Goal: Task Accomplishment & Management: Use online tool/utility

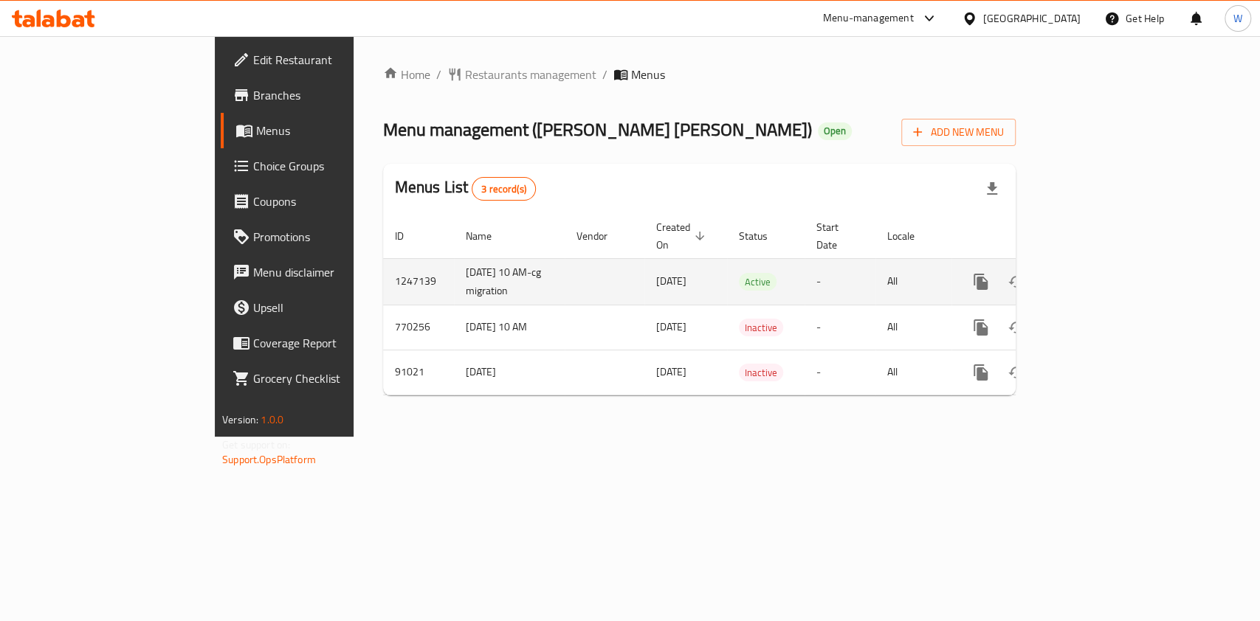
click at [1105, 264] on link "enhanced table" at bounding box center [1087, 281] width 35 height 35
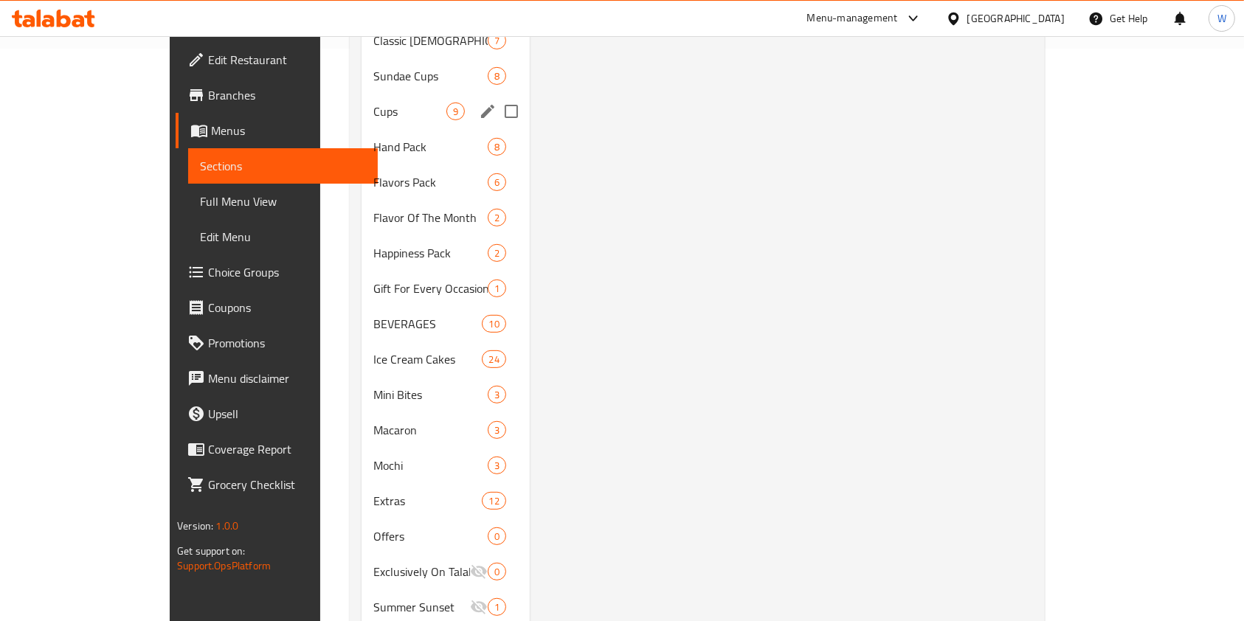
scroll to position [590, 0]
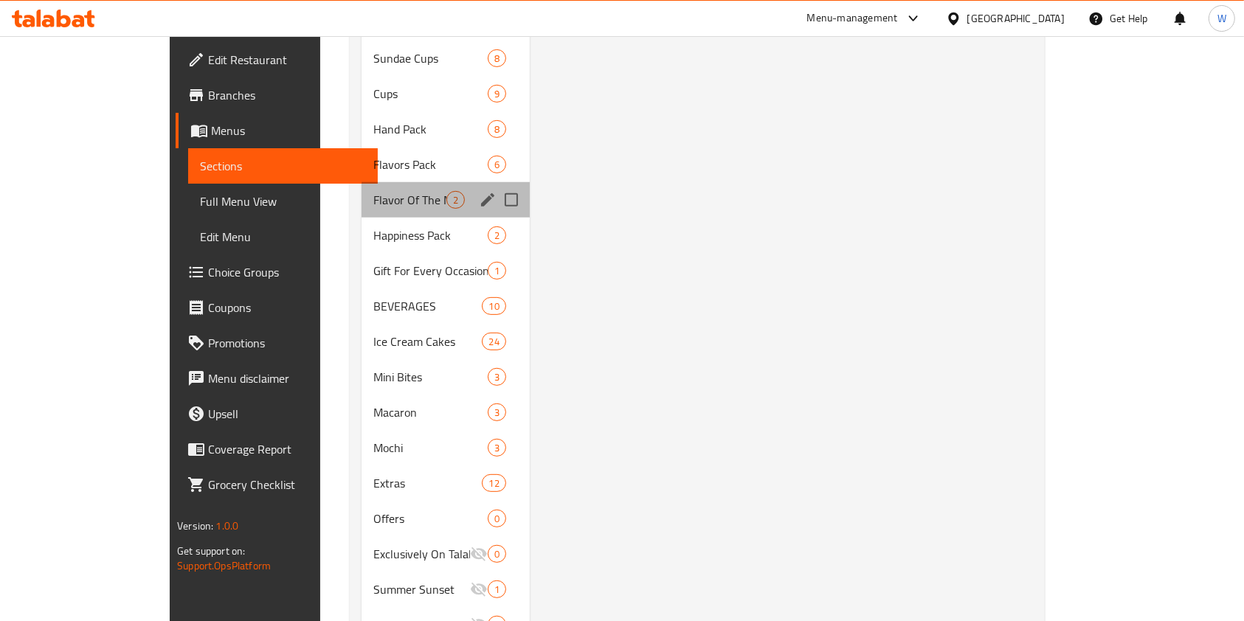
click at [362, 191] on div "Flavor Of The Month 2" at bounding box center [446, 199] width 168 height 35
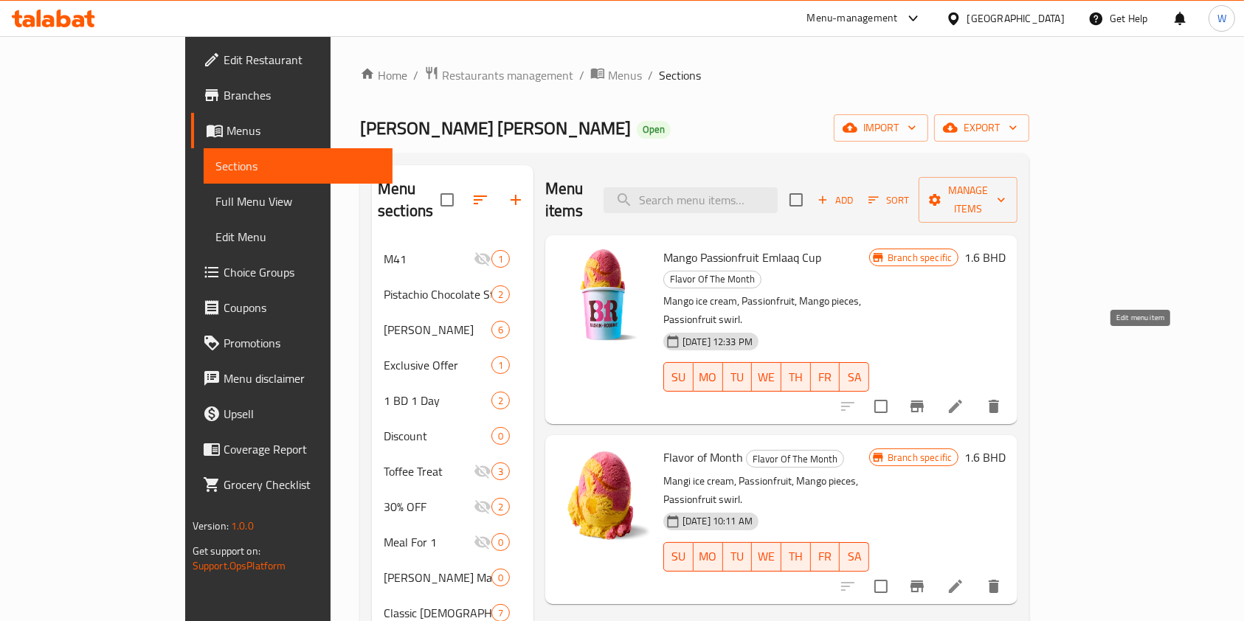
click at [965, 398] on icon at bounding box center [956, 407] width 18 height 18
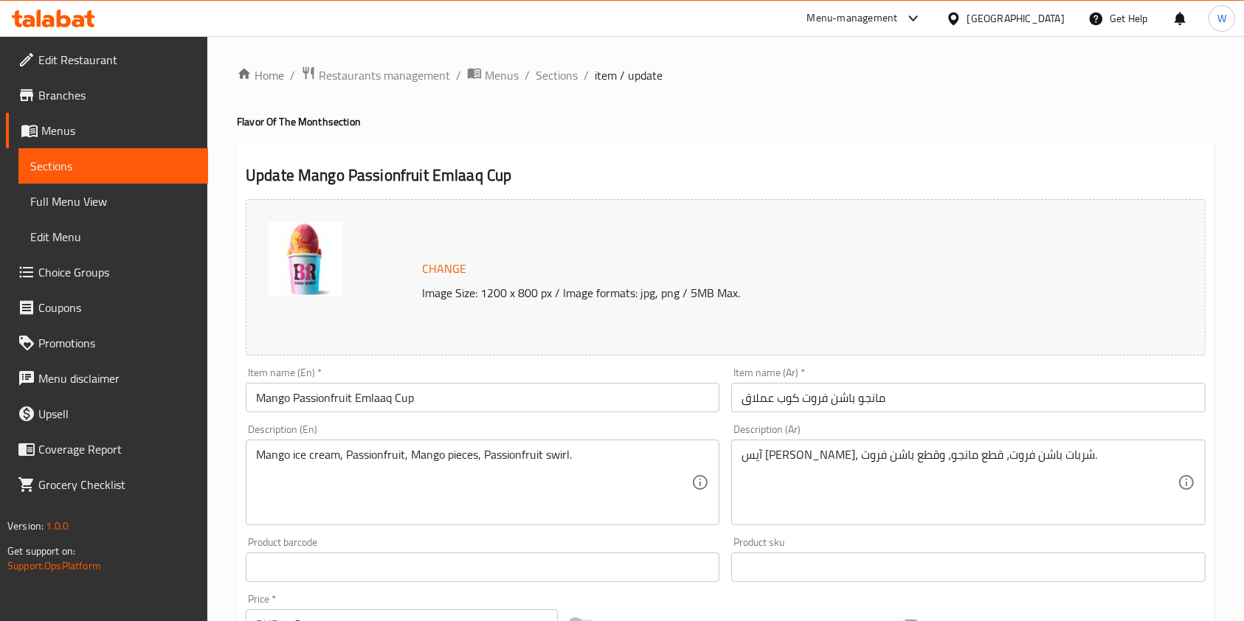
click at [342, 404] on input "Mango Passionfruit Emlaaq Cup" at bounding box center [483, 398] width 474 height 30
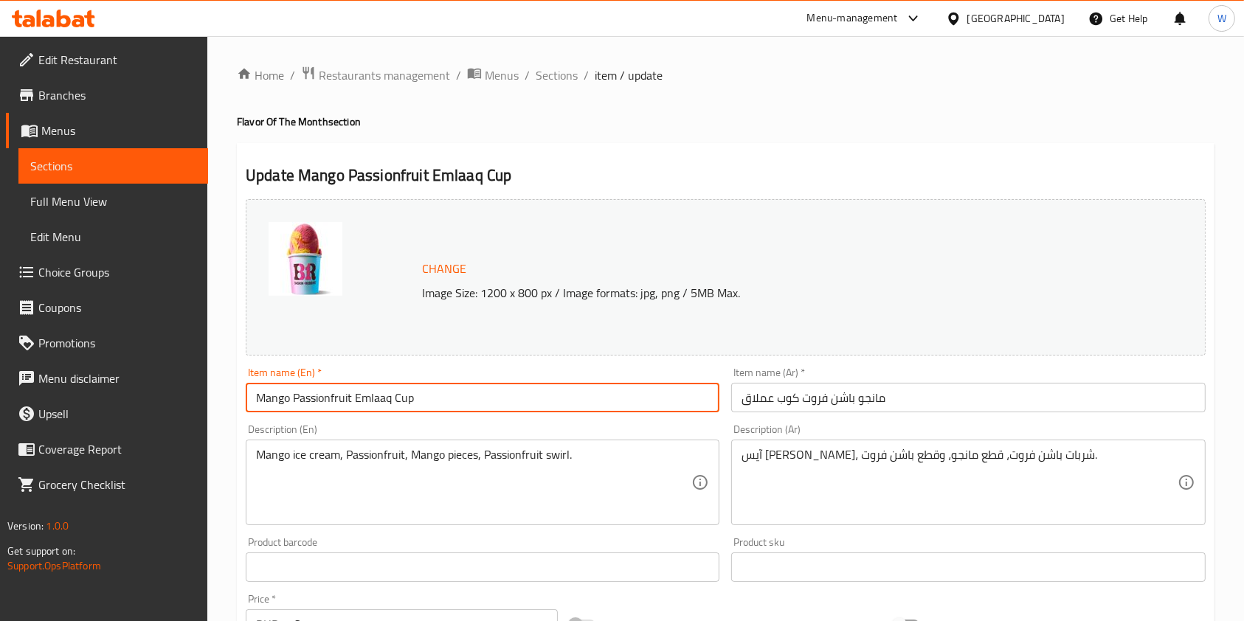
click at [342, 404] on input "Mango Passionfruit Emlaaq Cup" at bounding box center [483, 398] width 474 height 30
paste input "Tiramisu Cold Brew"
type input "Tiramisu Cold Brew Emlaaq Cup"
click at [771, 400] on input "مانجو باشن فروت كوب عملاق" at bounding box center [968, 398] width 474 height 30
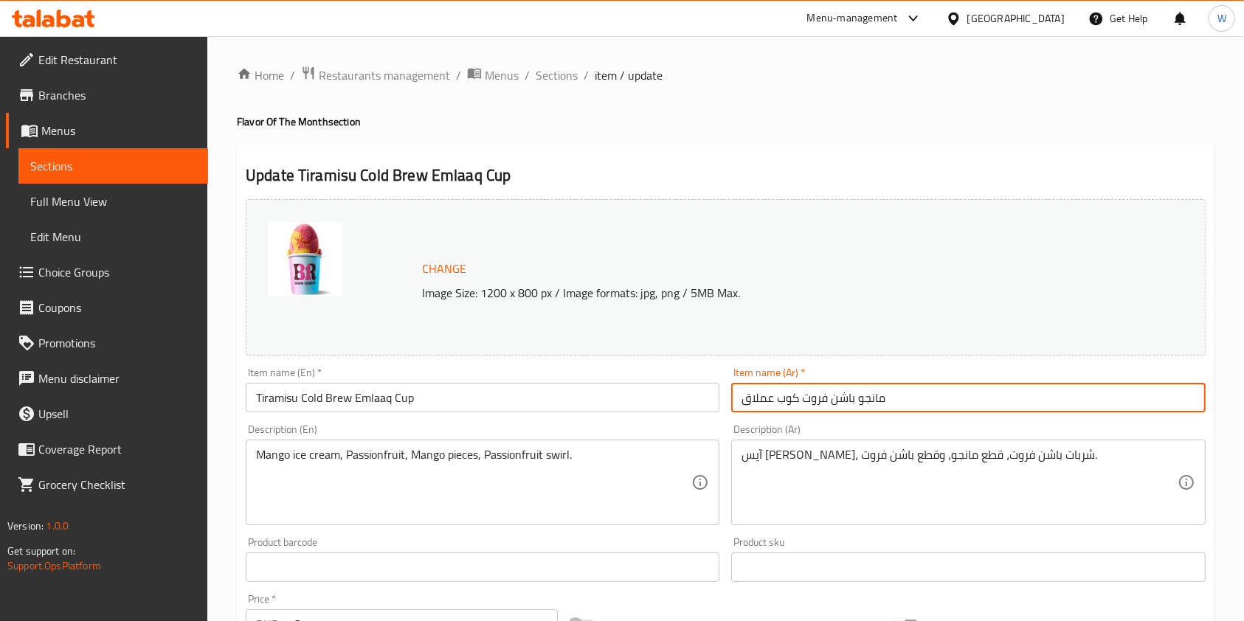
click at [771, 400] on input "مانجو باشن فروت كوب عملاق" at bounding box center [968, 398] width 474 height 30
paste input "تيراميسو كولد برو"
type input "تيراميسو كولد برو كوب عملاق"
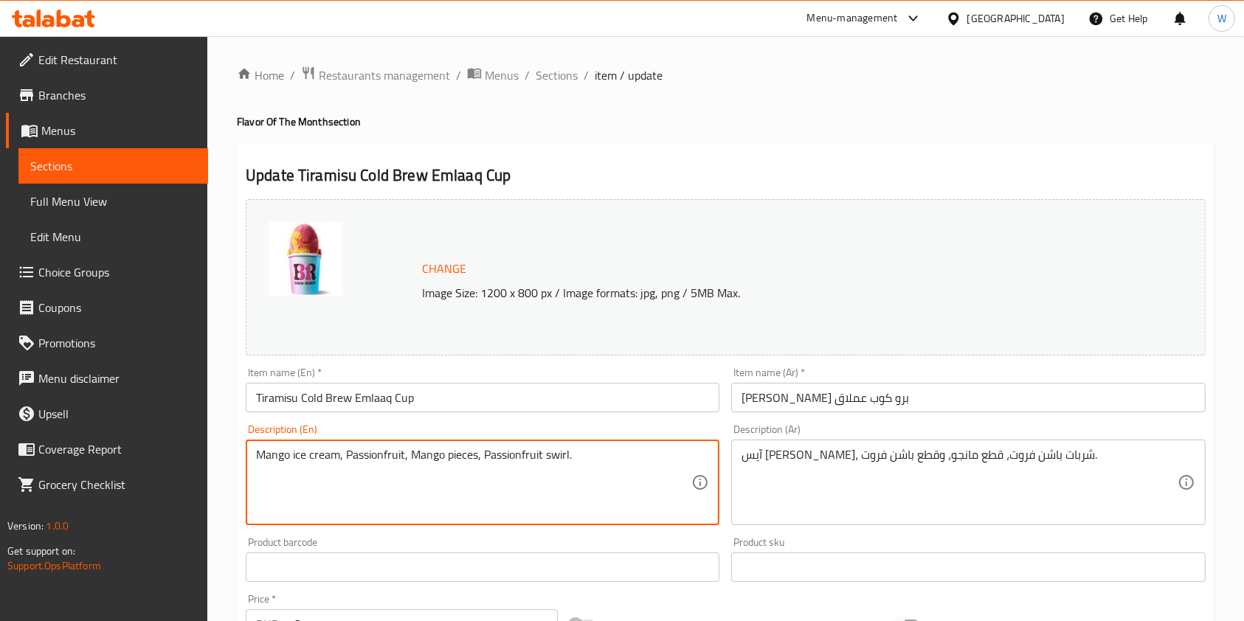
click at [365, 464] on textarea "Mango ice cream, Passionfruit, Mango pieces, Passionfruit swirl." at bounding box center [473, 483] width 435 height 70
paste textarea "scarpone ice cream, cold brew ice cream, lady finger pieces, chocolate espresso…"
type textarea "Mascarpone ice cream, cold brew ice cream, [DEMOGRAPHIC_DATA] finger pieces, ch…"
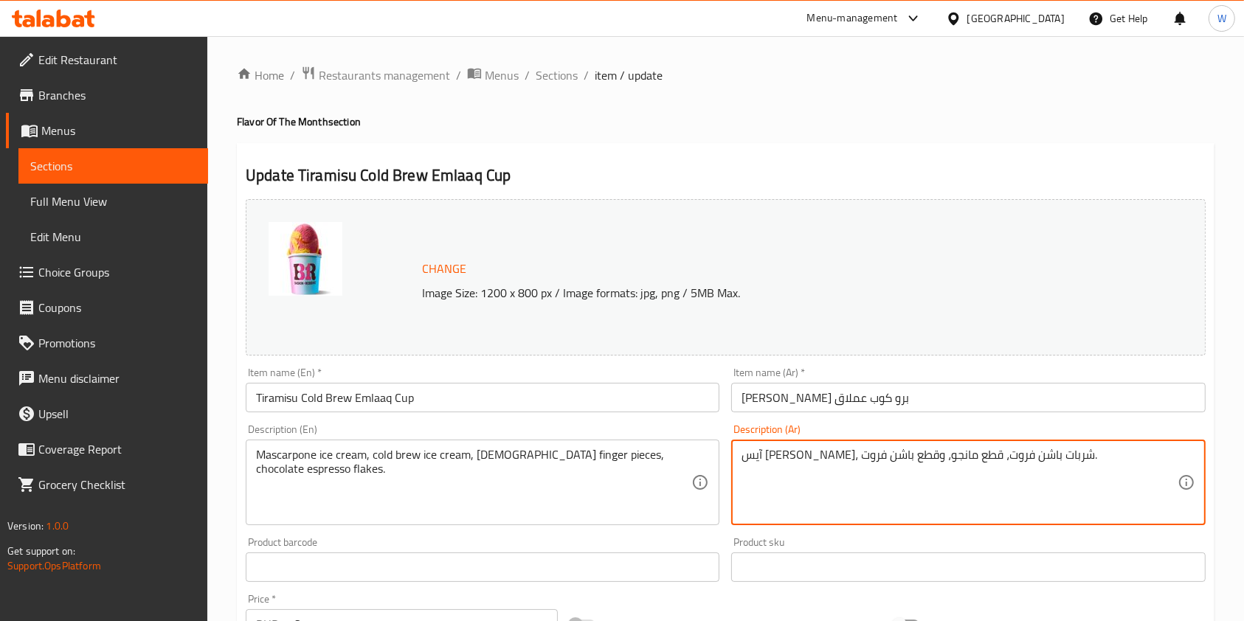
click at [793, 455] on textarea "آيس كريم مانجو، شربات باشن فروت، قطع مانجو، وقطع باشن فروت." at bounding box center [959, 483] width 435 height 70
paste textarea "سكربوني ممزوج بآيس كريم كولد برو، مع قطع بسكويت ليدي فينجر ورقائق شوكولاتة بنكه…"
type textarea "آيس [PERSON_NAME] ممزوج بآيس [PERSON_NAME] برو، مع قطع بسكويت ليدي فينجر ورقائق…"
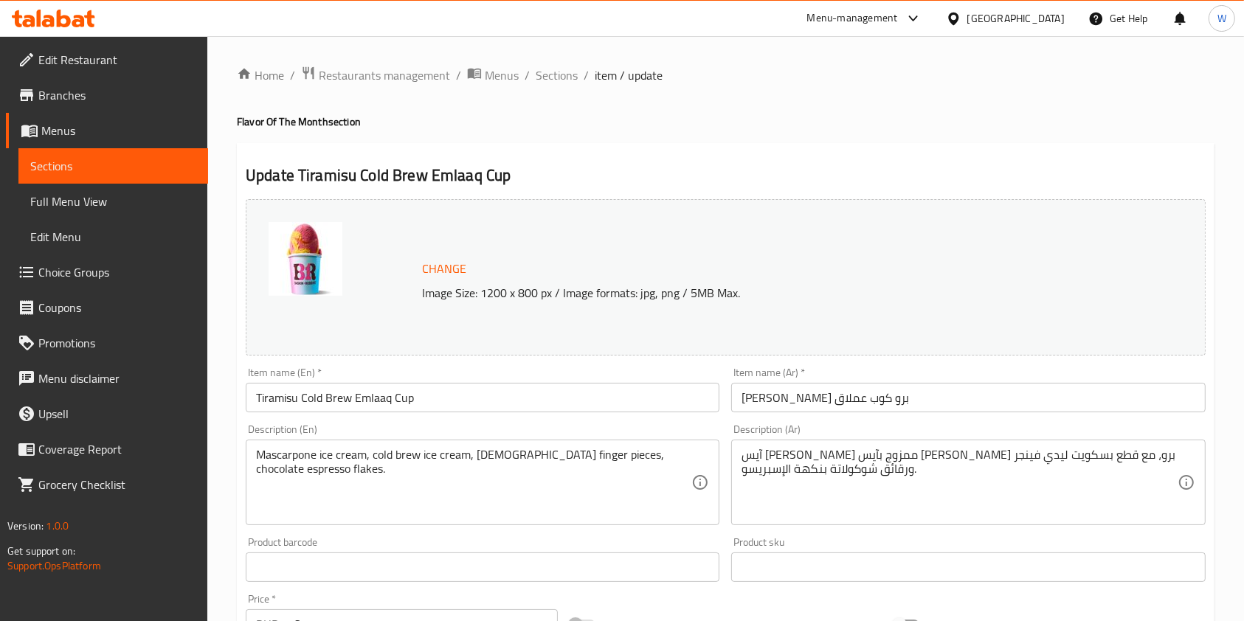
click at [717, 545] on div "Product barcode Product barcode" at bounding box center [483, 559] width 474 height 45
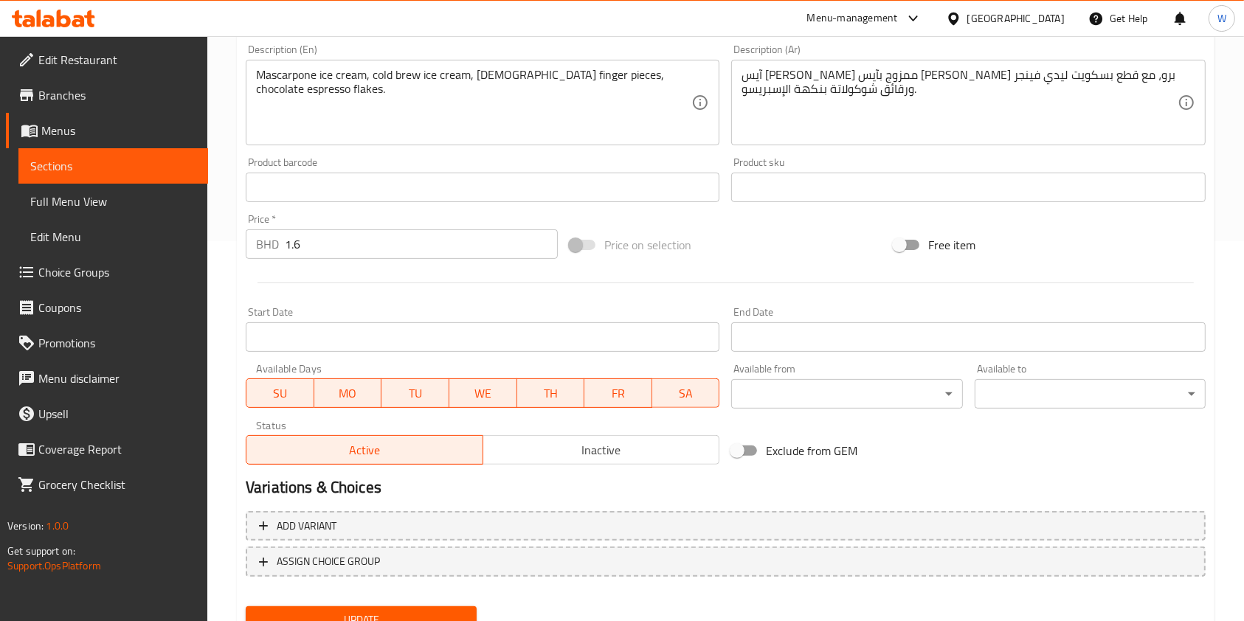
scroll to position [443, 0]
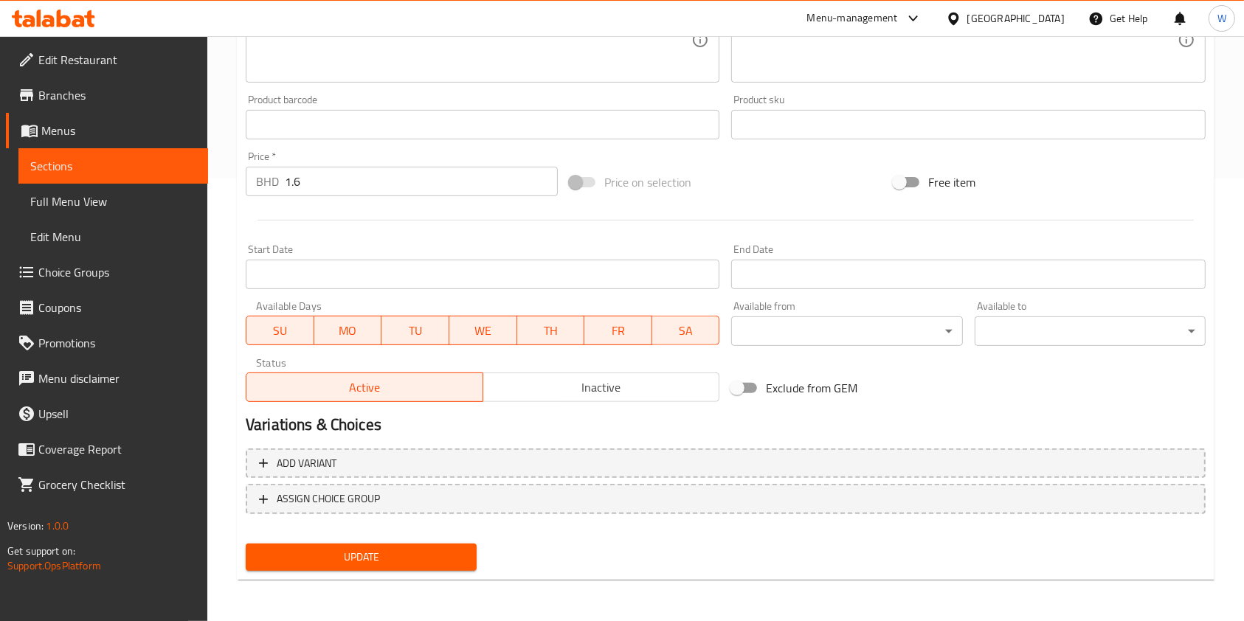
click at [386, 564] on span "Update" at bounding box center [361, 557] width 207 height 18
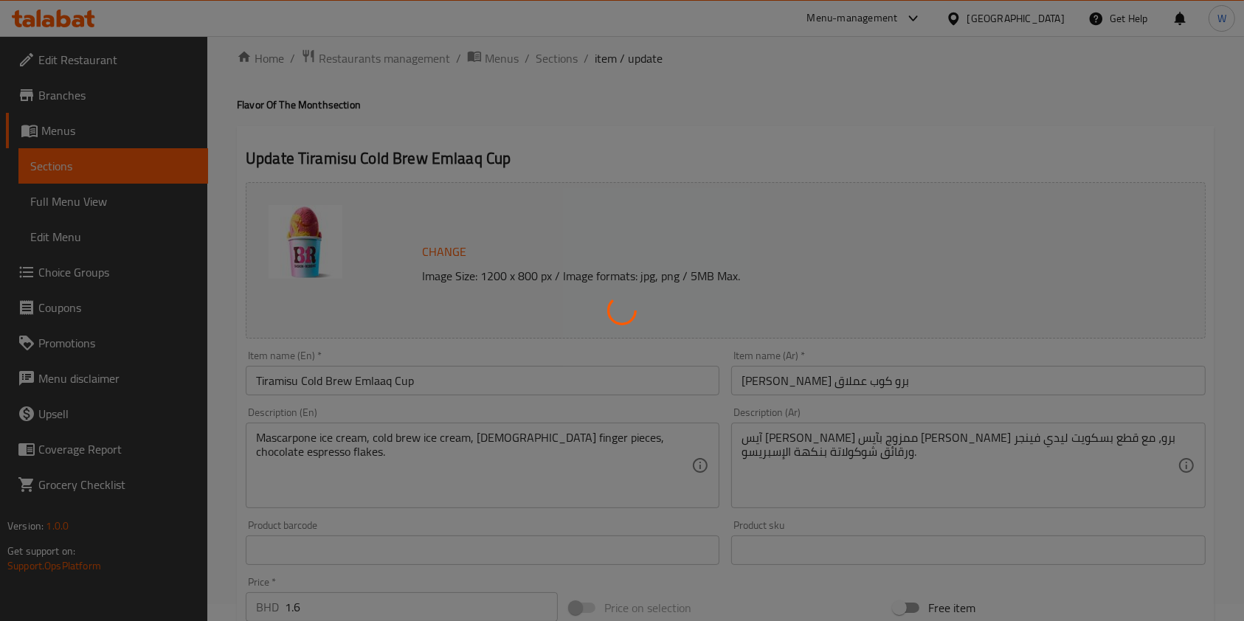
scroll to position [0, 0]
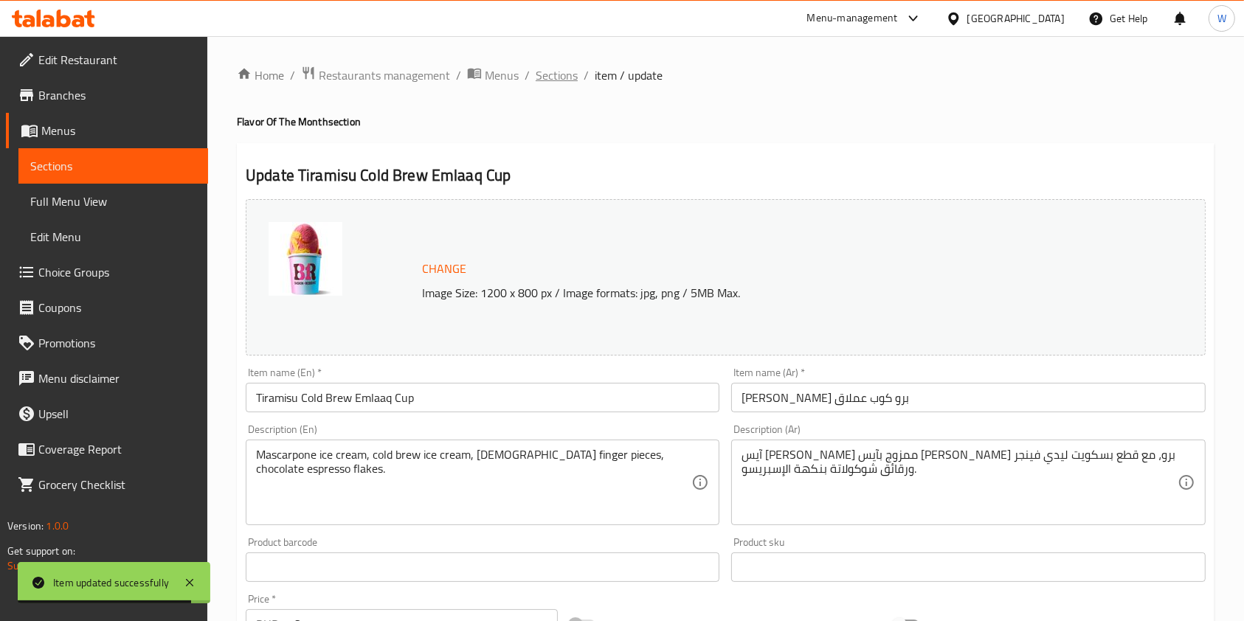
click at [571, 75] on span "Sections" at bounding box center [557, 75] width 42 height 18
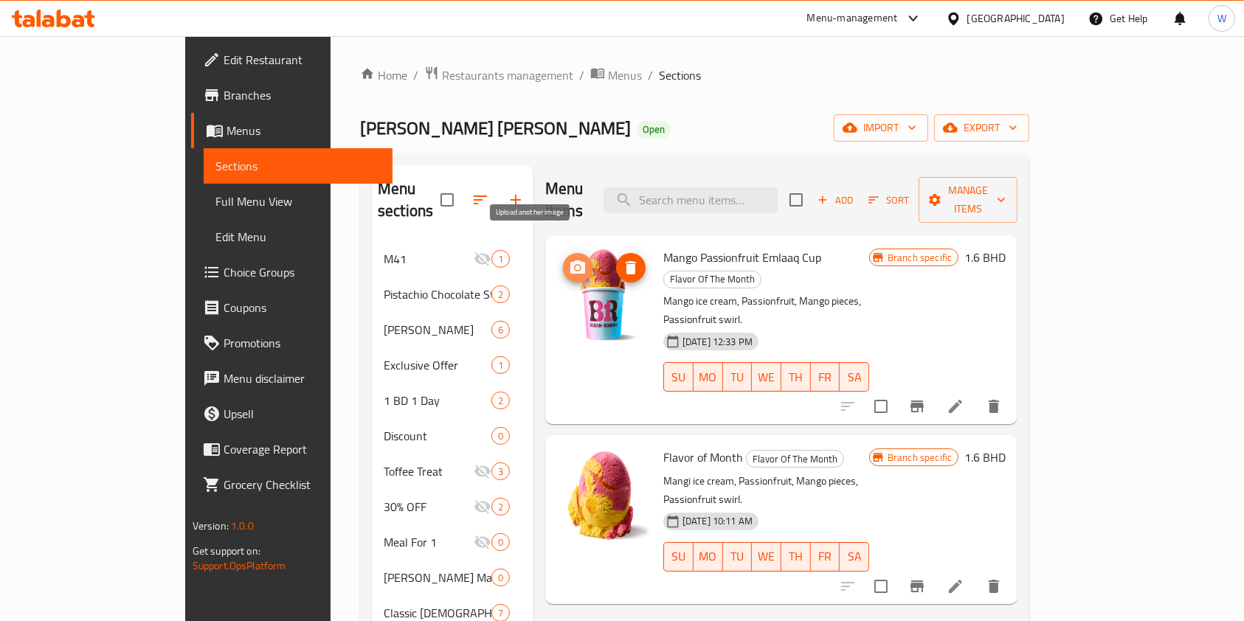
click at [569, 259] on icon "upload picture" at bounding box center [578, 268] width 18 height 18
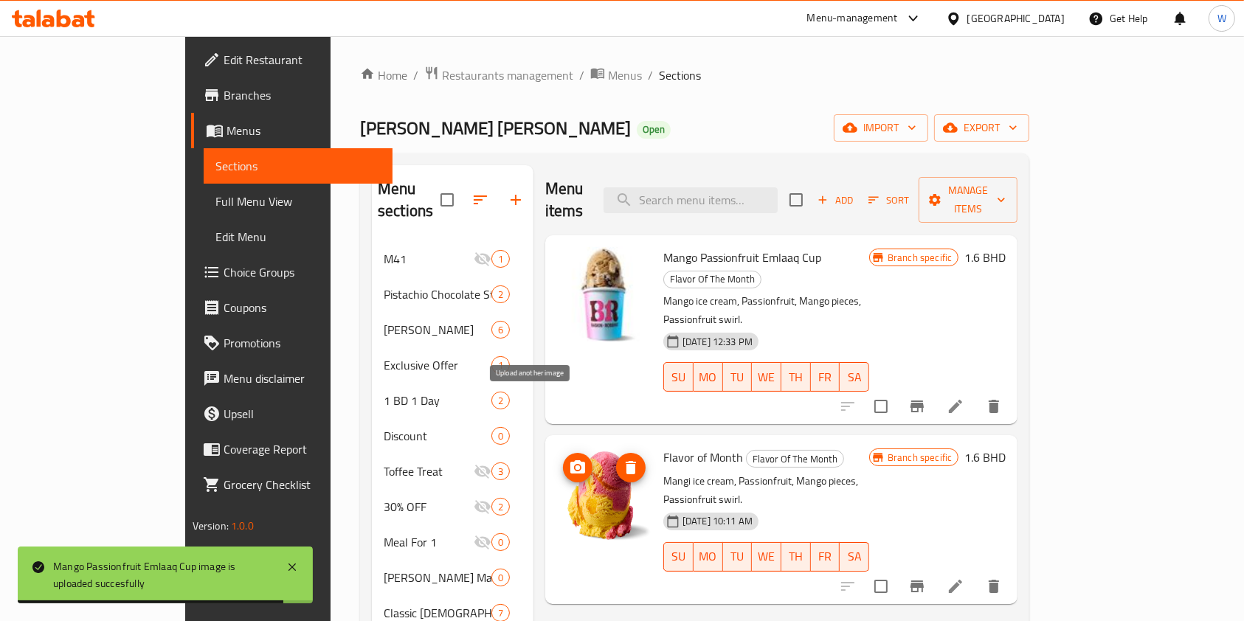
click at [571, 461] on icon "upload picture" at bounding box center [578, 467] width 15 height 13
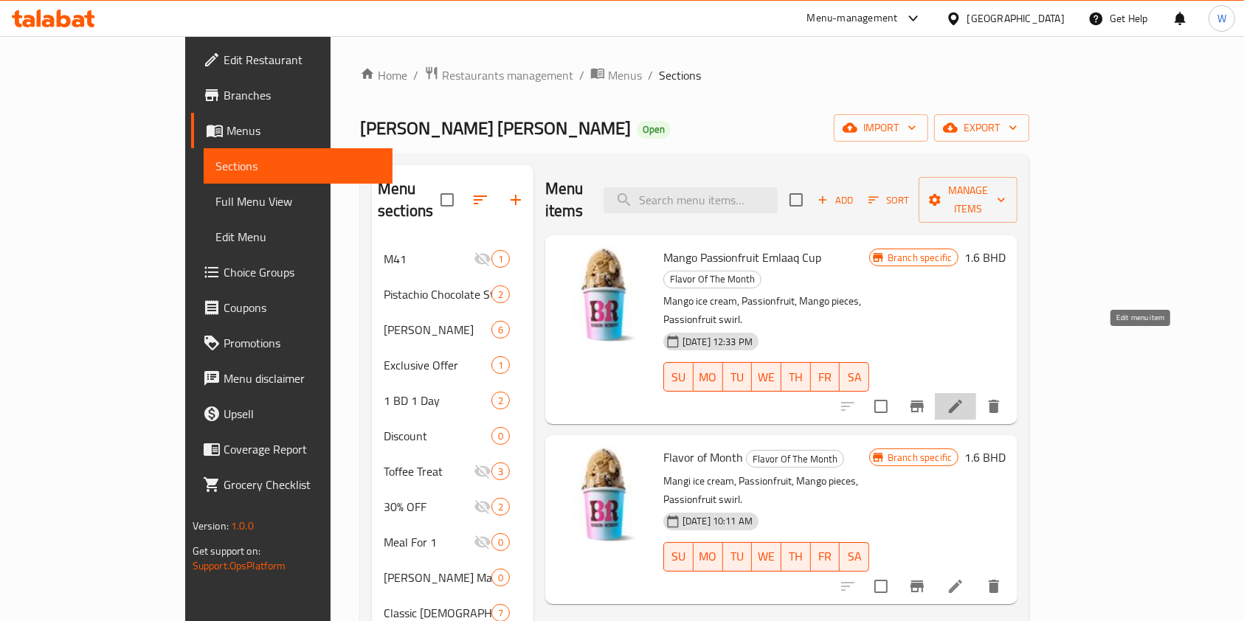
click at [962, 400] on icon at bounding box center [955, 406] width 13 height 13
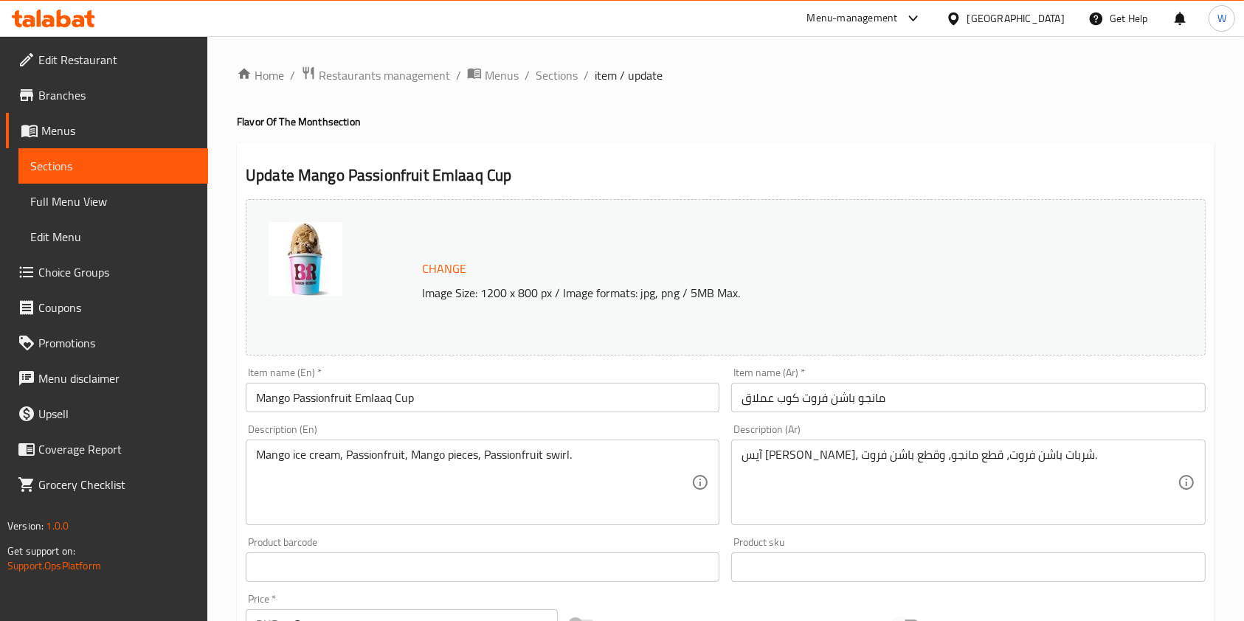
scroll to position [98, 0]
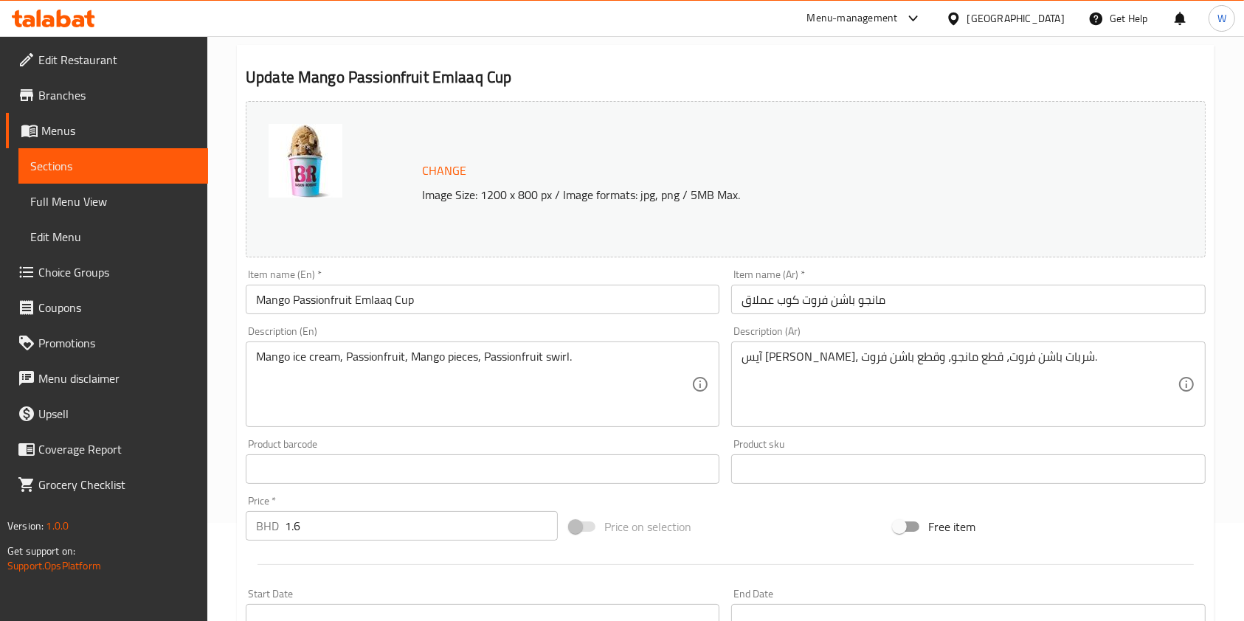
click at [407, 345] on div "Mango ice cream, Passionfruit, Mango pieces, Passionfruit swirl. Description (E…" at bounding box center [483, 385] width 474 height 86
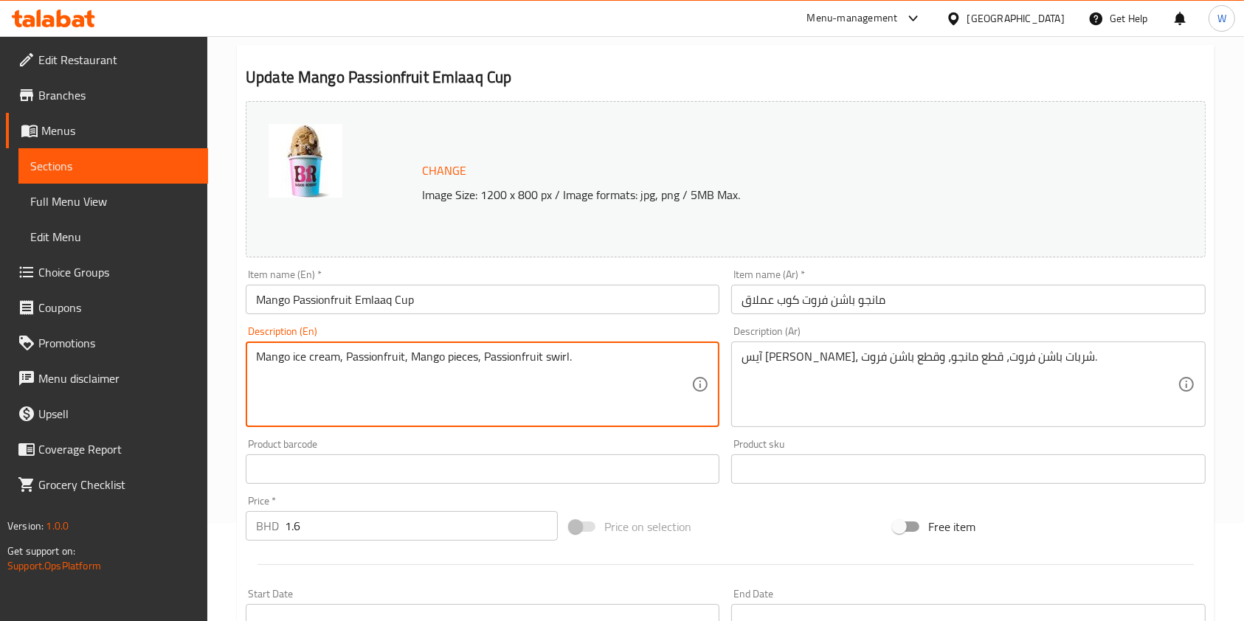
click at [407, 356] on textarea "Mango ice cream, Passionfruit, Mango pieces, Passionfruit swirl." at bounding box center [473, 385] width 435 height 70
paste textarea "scarpone ice cream, cold brew ice cream, lady finger pieces, chocolate espresso…"
type textarea "Mascarpone ice cream, cold brew ice cream, [DEMOGRAPHIC_DATA] finger pieces, ch…"
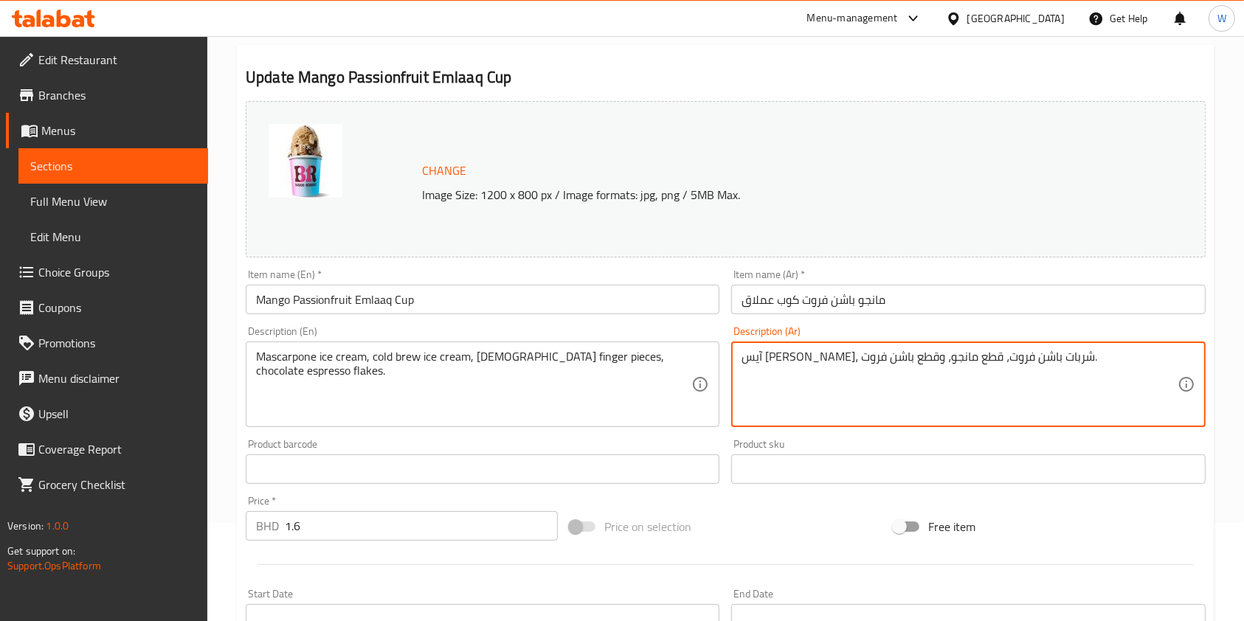
click at [892, 371] on textarea "آيس كريم مانجو، شربات باشن فروت، قطع مانجو، وقطع باشن فروت." at bounding box center [959, 385] width 435 height 70
click at [897, 359] on textarea "آيس كريم مانجو، شربات باشن فروت، قطع مانجو، وقطع باشن فروت." at bounding box center [959, 385] width 435 height 70
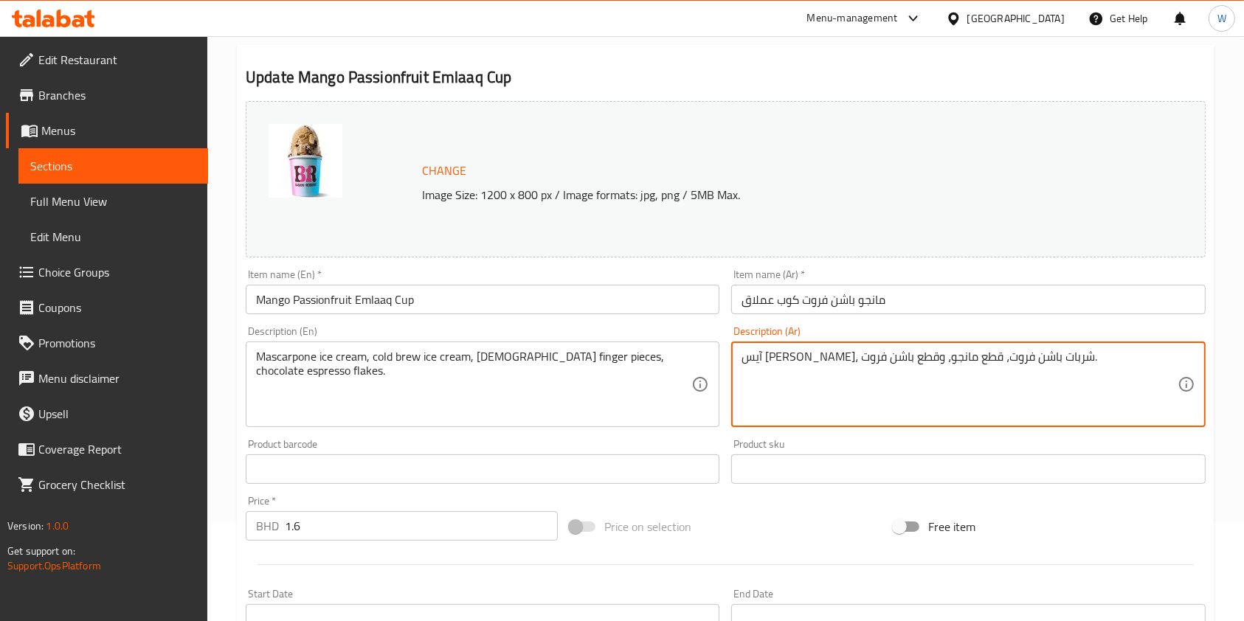
paste textarea "سكربوني ممزوج بآيس كريم كولد برو، مع قطع بسكويت ليدي فينجر ورقائق شوكولاتة بنكه…"
type textarea "آيس [PERSON_NAME] ممزوج بآيس [PERSON_NAME] برو، مع قطع بسكويت ليدي فينجر ورقائق…"
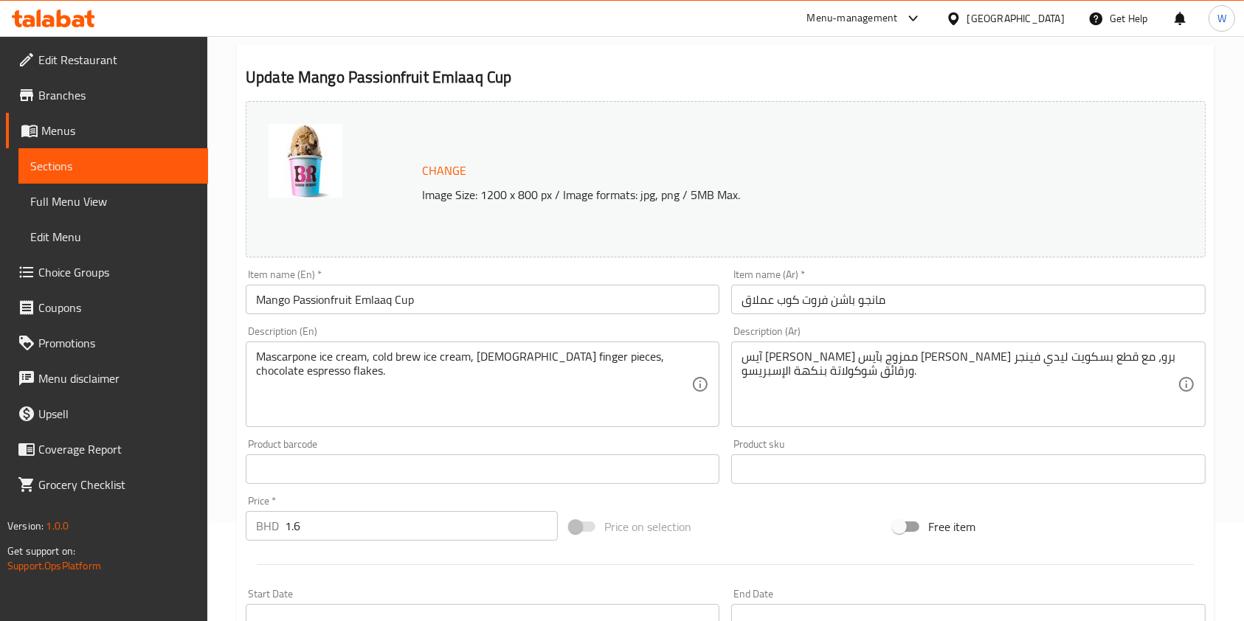
click at [754, 512] on div "Price on selection" at bounding box center [726, 527] width 324 height 40
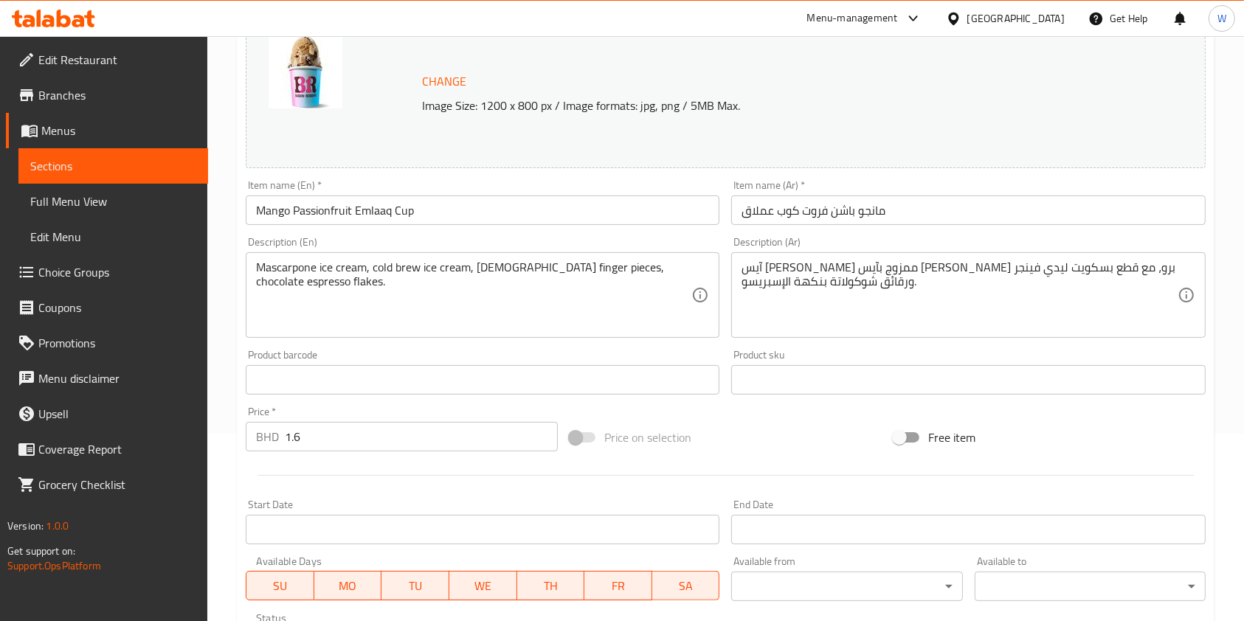
scroll to position [0, 0]
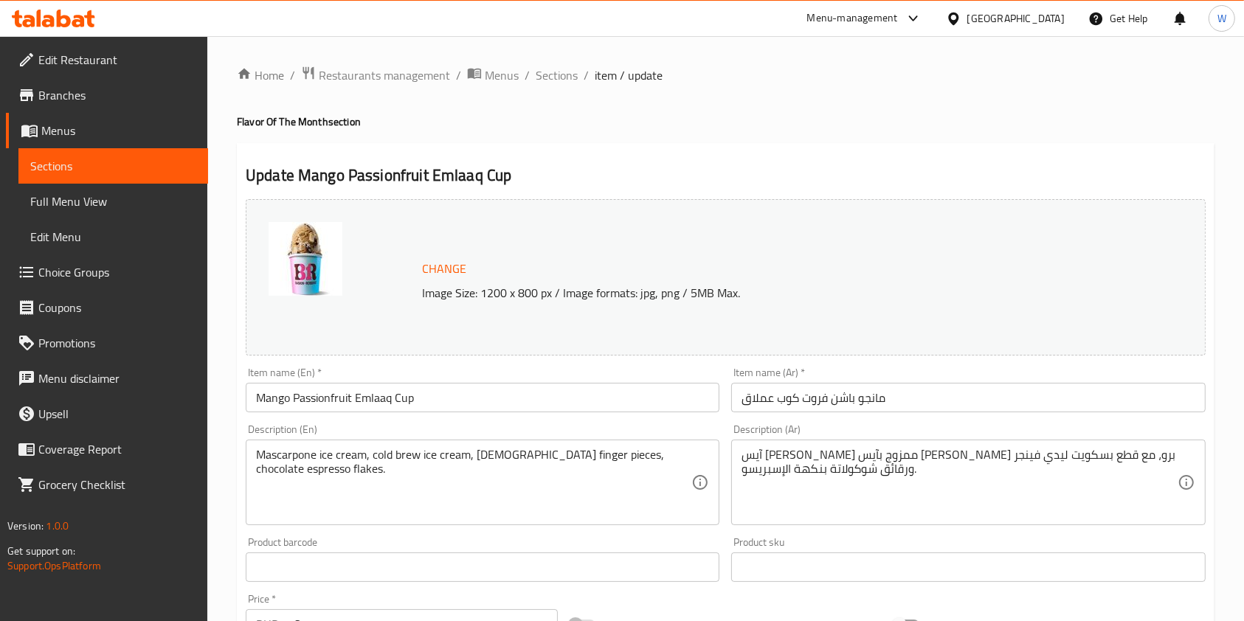
click at [410, 407] on input "Mango Passionfruit Emlaaq Cup" at bounding box center [483, 398] width 474 height 30
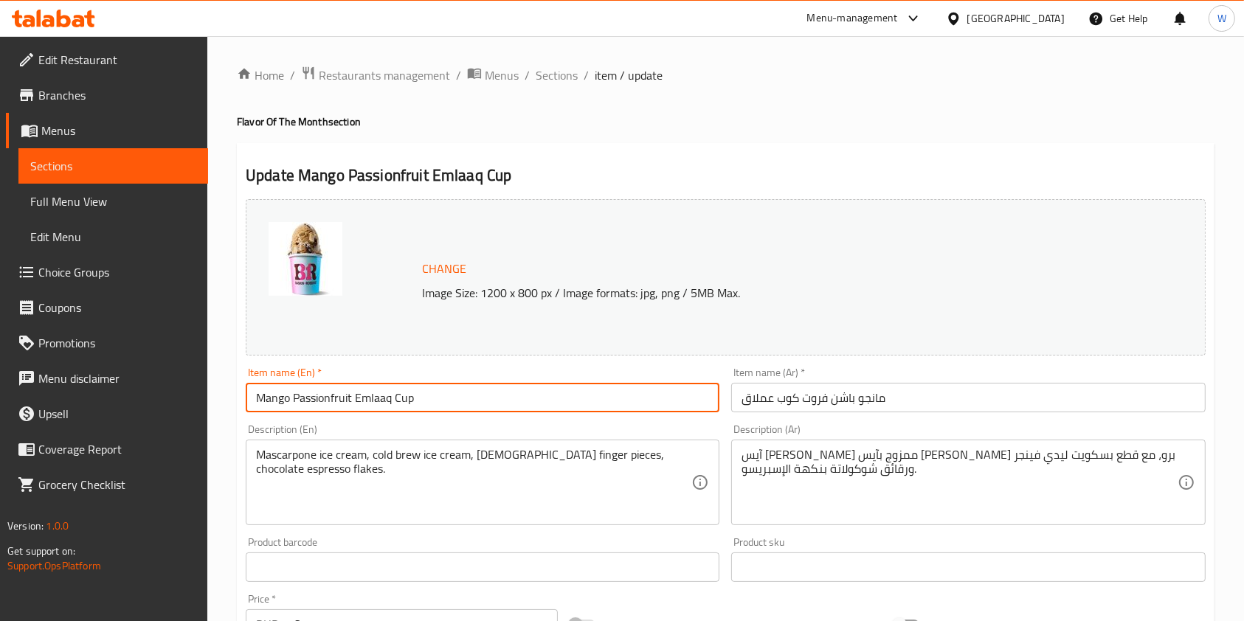
click at [410, 407] on input "Mango Passionfruit Emlaaq Cup" at bounding box center [483, 398] width 474 height 30
paste input "Tiramisu Cold Brew"
type input "Tiramisu Cold Brew Emlaaq Cup"
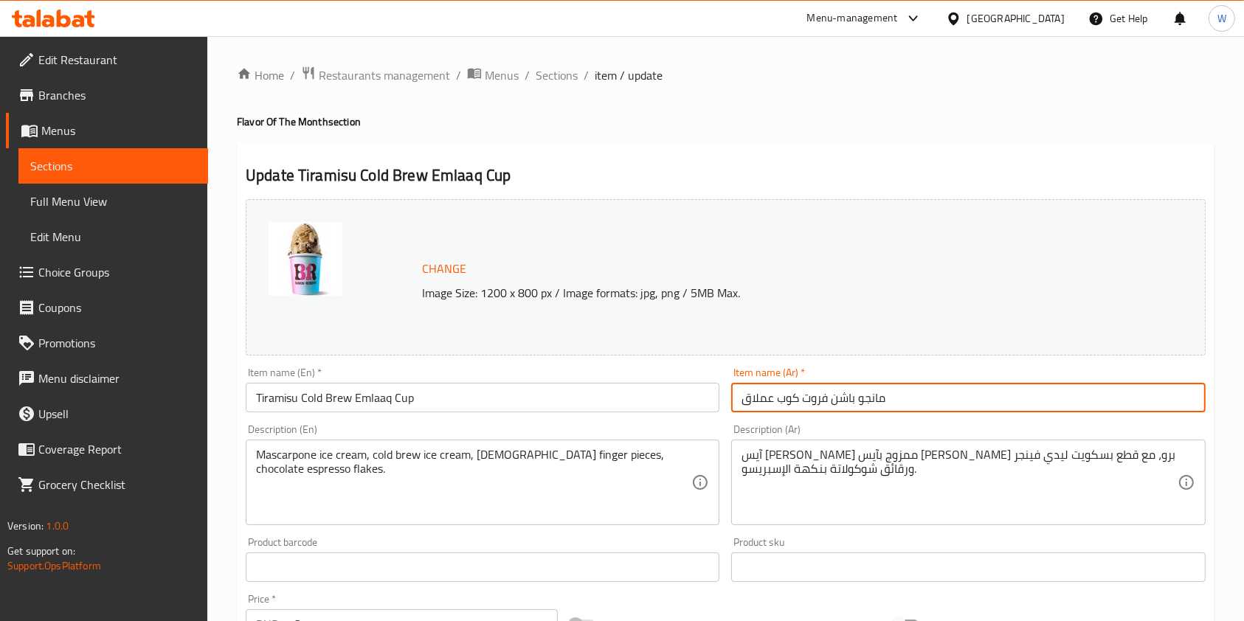
click at [774, 393] on input "مانجو باشن فروت كوب عملاق" at bounding box center [968, 398] width 474 height 30
paste input "FOM AR FOM EN Price Arabic Description English Description نكهة الشهر |"
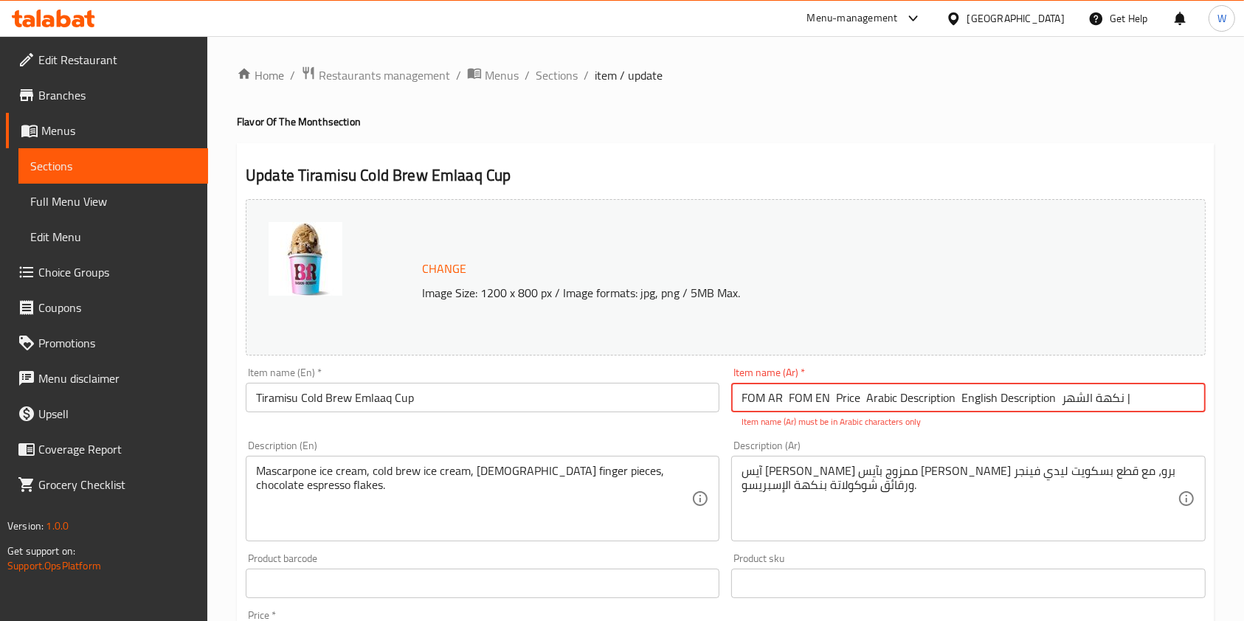
click at [768, 386] on input "FOM AR FOM EN Price Arabic Description English Description نكهة الشهر |" at bounding box center [968, 398] width 474 height 30
click at [770, 393] on input "FOM AR FOM EN Price Arabic Description English Description نكهة الشهر |" at bounding box center [968, 398] width 474 height 30
paste input "تيراميسو كولد برو كوب عملاق"
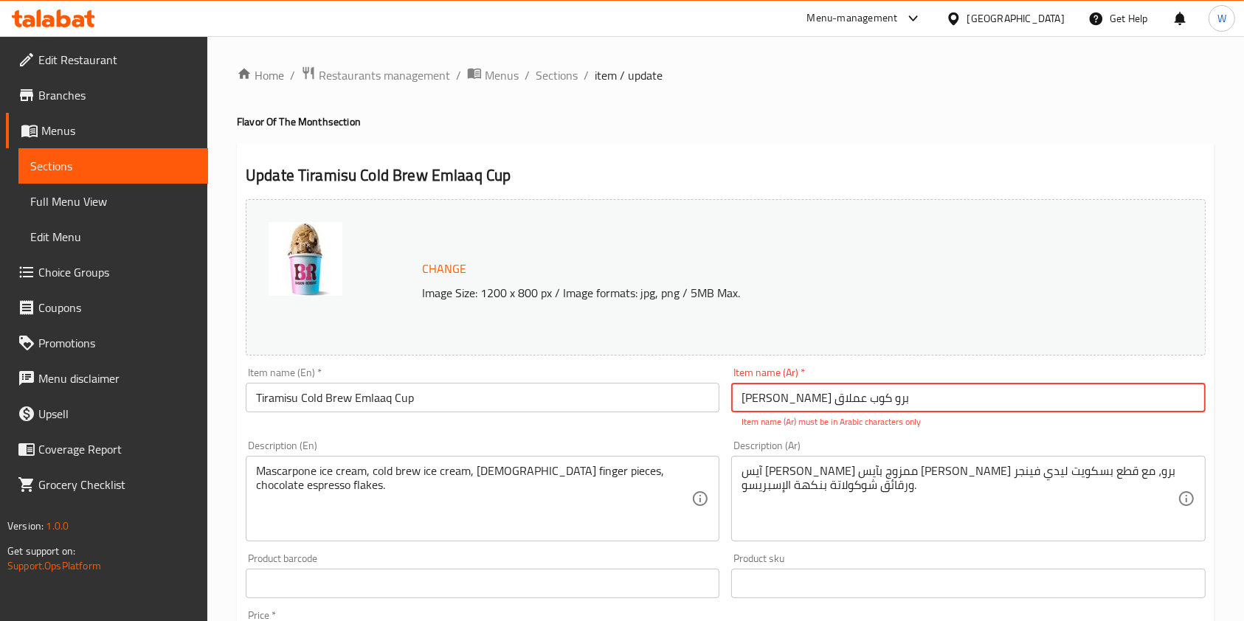
type input "تيراميسو كولد برو كوب عملاق"
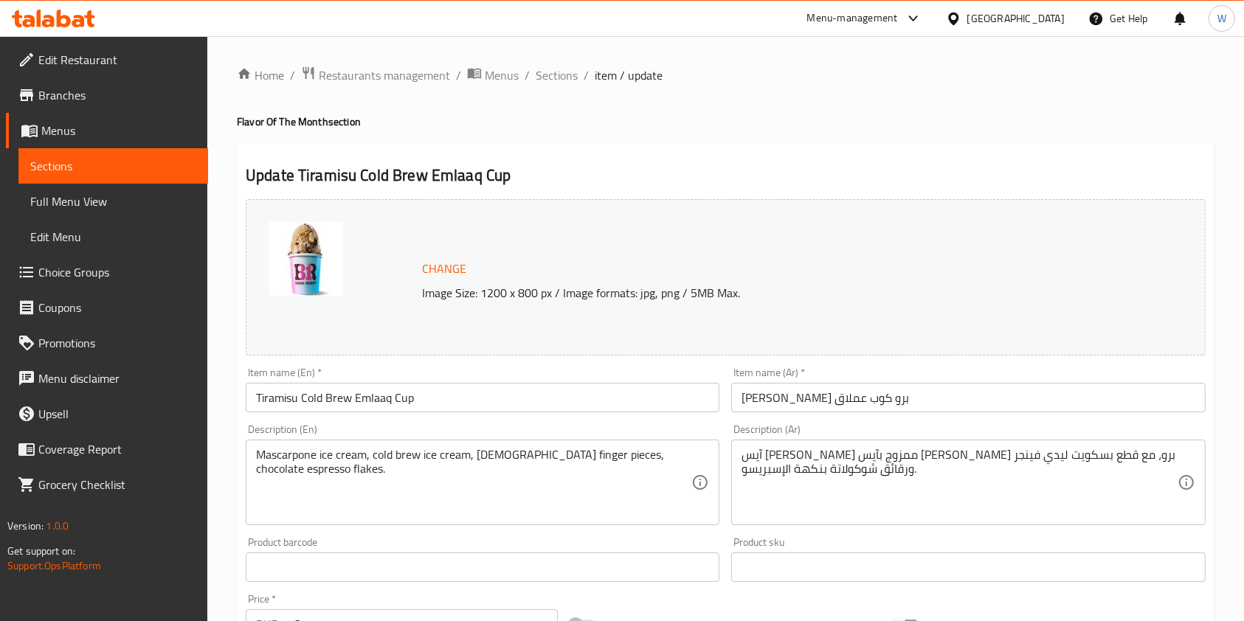
click at [680, 443] on div "Description (En) Mascarpone ice cream, cold brew ice cream, lady finger pieces,…" at bounding box center [483, 474] width 474 height 101
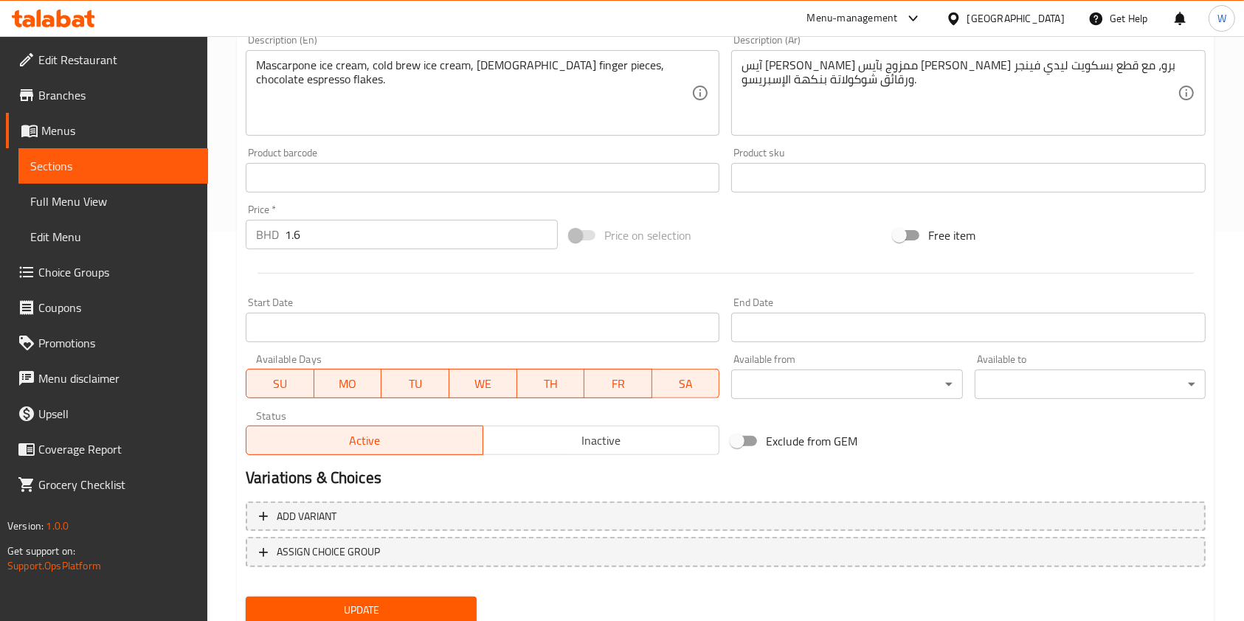
scroll to position [443, 0]
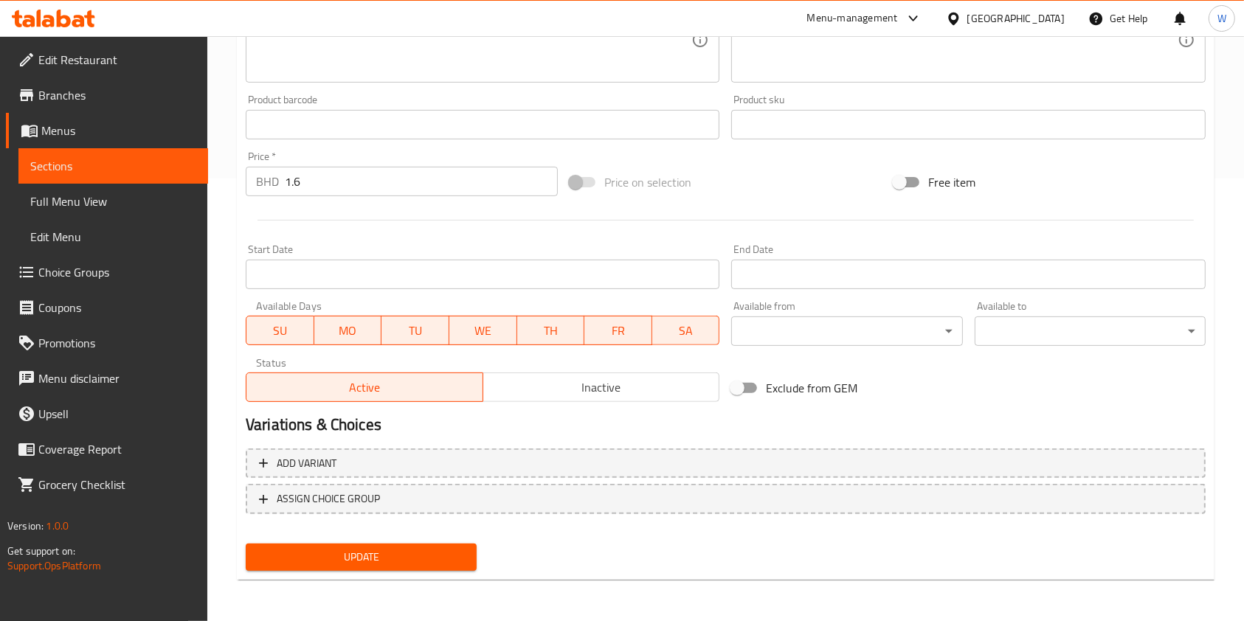
click at [461, 551] on span "Update" at bounding box center [361, 557] width 207 height 18
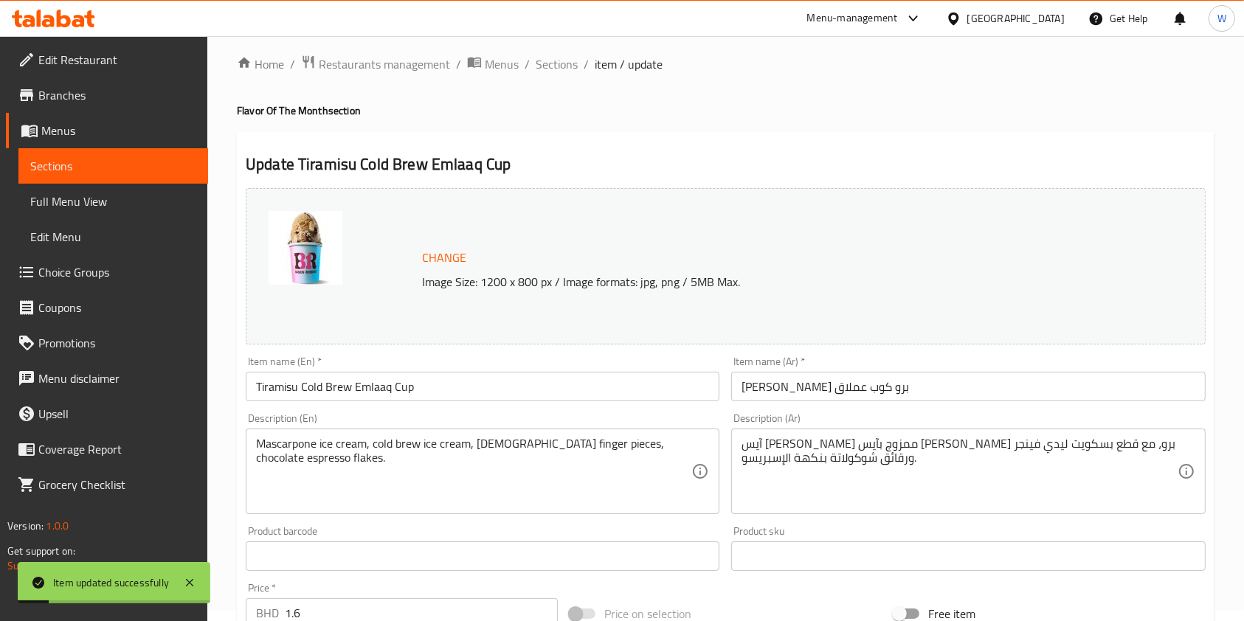
scroll to position [0, 0]
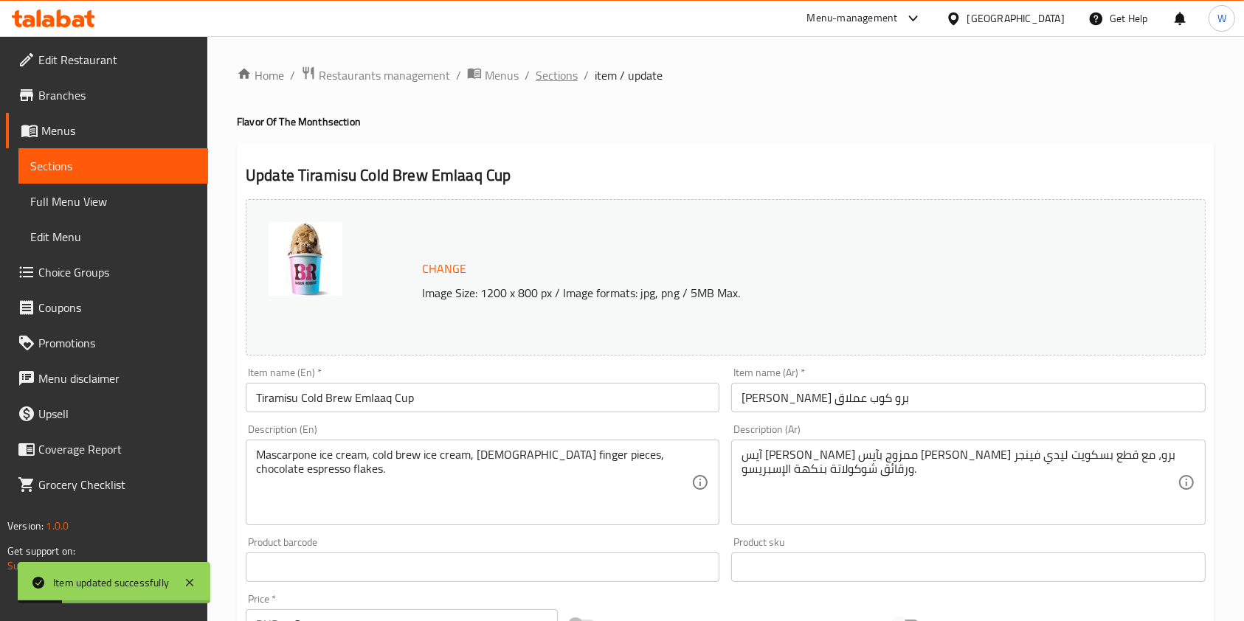
click at [567, 80] on span "Sections" at bounding box center [557, 75] width 42 height 18
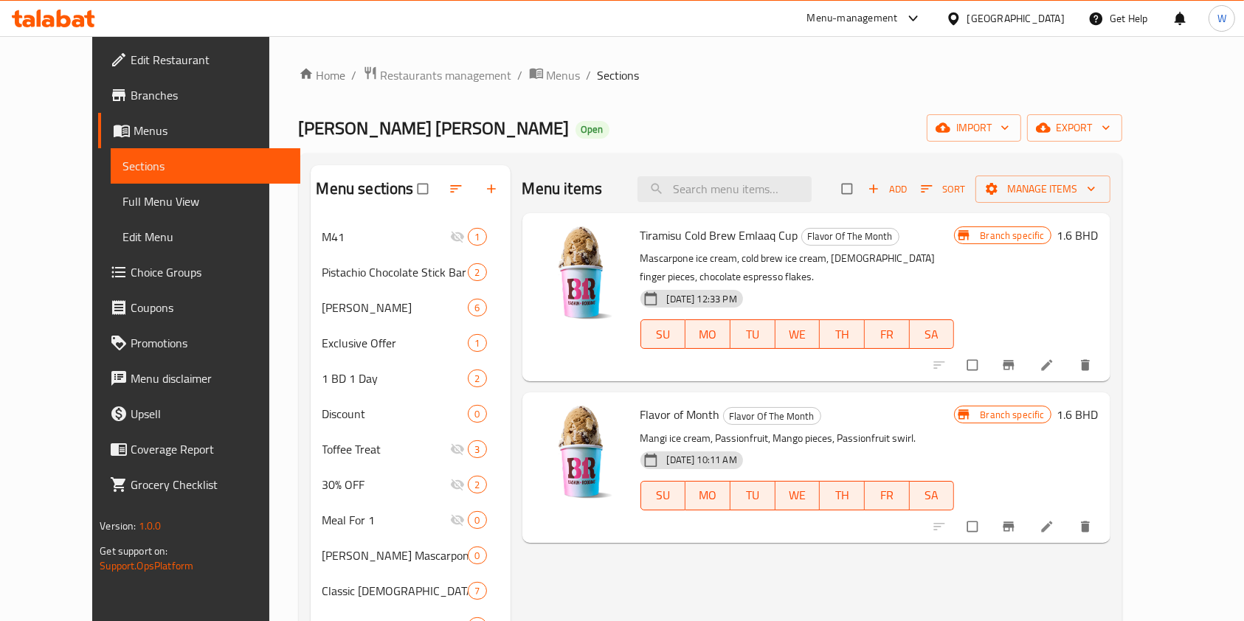
click at [1070, 356] on li at bounding box center [1048, 366] width 41 height 24
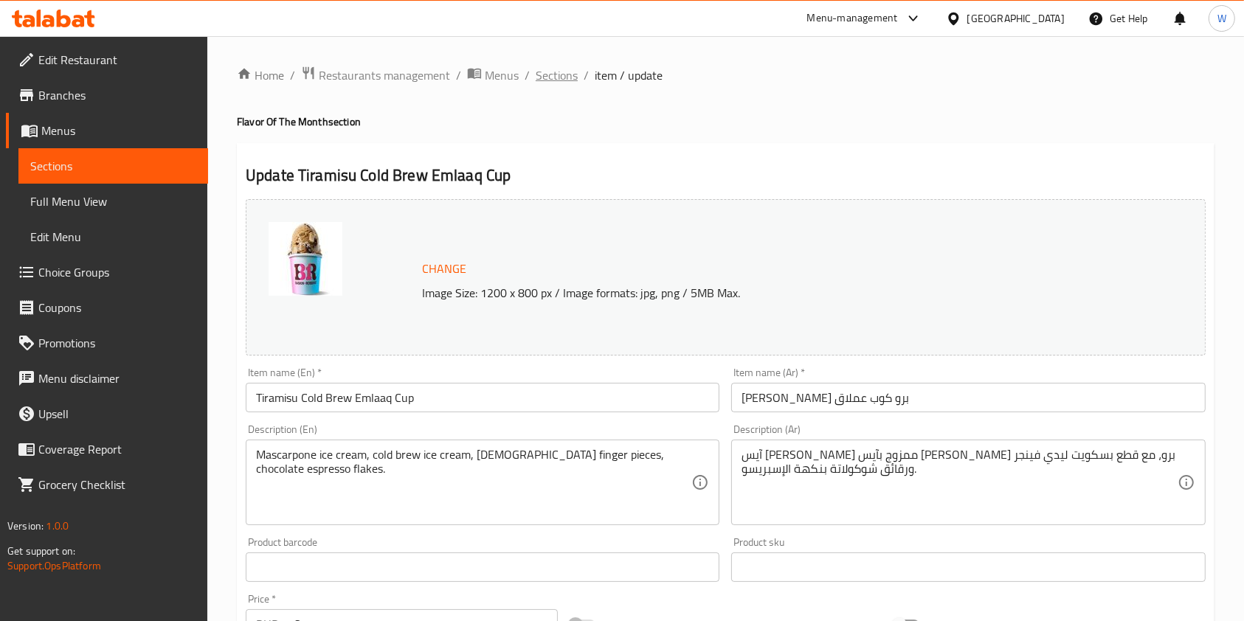
click at [561, 78] on span "Sections" at bounding box center [557, 75] width 42 height 18
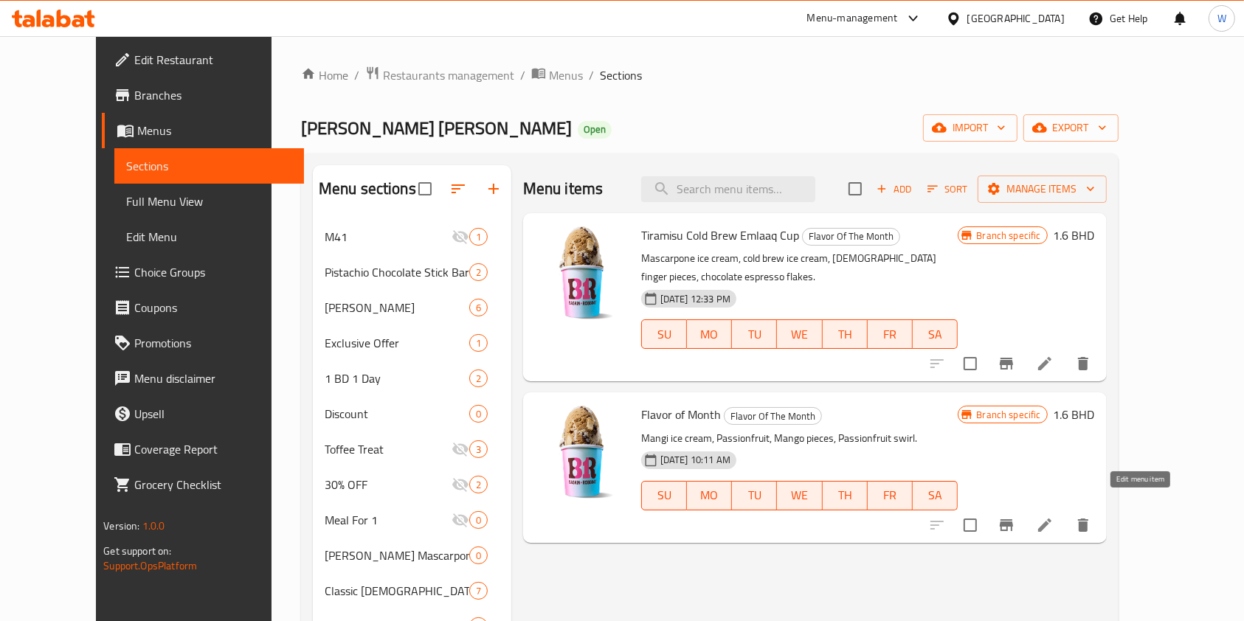
click at [1054, 517] on icon at bounding box center [1045, 526] width 18 height 18
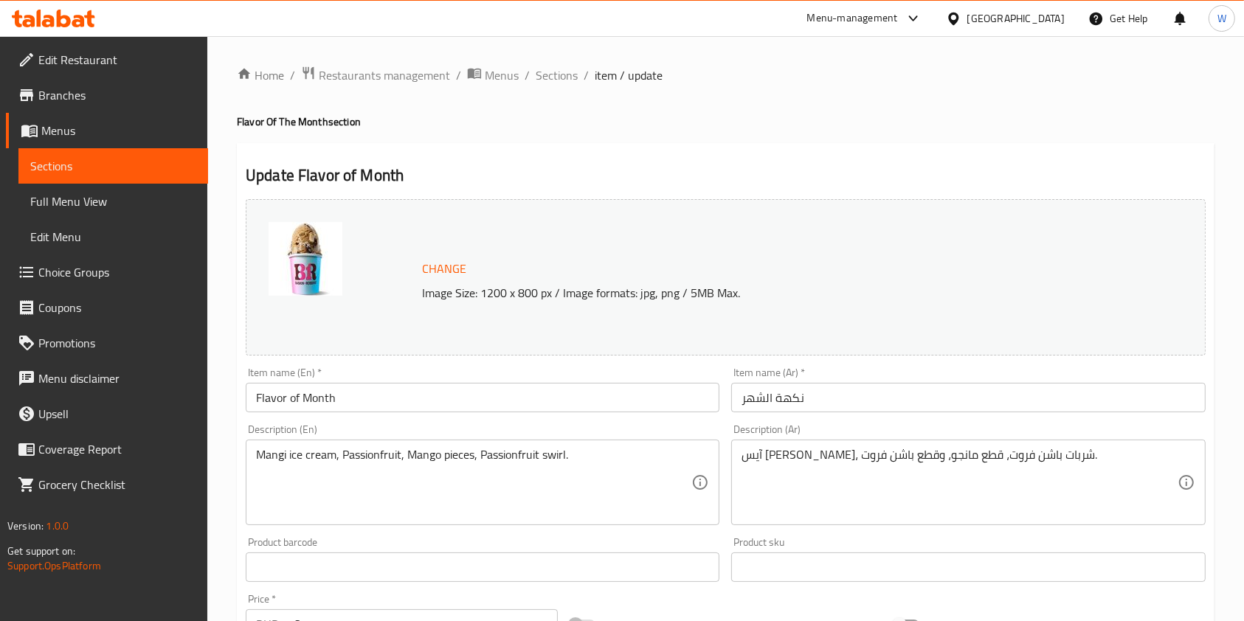
click at [532, 422] on div "Description (En) Mangi ice cream, Passionfruit, Mango pieces, Passionfruit swir…" at bounding box center [483, 475] width 486 height 113
click at [523, 440] on div "Mangi ice cream, Passionfruit, Mango pieces, Passionfruit swirl. Description (E…" at bounding box center [483, 483] width 474 height 86
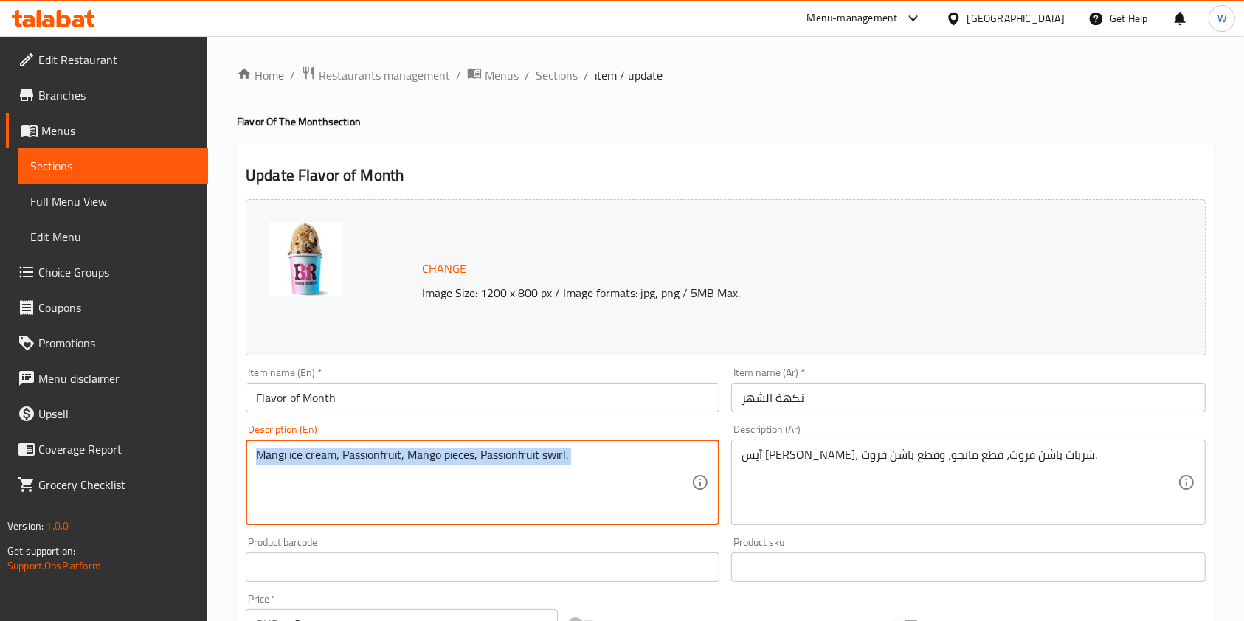
click at [523, 440] on div "Mangi ice cream, Passionfruit, Mango pieces, Passionfruit swirl. Description (E…" at bounding box center [483, 483] width 474 height 86
click at [522, 445] on div "Mangi ice cream, Passionfruit, Mango pieces, Passionfruit swirl. Description (E…" at bounding box center [483, 483] width 474 height 86
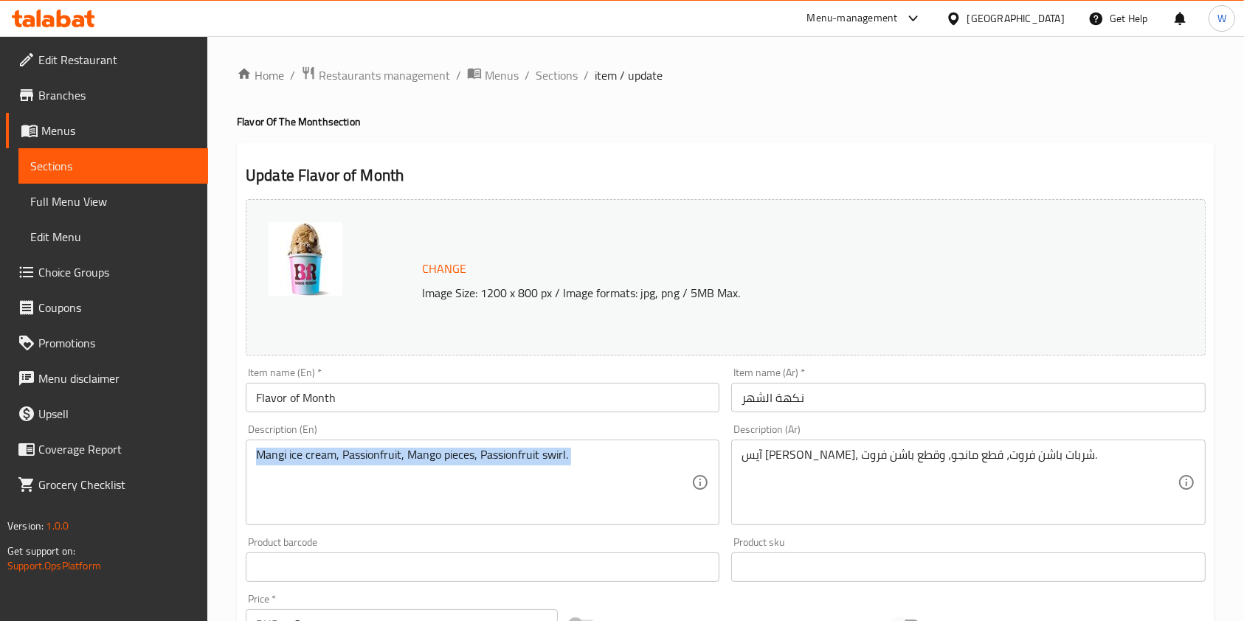
click at [522, 445] on div "Mangi ice cream, Passionfruit, Mango pieces, Passionfruit swirl. Description (E…" at bounding box center [483, 483] width 474 height 86
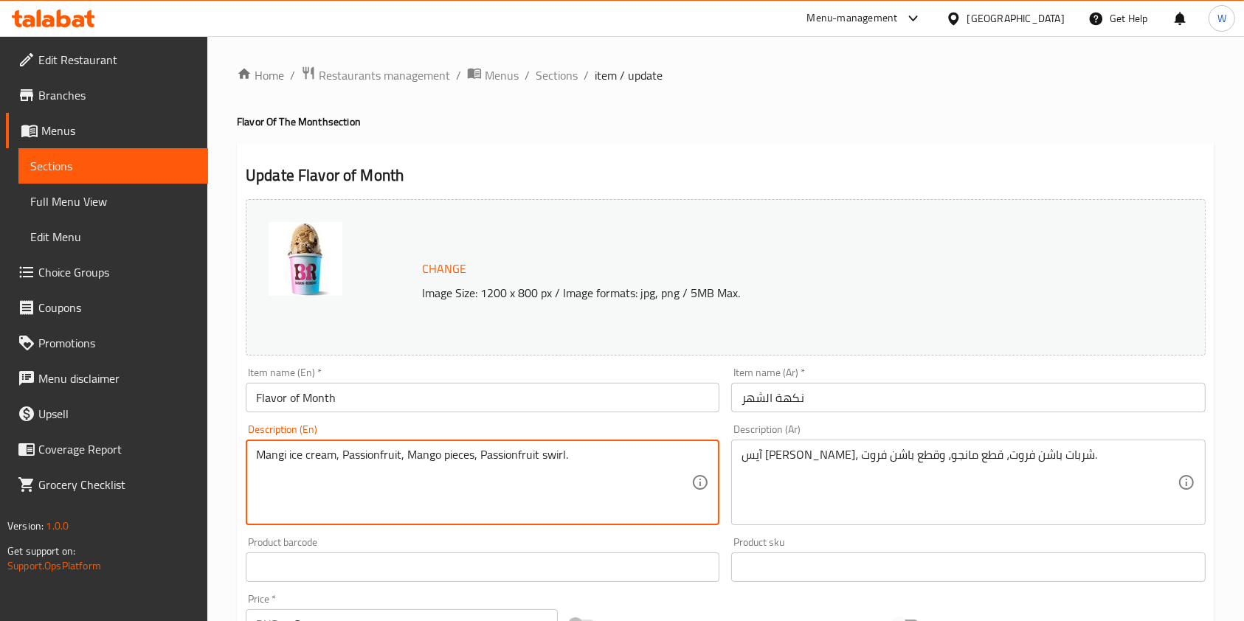
click at [518, 457] on textarea "Mangi ice cream, Passionfruit, Mango pieces, Passionfruit swirl." at bounding box center [473, 483] width 435 height 70
paste textarea "scarpone ice cream, cold brew ice cream, lady finger pieces, chocolate espresso…"
type textarea "Mascarpone ice cream, cold brew ice cream, [DEMOGRAPHIC_DATA] finger pieces, ch…"
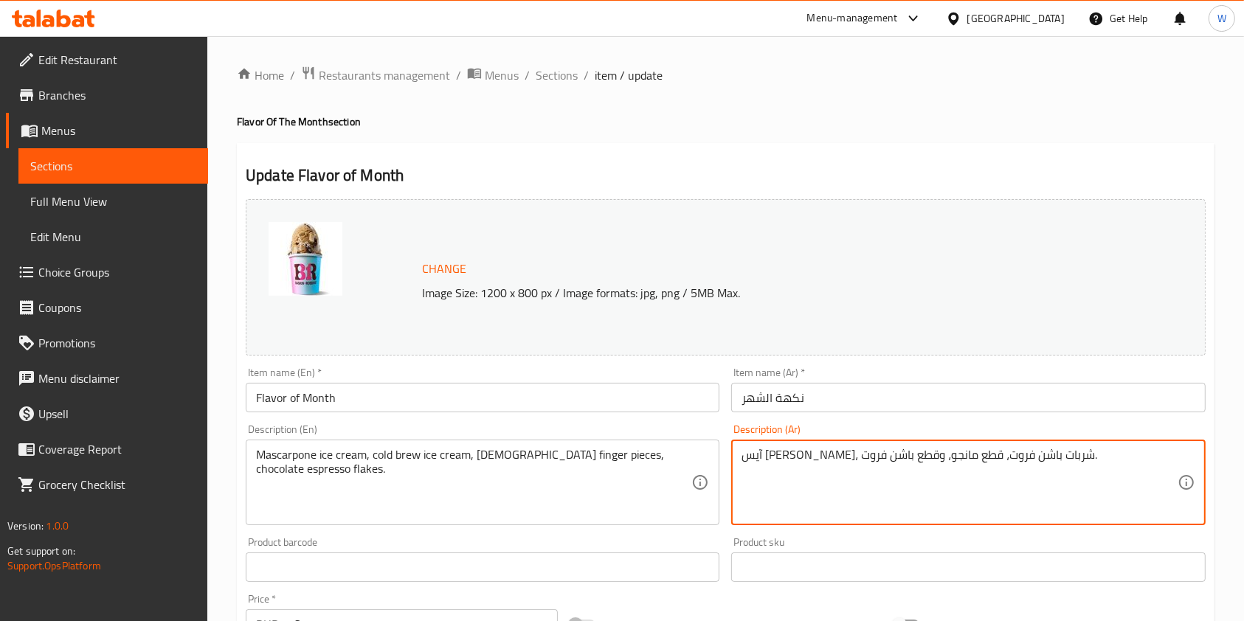
click at [802, 450] on textarea "آيس كريم مانجو، شربات باشن فروت، قطع مانجو، وقطع باشن فروت." at bounding box center [959, 483] width 435 height 70
paste textarea "سكربوني ممزوج بآيس كريم كولد برو، مع قطع بسكويت ليدي فينجر ورقائق شوكولاتة بنكه…"
type textarea "آيس [PERSON_NAME] ممزوج بآيس [PERSON_NAME] برو، مع قطع بسكويت ليدي فينجر ورقائق…"
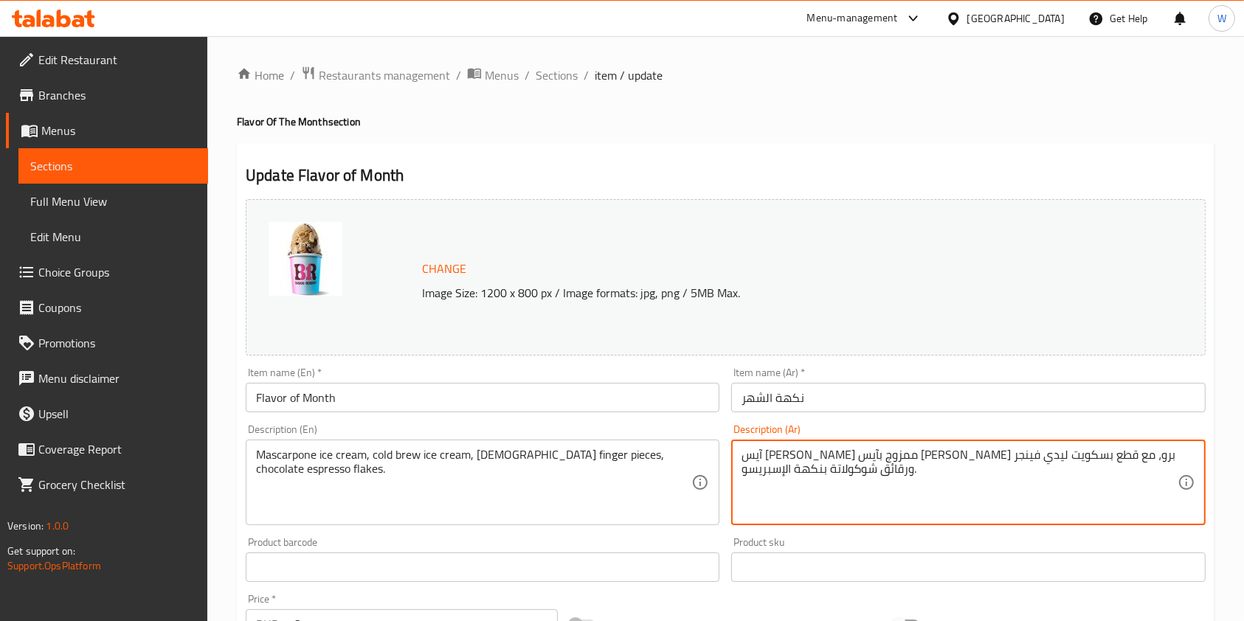
click at [647, 552] on div "Product barcode Product barcode" at bounding box center [483, 559] width 474 height 45
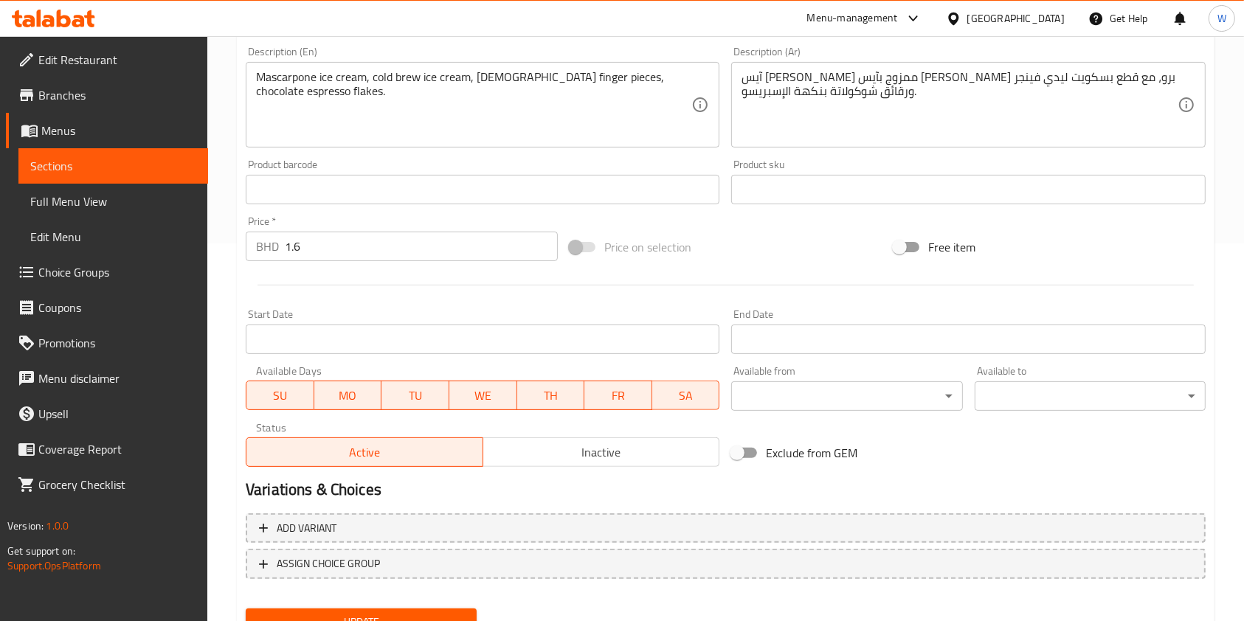
scroll to position [443, 0]
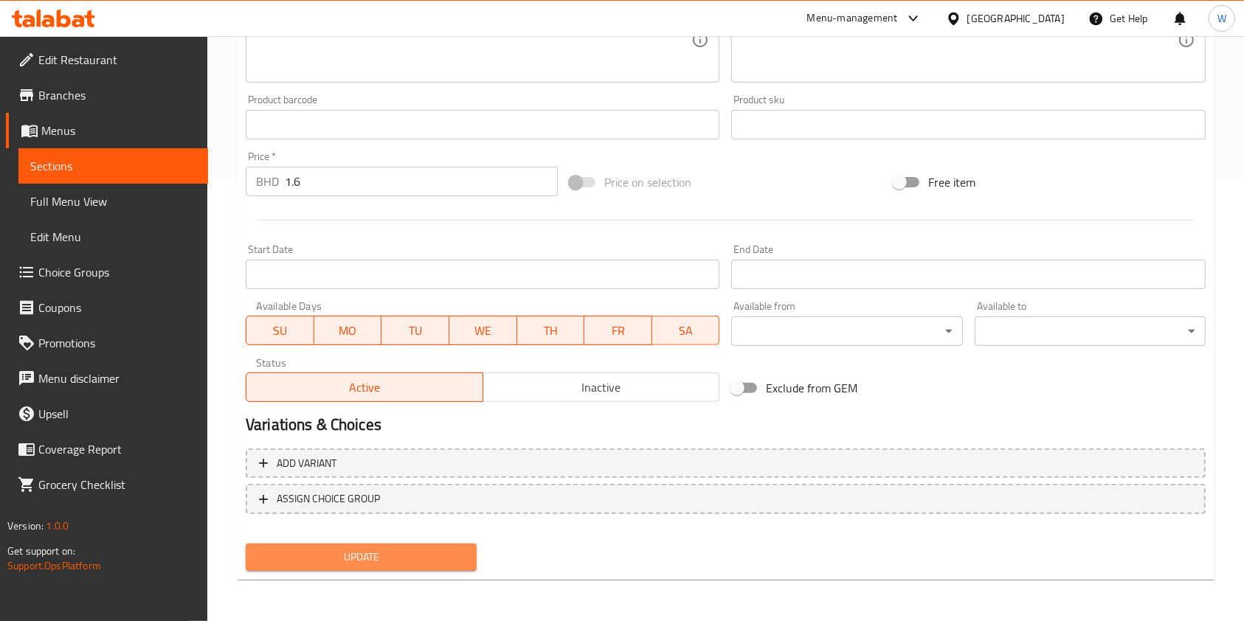
click at [379, 554] on span "Update" at bounding box center [361, 557] width 207 height 18
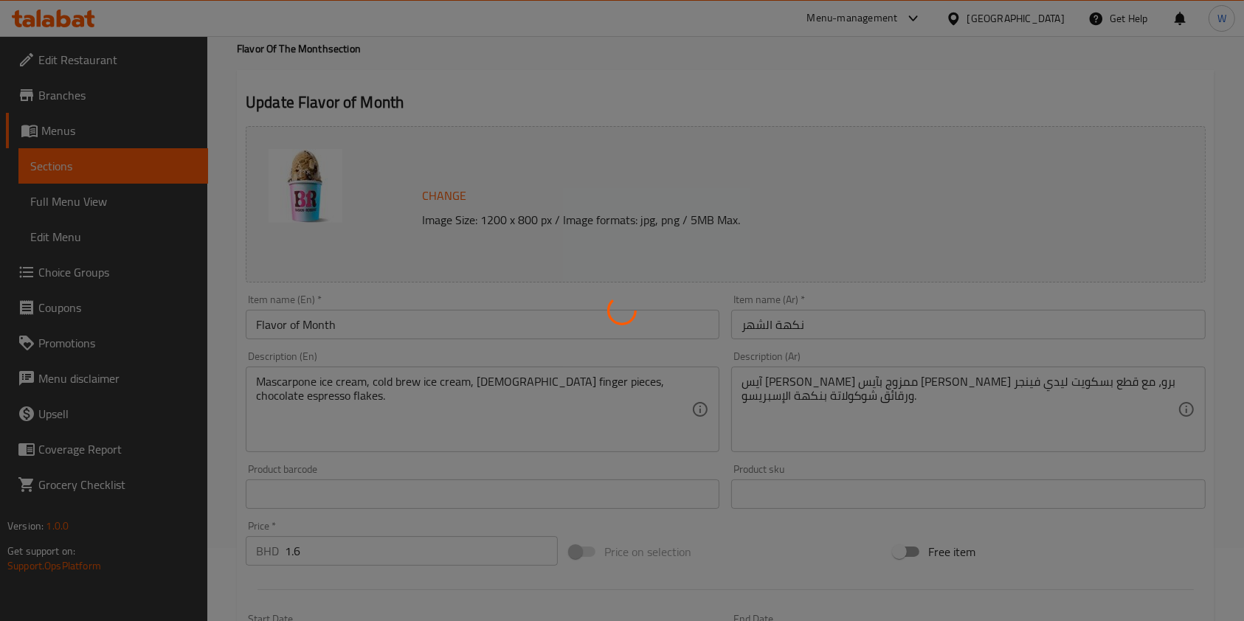
scroll to position [0, 0]
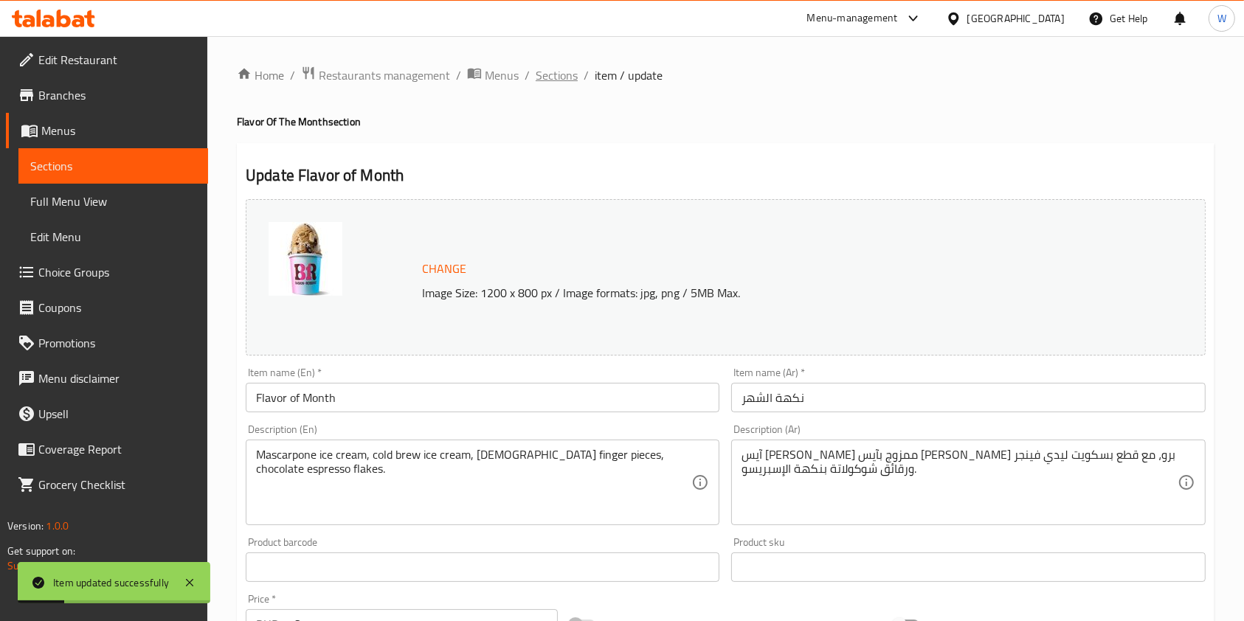
click at [546, 77] on span "Sections" at bounding box center [557, 75] width 42 height 18
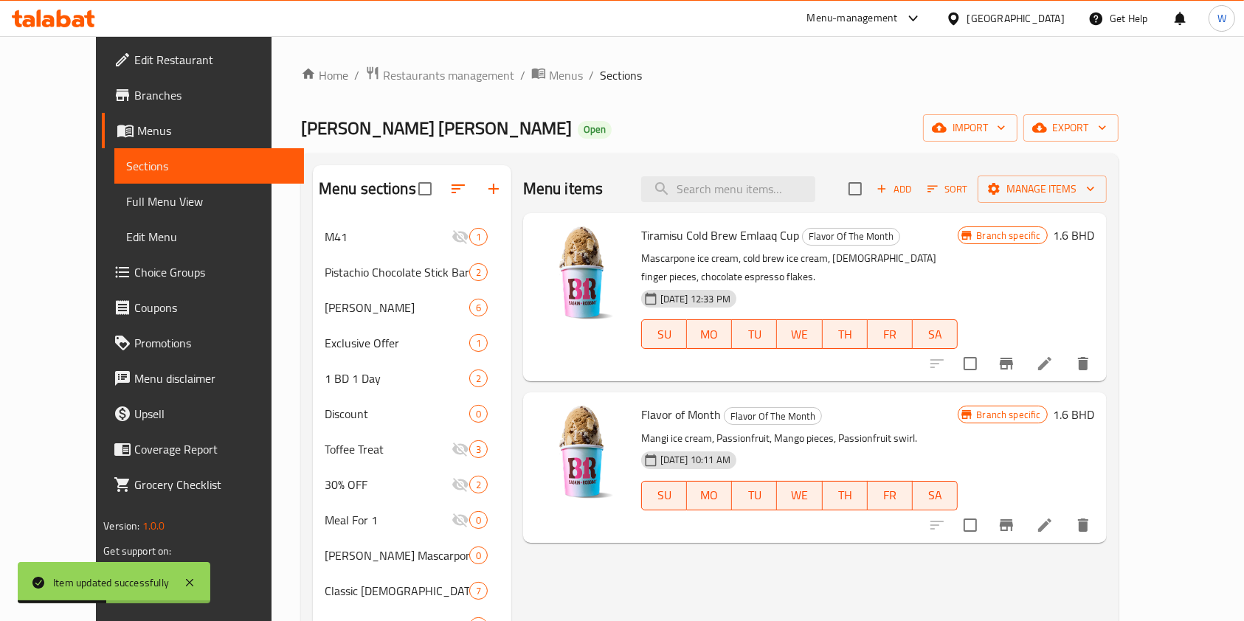
click at [796, 517] on div "Flavor of Month Flavor Of The Month Mangi ice cream, Passionfruit, Mango pieces…" at bounding box center [800, 468] width 329 height 138
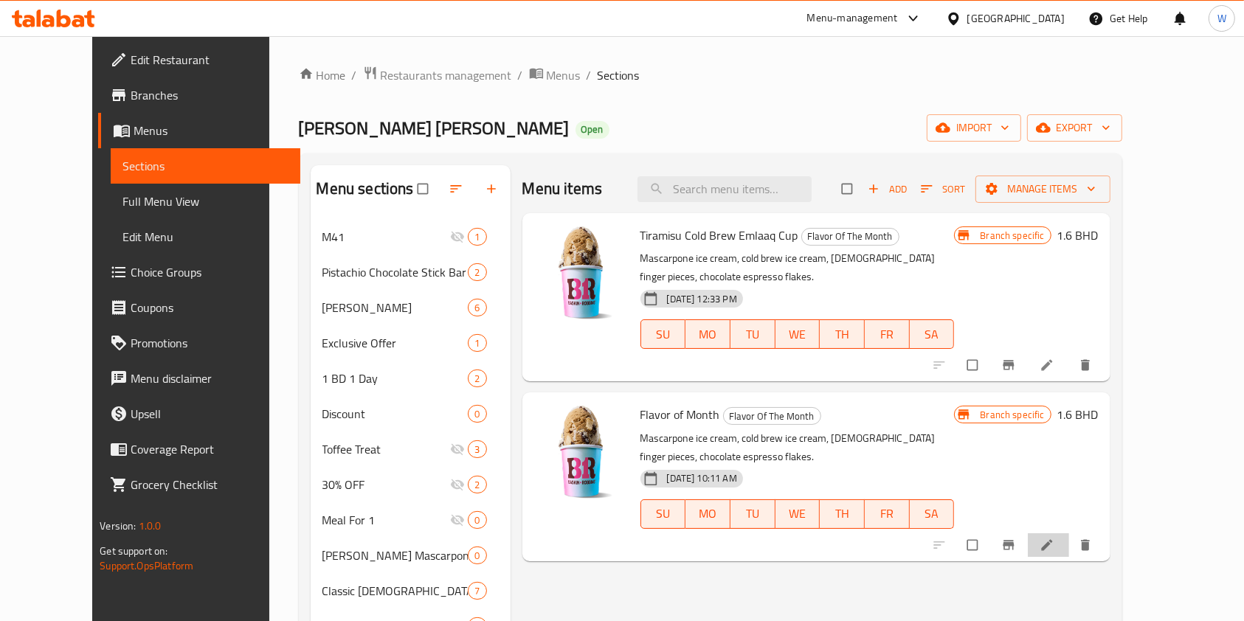
click at [1070, 534] on li at bounding box center [1048, 546] width 41 height 24
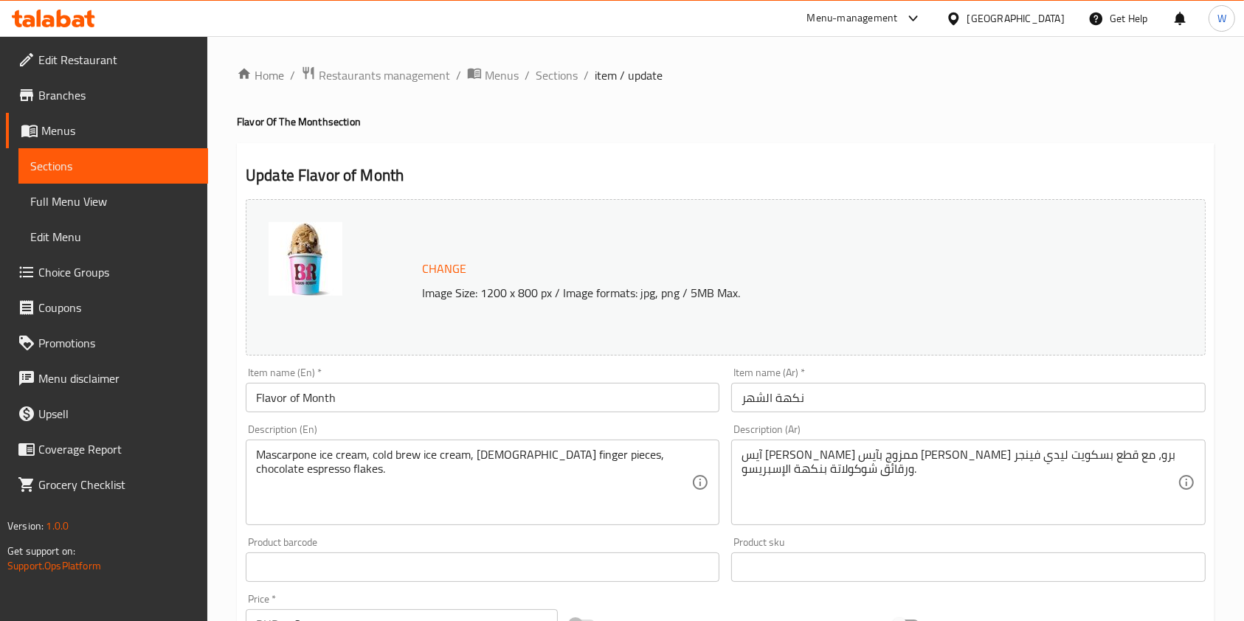
scroll to position [13, 0]
click at [573, 78] on span "Sections" at bounding box center [557, 75] width 42 height 18
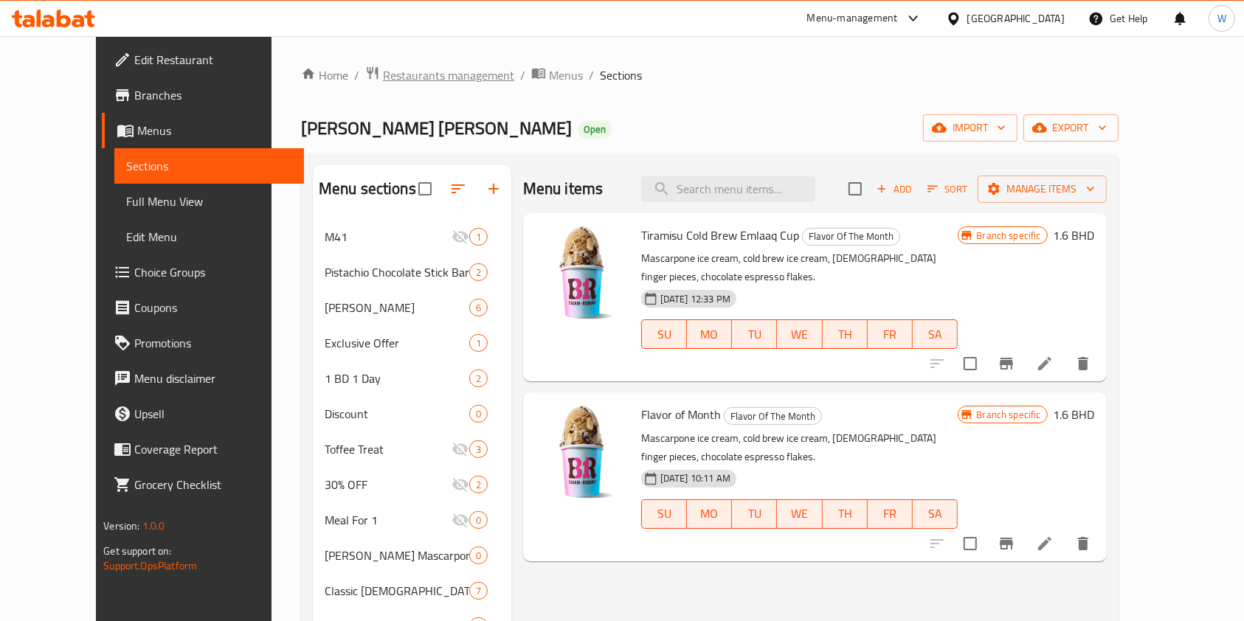
click at [403, 78] on span "Restaurants management" at bounding box center [448, 75] width 131 height 18
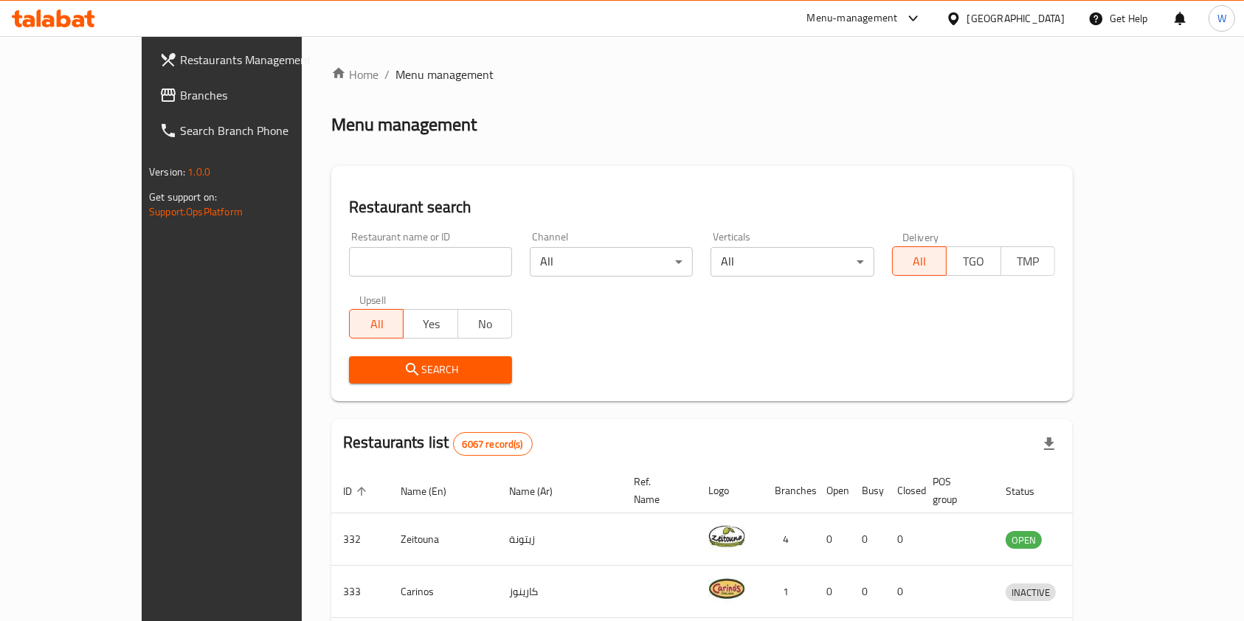
click at [379, 258] on input "search" at bounding box center [430, 262] width 163 height 30
paste input "Pasta Expres"
type input "Pasta Express"
click button "Search" at bounding box center [430, 370] width 163 height 27
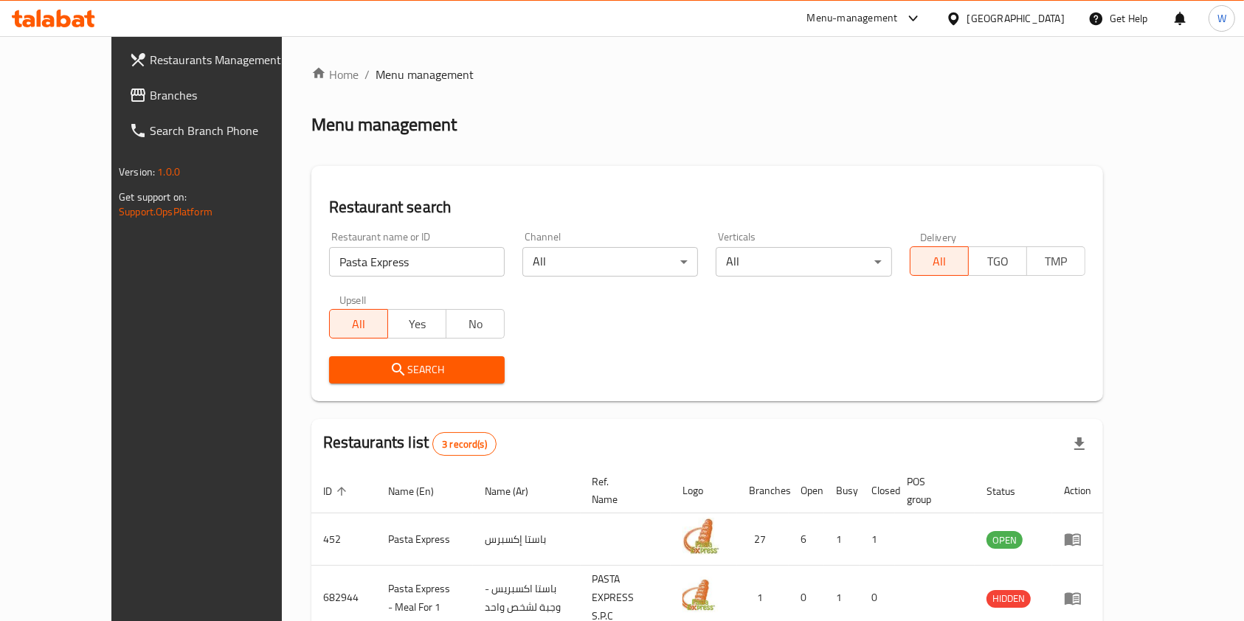
click at [614, 354] on div "Search" at bounding box center [707, 370] width 774 height 45
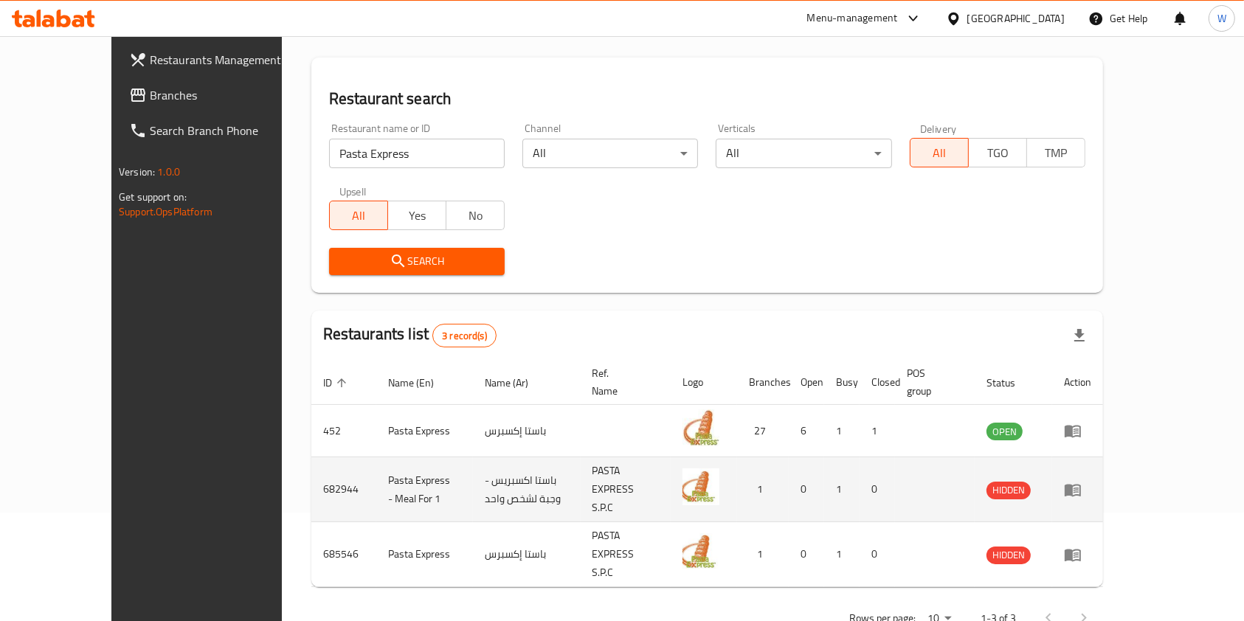
scroll to position [111, 0]
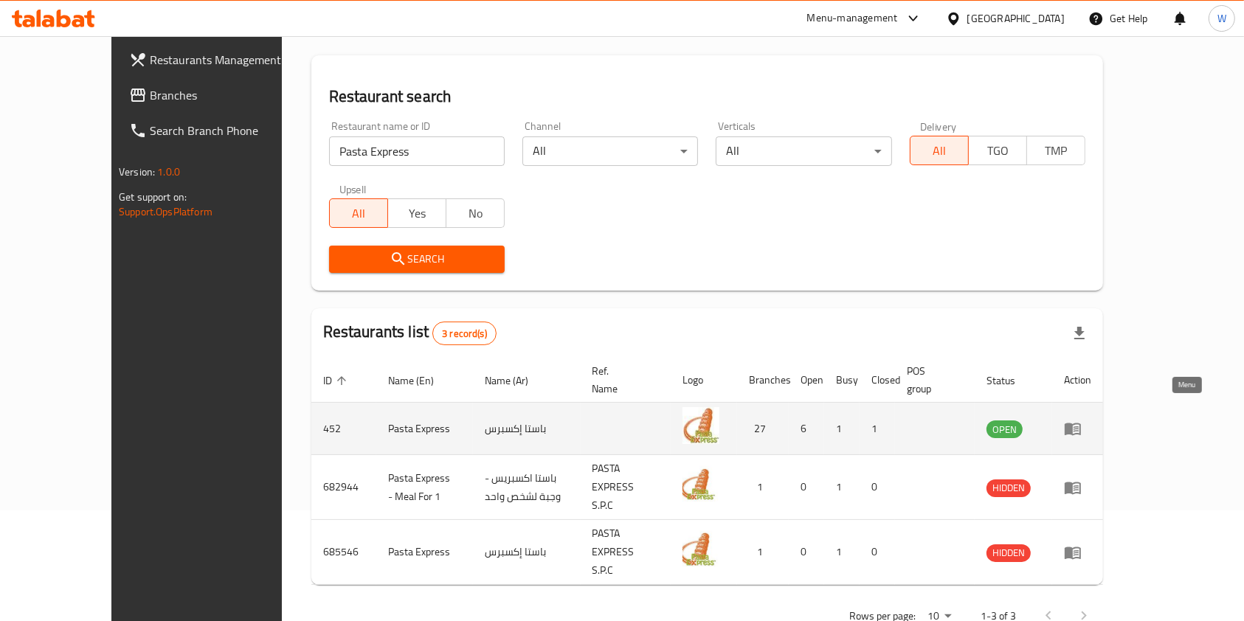
click at [1082, 420] on icon "enhanced table" at bounding box center [1073, 429] width 18 height 18
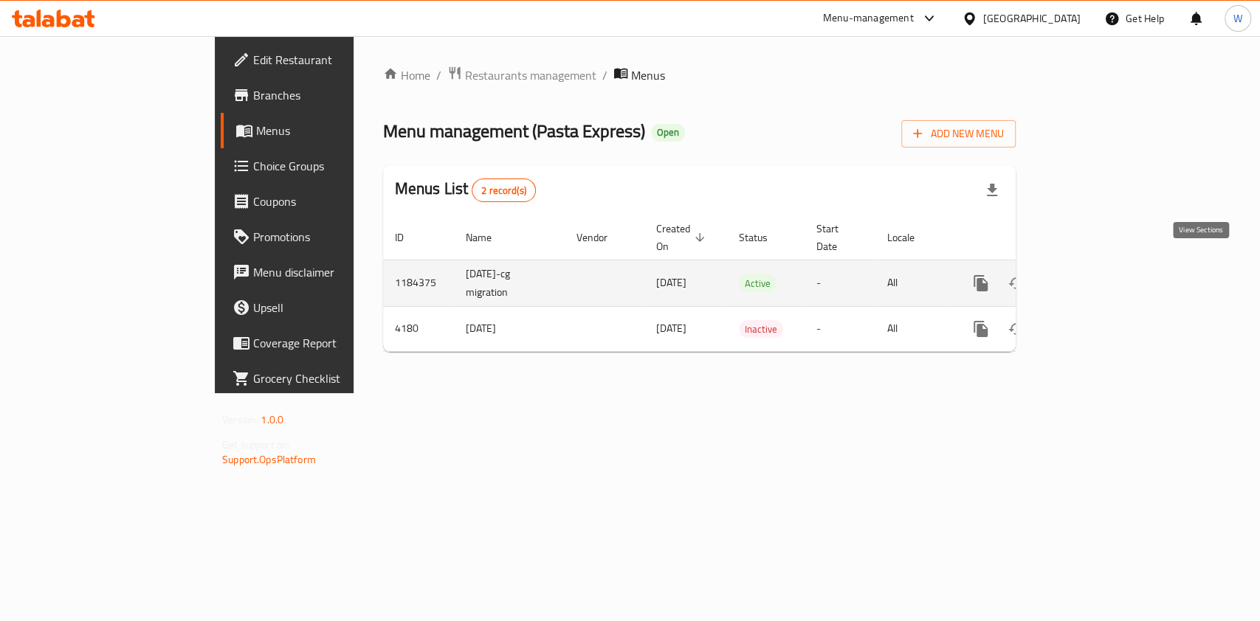
click at [1105, 272] on link "enhanced table" at bounding box center [1087, 283] width 35 height 35
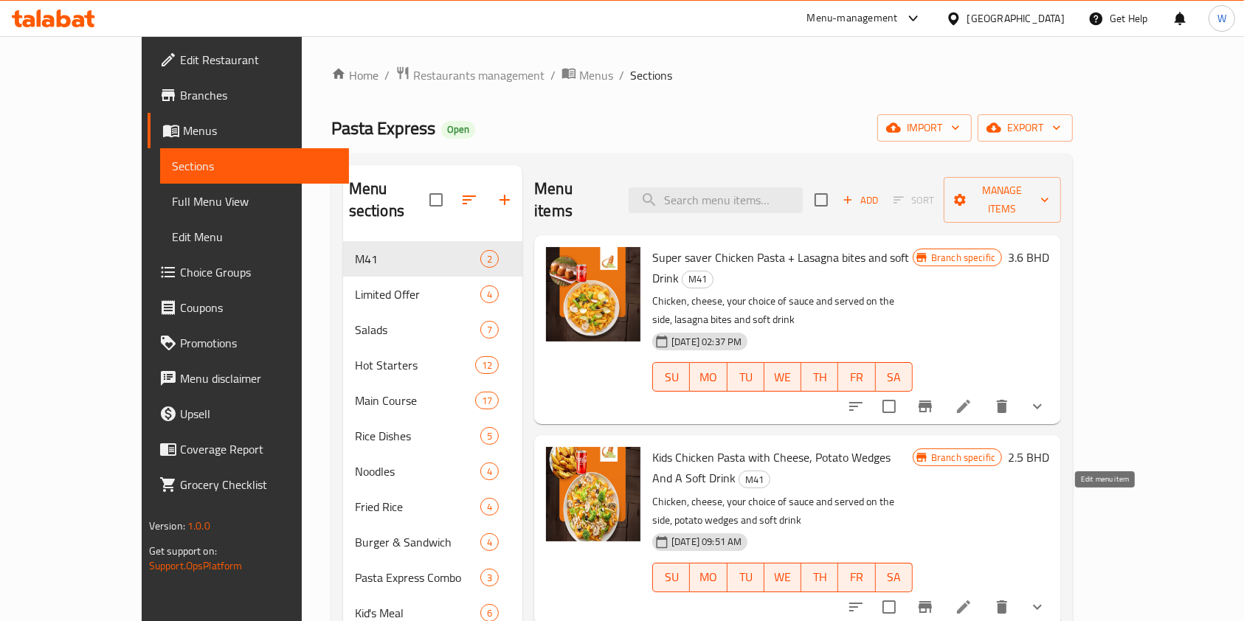
click at [973, 599] on icon at bounding box center [964, 608] width 18 height 18
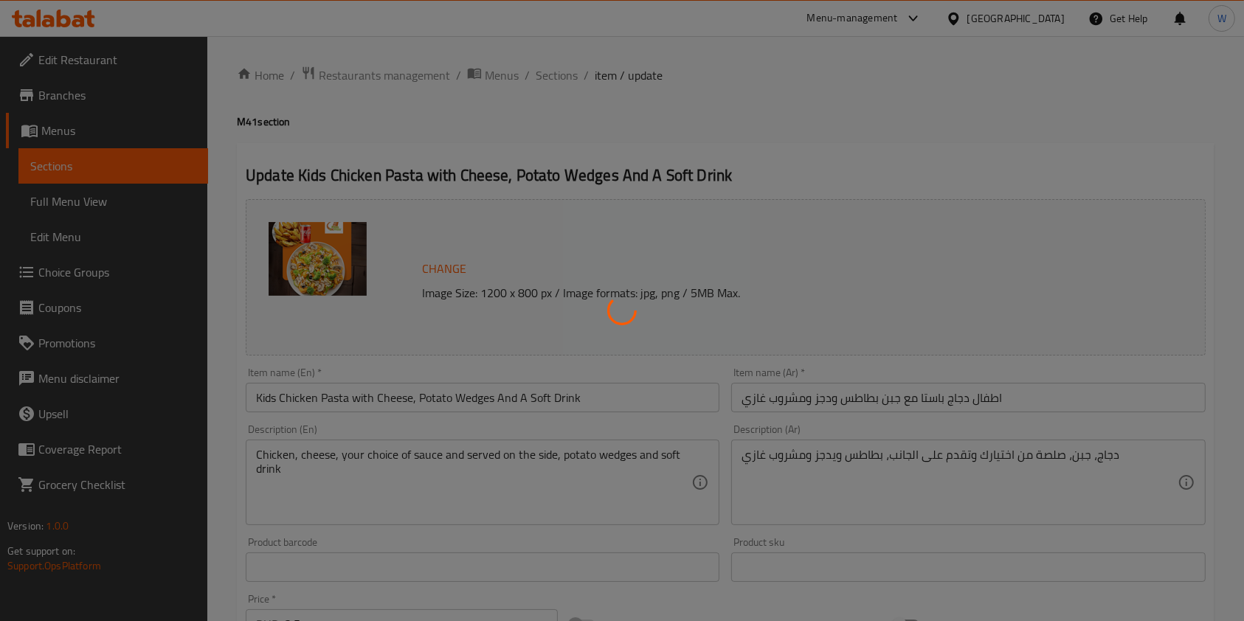
type input "اختيارك من الصلصة:"
type input "1"
type input "اختيارك من المشروبات:"
type input "1"
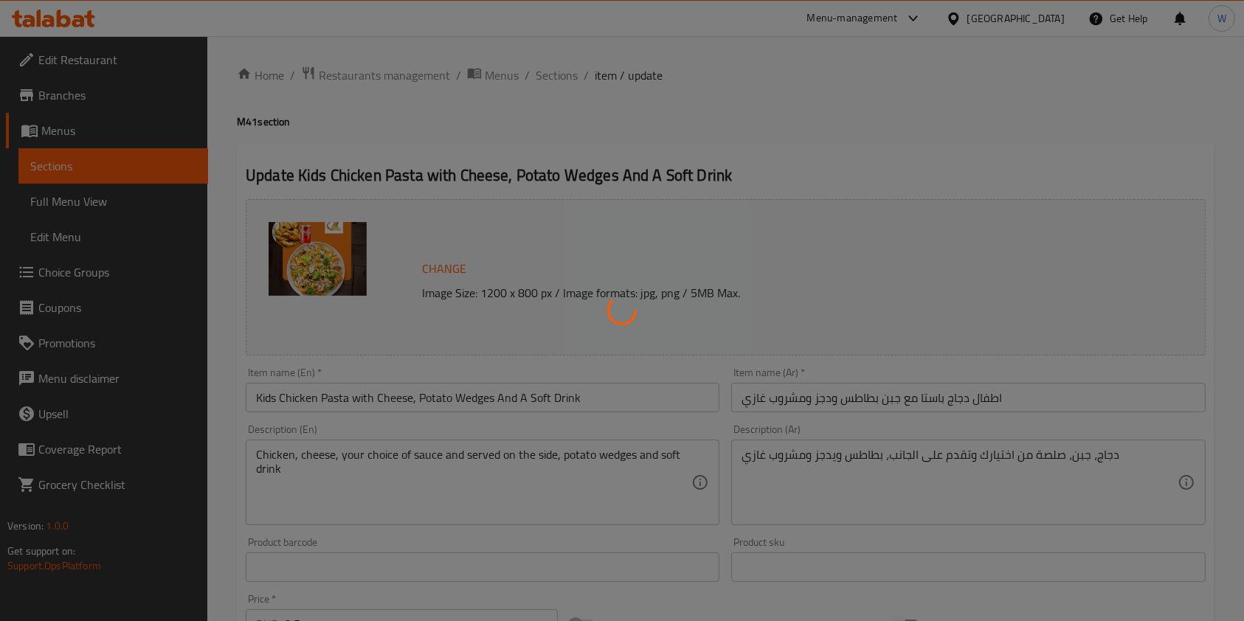
type input "1"
type input "الجبن"
type input "1"
type input "زيادات"
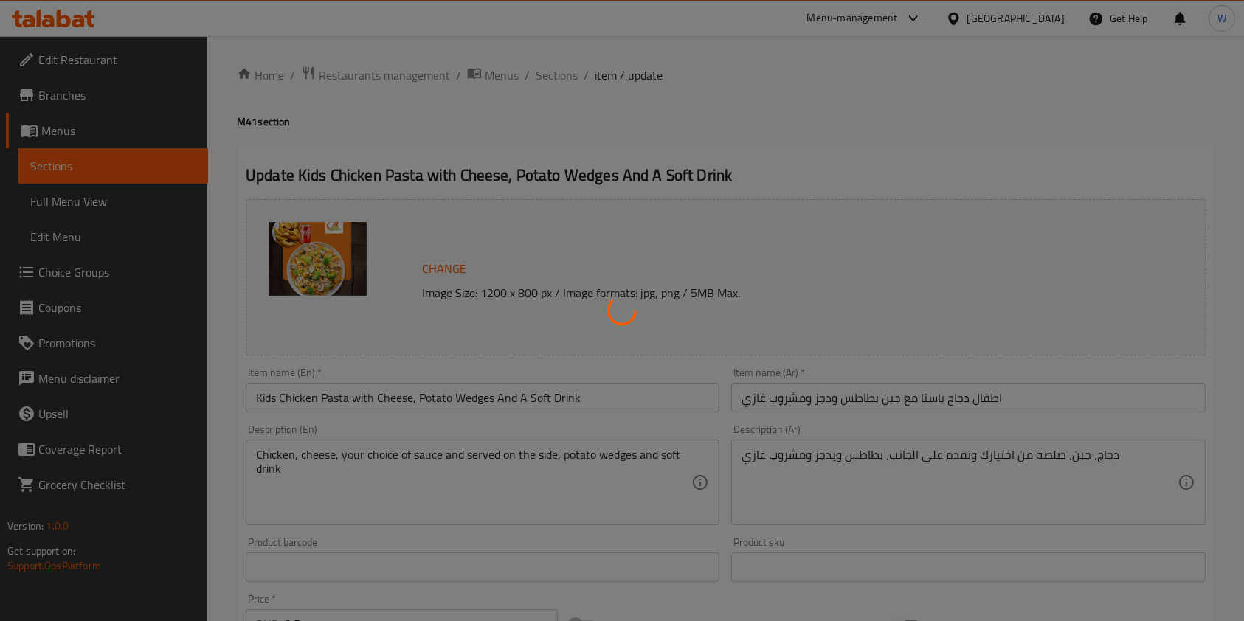
type input "0"
type input "7"
type input "حار أو بارد"
type input "0"
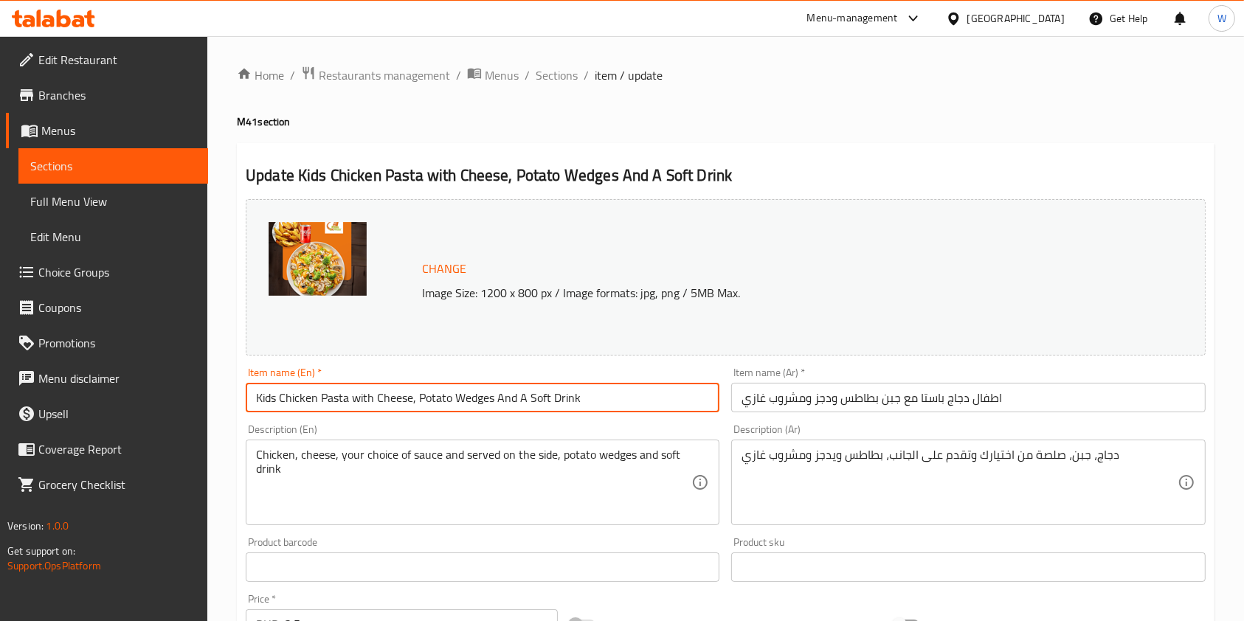
drag, startPoint x: 408, startPoint y: 399, endPoint x: 254, endPoint y: 392, distance: 154.4
click at [254, 392] on input "Kids Chicken Pasta with Cheese, Potato Wedges And A Soft Drink" at bounding box center [483, 398] width 474 height 30
paste input "pasta (chicken or sausage or veg)"
click at [448, 399] on input "Kids pasta (chicken or sausage or veg)e, Potato Wedges And A Soft Drink" at bounding box center [483, 398] width 474 height 30
drag, startPoint x: 525, startPoint y: 400, endPoint x: 447, endPoint y: 404, distance: 77.6
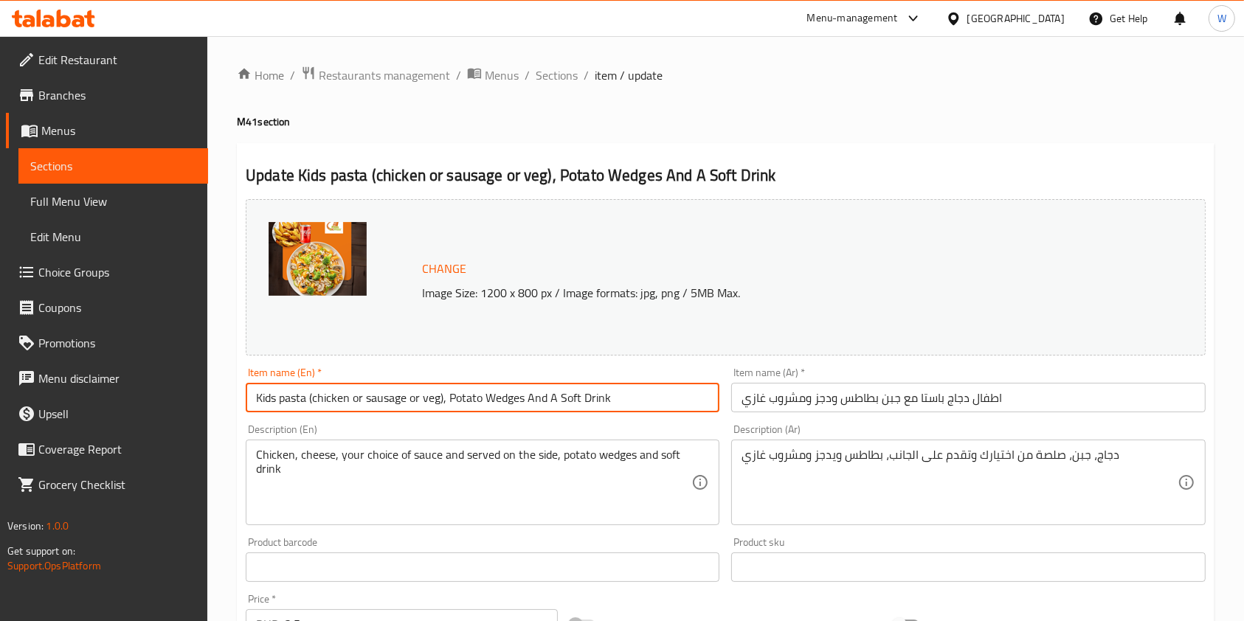
click at [447, 404] on input "Kids pasta (chicken or sausage or veg), Potato Wedges And A Soft Drink" at bounding box center [483, 398] width 474 height 30
paste input "2 pcs garlic bread"
type input "Kids pasta (chicken or sausage or veg), 2 pcs garlic bread And A Soft Drink"
click at [599, 415] on div "Item name (En)   * Kids pasta (chicken or sausage or veg), 2 pcs garlic bread A…" at bounding box center [483, 390] width 486 height 57
click at [602, 401] on input "Kids pasta (chicken or sausage or veg), 2 pcs garlic bread And A Soft Drink" at bounding box center [483, 398] width 474 height 30
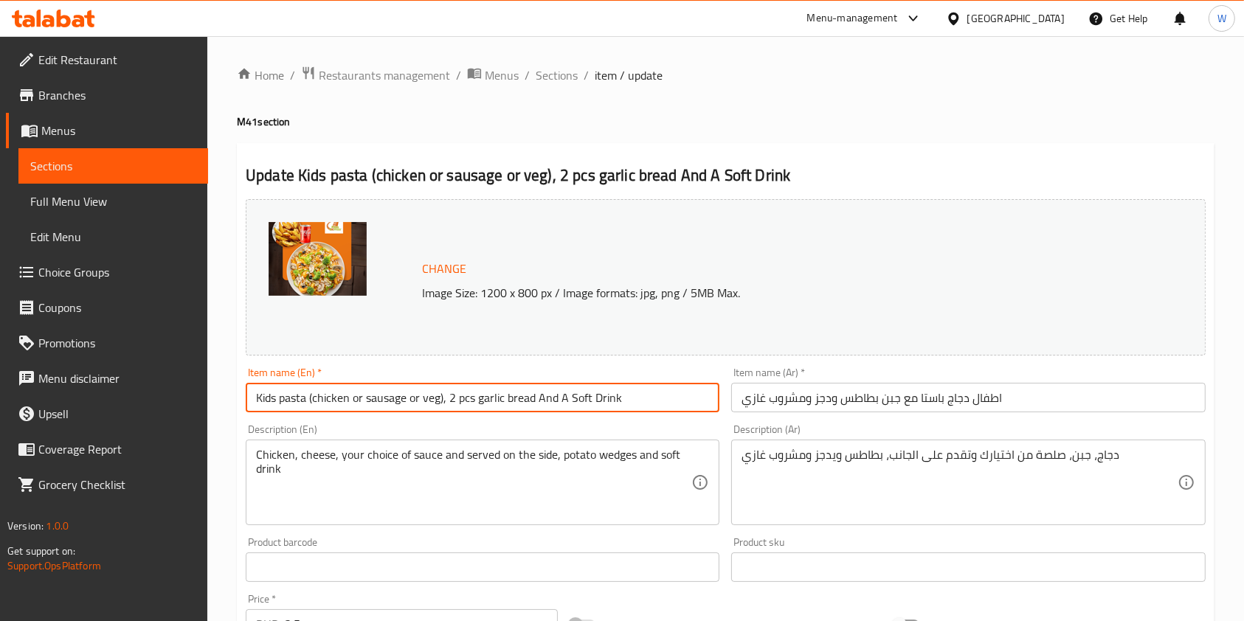
click at [602, 401] on input "Kids pasta (chicken or sausage or veg), 2 pcs garlic bread And A Soft Drink" at bounding box center [483, 398] width 474 height 30
click at [847, 375] on div "Item name (Ar)   * اطفال دجاج باستا مع جبن بطاطس ودجز ومشروب غازي Item name (Ar…" at bounding box center [968, 390] width 474 height 45
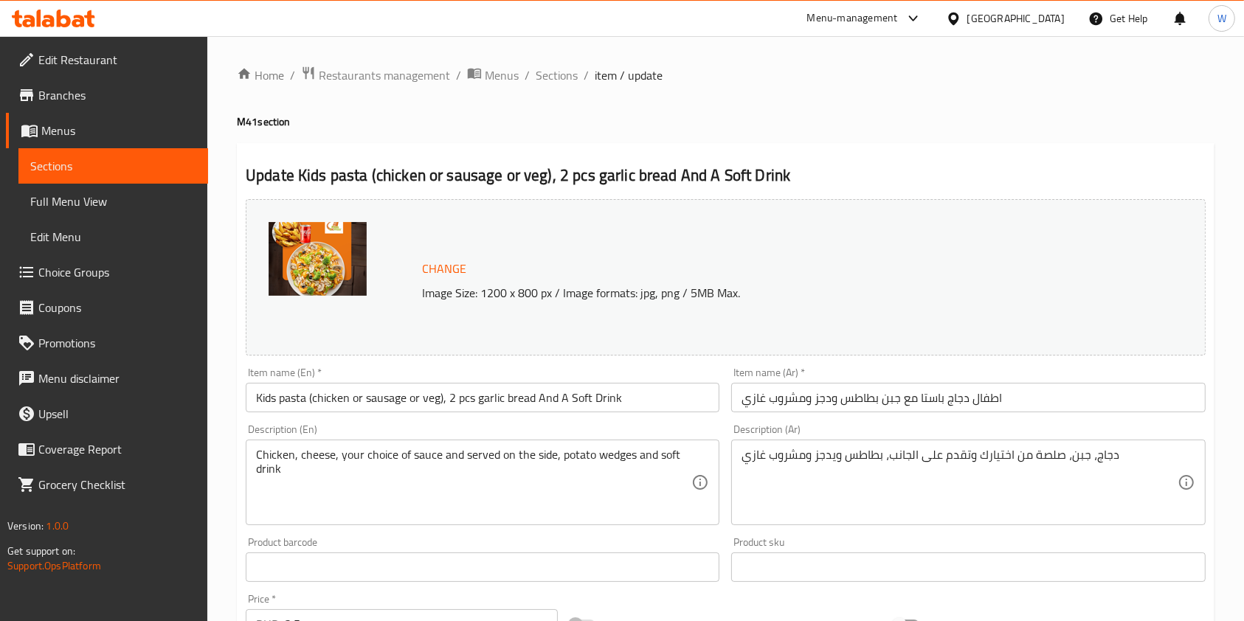
click at [847, 390] on input "اطفال دجاج باستا مع جبن بطاطس ودجز ومشروب غازي" at bounding box center [968, 398] width 474 height 30
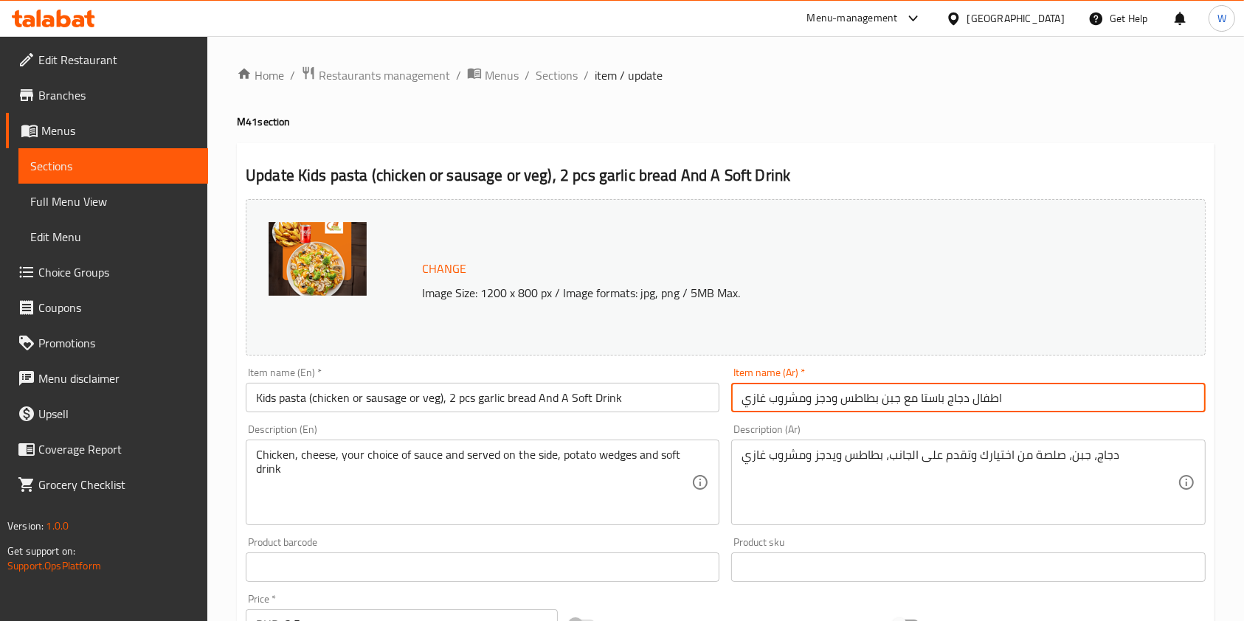
click at [847, 390] on input "اطفال دجاج باستا مع جبن بطاطس ودجز ومشروب غازي" at bounding box center [968, 398] width 474 height 30
paste input "معكرونة للأطفال (دجاج أو سجق أو خضار)، قطعتين من خبز الثوم"
click at [1090, 404] on input "معكرونة للأطفال (دجاج أو سجق أو خضار)، قطعتين من خبز الثوم ومشروب غازي" at bounding box center [968, 398] width 474 height 30
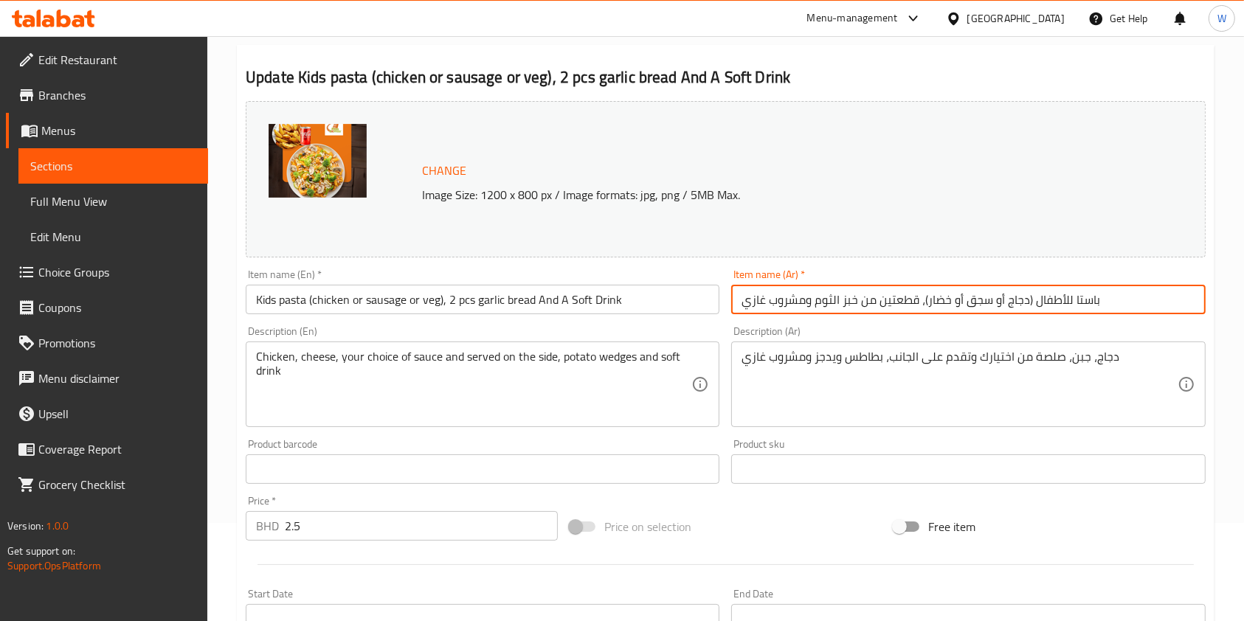
scroll to position [196, 0]
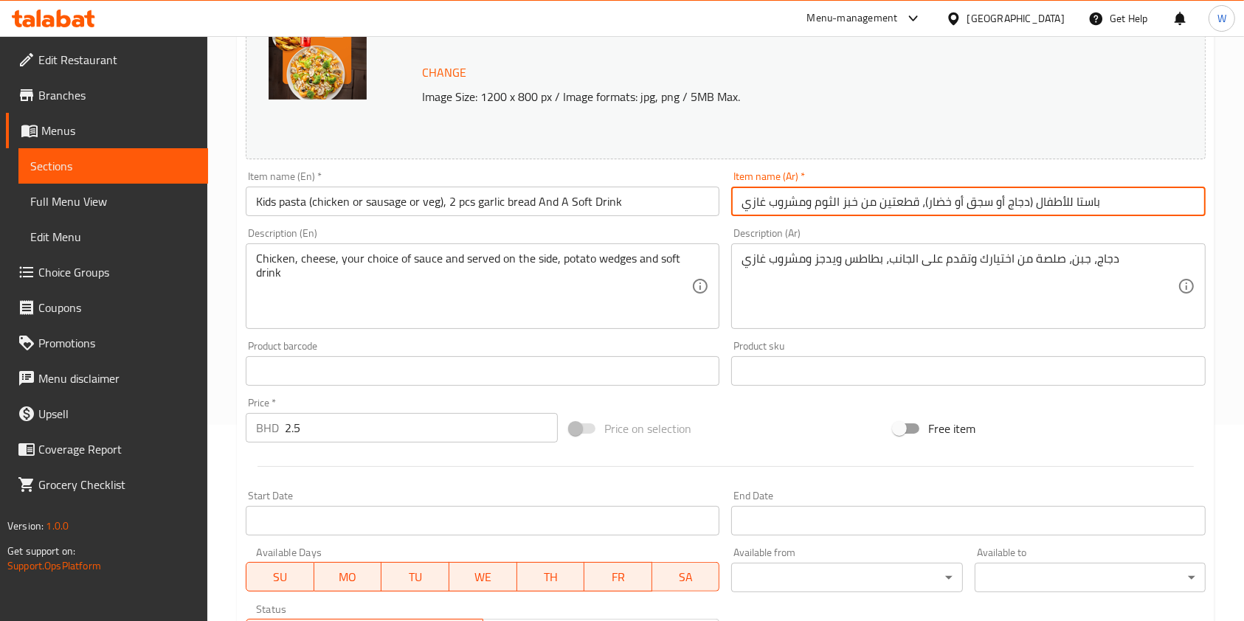
type input "باستا للأطفال (دجاج أو سجق أو خضار)، قطعتين من خبز الثوم ومشروب غازي"
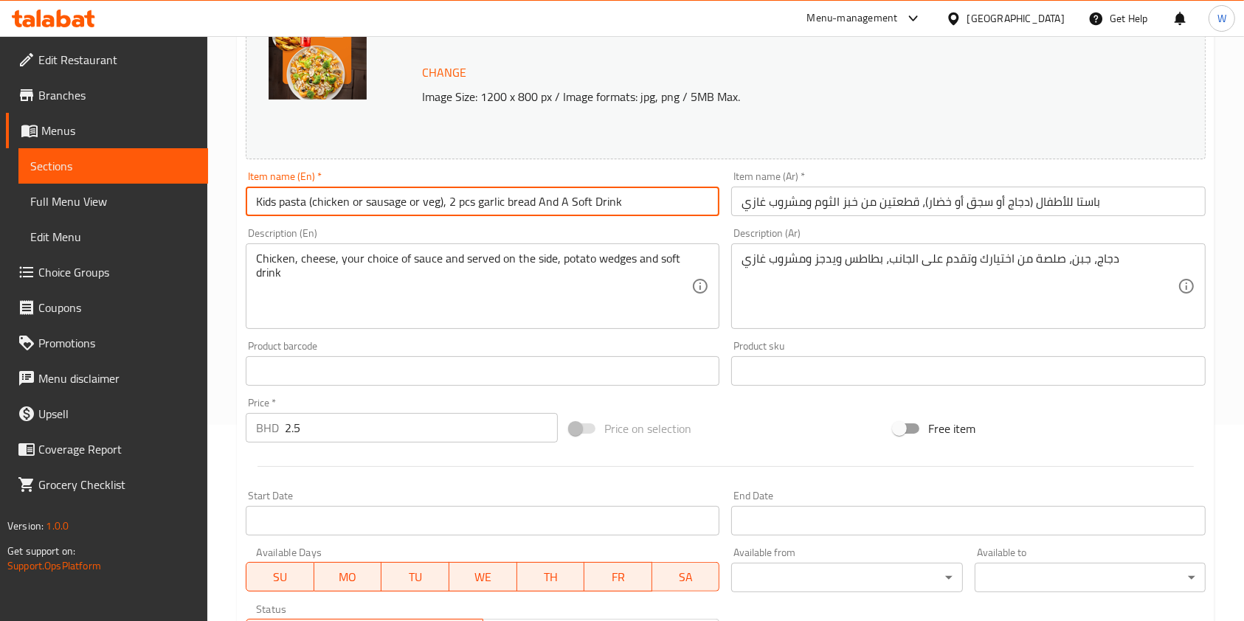
drag, startPoint x: 437, startPoint y: 199, endPoint x: 309, endPoint y: 204, distance: 128.5
click at [309, 204] on input "Kids pasta (chicken or sausage or veg), 2 pcs garlic bread And A Soft Drink" at bounding box center [483, 202] width 474 height 30
click at [311, 198] on input "Kids pasta , 2 pcs garlic bread And A Soft Drink" at bounding box center [483, 202] width 474 height 30
click at [574, 212] on input "Kids pasta, 2 pcs garlic bread And A Soft Drink" at bounding box center [483, 202] width 474 height 30
click at [431, 202] on input "Kids pasta, 2 pcs garlic bread And A Soft Drink" at bounding box center [483, 202] width 474 height 30
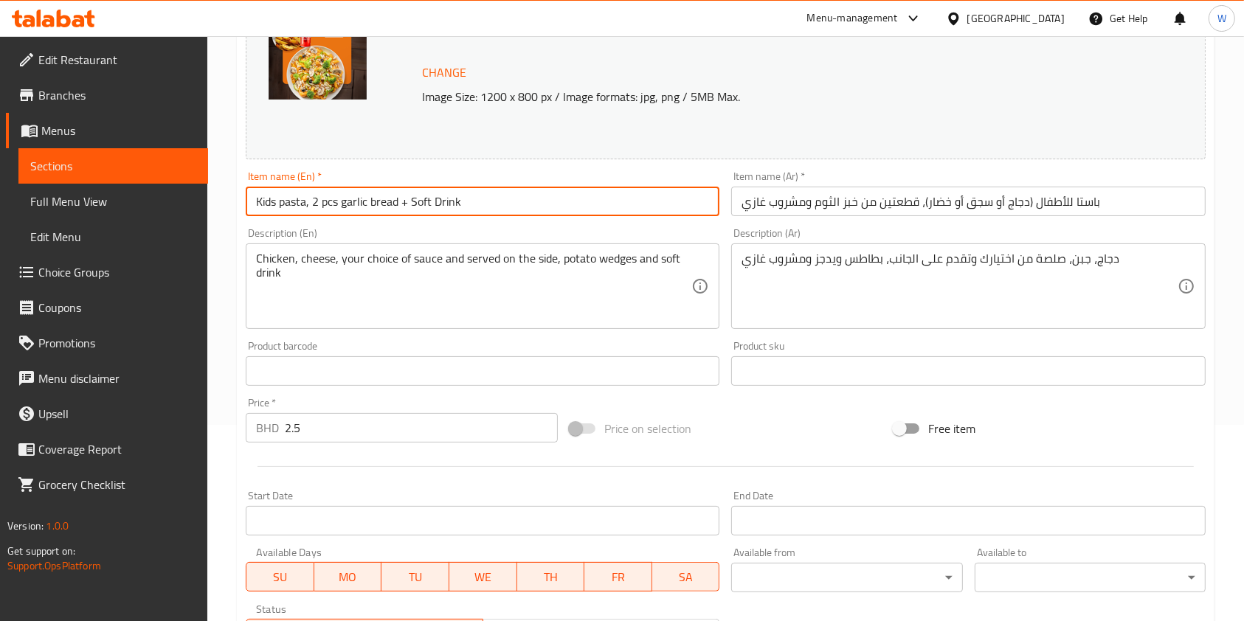
type input "Kids pasta, 2 pcs garlic bread + Soft Drink"
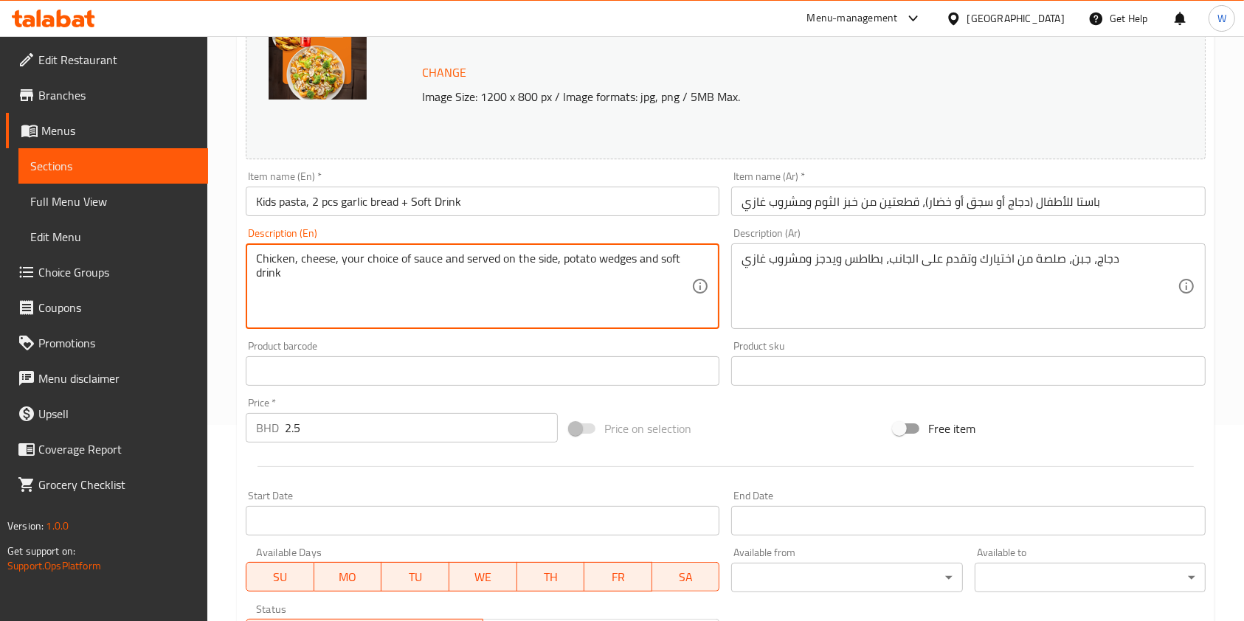
click at [369, 216] on input "Kids pasta, 2 pcs garlic bread + Soft Drink" at bounding box center [483, 202] width 474 height 30
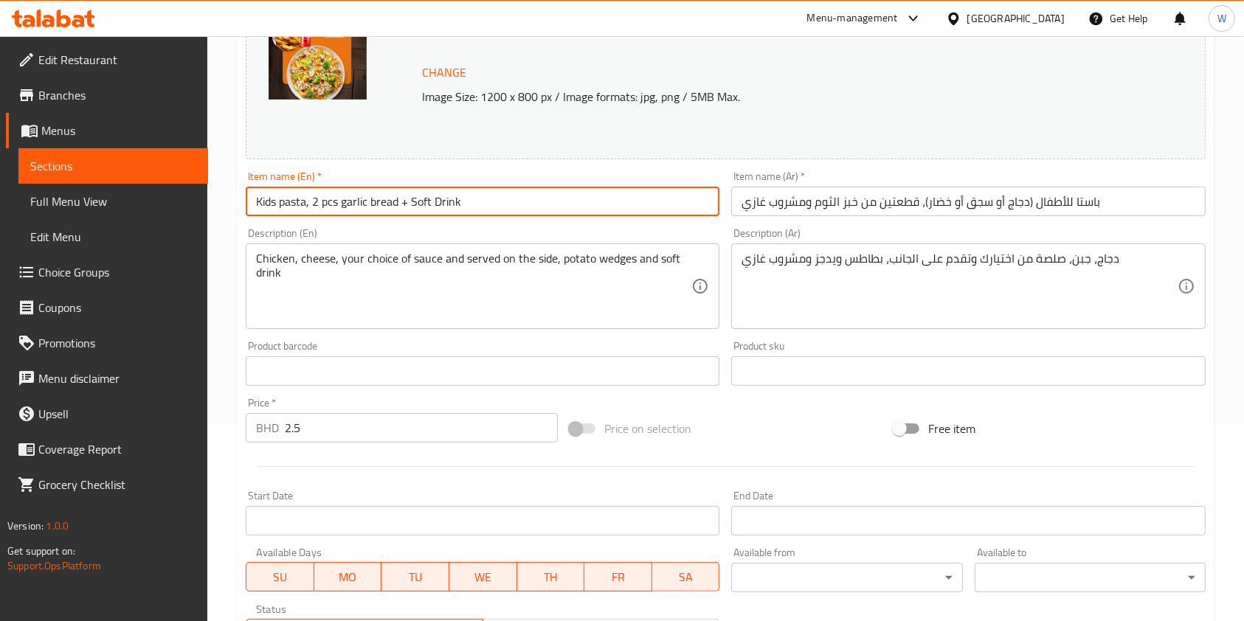
click at [369, 216] on input "Kids pasta, 2 pcs garlic bread + Soft Drink" at bounding box center [483, 202] width 474 height 30
click at [923, 201] on input "باستا للأطفال (دجاج أو سجق أو خضار)، قطعتين من خبز الثوم ومشروب غازي" at bounding box center [968, 202] width 474 height 30
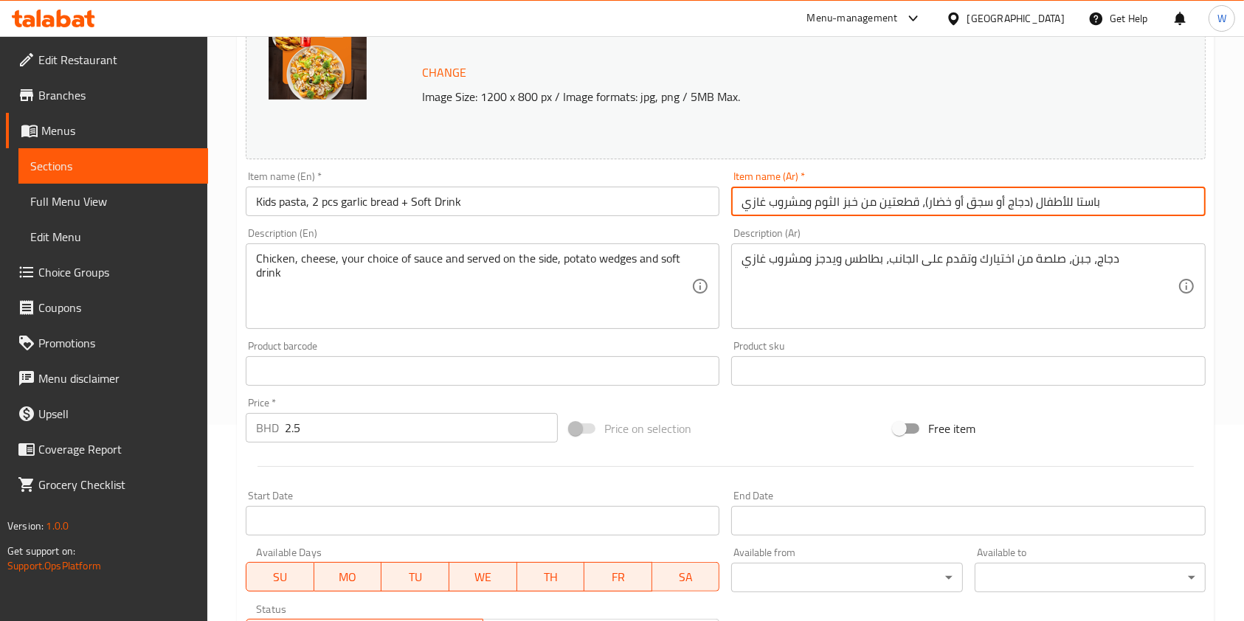
click at [923, 201] on input "باستا للأطفال (دجاج أو سجق أو خضار)، قطعتين من خبز الثوم ومشروب غازي" at bounding box center [968, 202] width 474 height 30
paste input "معكرونة للأطفال، قطعتين من خبز الثوم +"
click at [998, 198] on input "معكرونة للأطفال، قطعتين من خبز الثوم + مشروب غازي" at bounding box center [968, 202] width 474 height 30
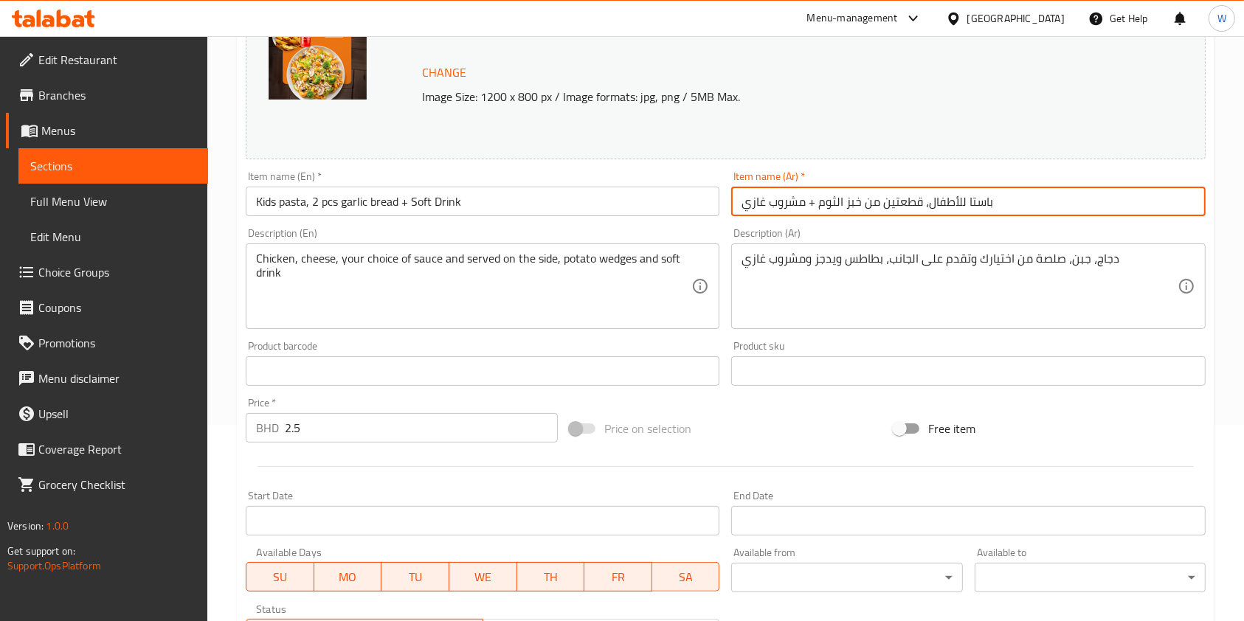
type input "باستا للأطفال، قطعتين من خبز الثوم + مشروب غازي"
click at [821, 430] on div "Price on selection" at bounding box center [726, 429] width 324 height 40
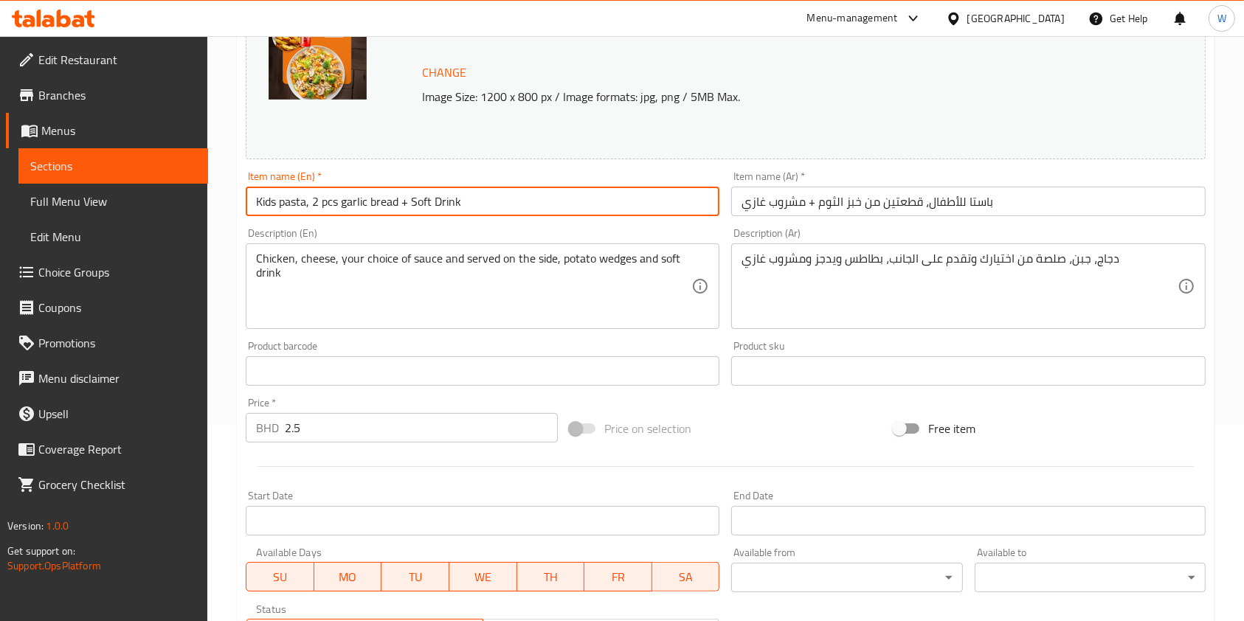
drag, startPoint x: 307, startPoint y: 203, endPoint x: 243, endPoint y: 182, distance: 67.7
click at [243, 182] on div "Item name (En)   * Kids pasta, 2 pcs garlic bread + Soft Drink Item name (En) *" at bounding box center [483, 193] width 486 height 57
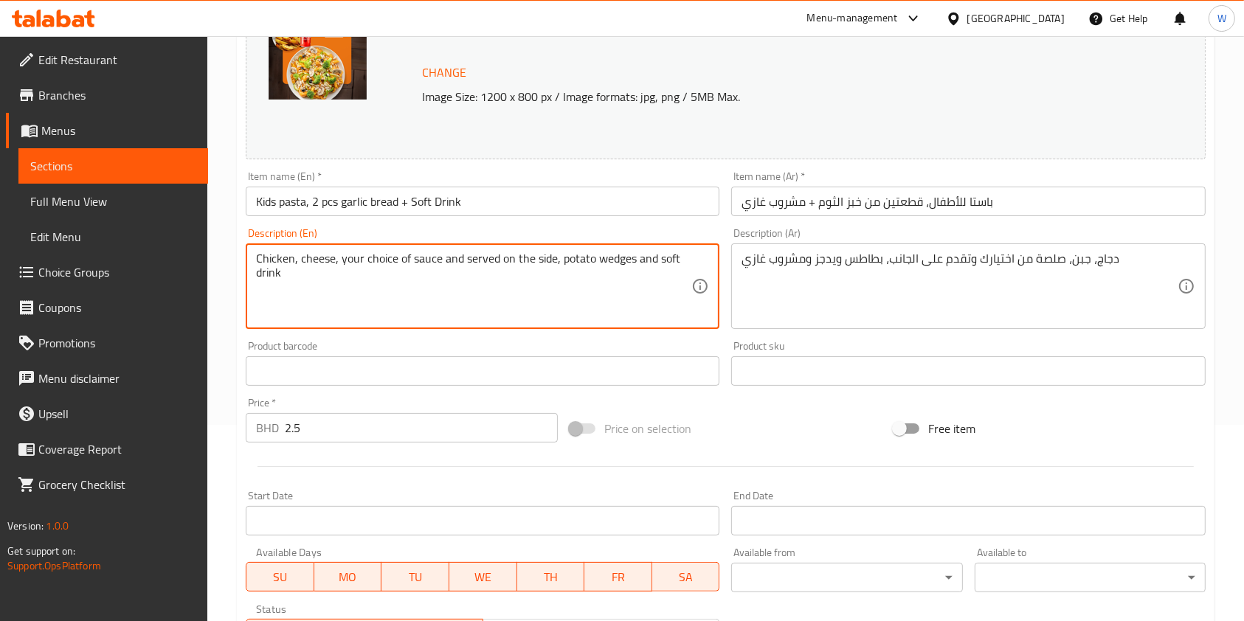
drag, startPoint x: 332, startPoint y: 260, endPoint x: 231, endPoint y: 251, distance: 101.5
paste textarea "Kids pasta"
click at [251, 265] on div "Kids pasta, your choice of sauce and served on the side, potato wedges and soft…" at bounding box center [483, 287] width 474 height 86
click at [258, 257] on textarea "Kids pasta, your choice of sauce and served on the side, potato wedges and soft…" at bounding box center [473, 287] width 435 height 70
click at [385, 263] on textarea "Your choice of Kids pasta, your choice of sauce and served on the side, potato …" at bounding box center [473, 287] width 435 height 70
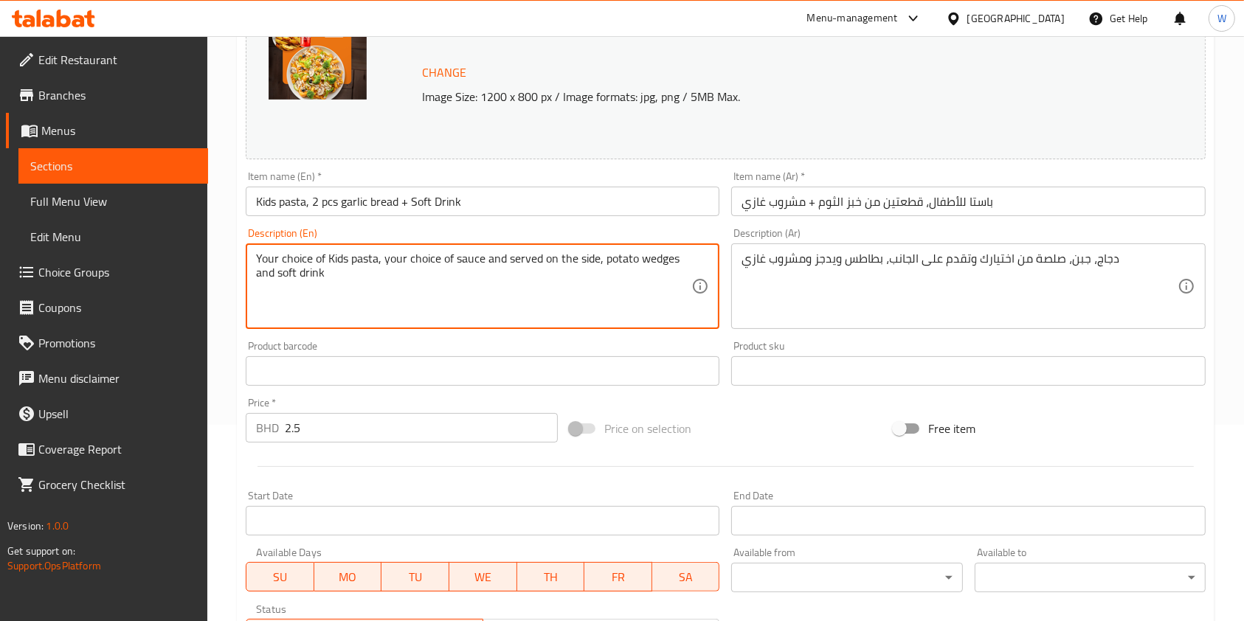
click at [506, 264] on textarea "Your choice of Kids pasta, your choice of sauce and served on the side, potato …" at bounding box center [473, 287] width 435 height 70
drag, startPoint x: 511, startPoint y: 261, endPoint x: 383, endPoint y: 264, distance: 127.7
click at [383, 264] on textarea "Your choice of Kids pasta, your choice of sauce and served on the side, potato …" at bounding box center [473, 287] width 435 height 70
click at [427, 257] on textarea "Your choice of Kids pasta, served on the side, potato wedges and soft drink" at bounding box center [473, 287] width 435 height 70
drag, startPoint x: 479, startPoint y: 266, endPoint x: 421, endPoint y: 280, distance: 59.3
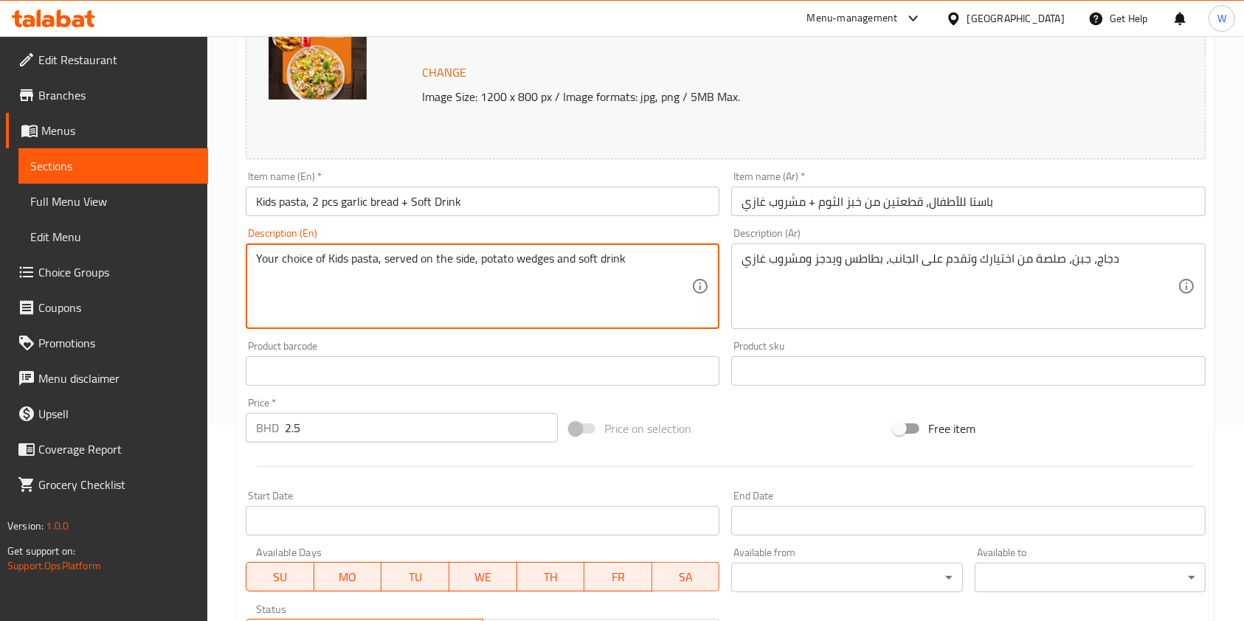
click at [421, 280] on textarea "Your choice of Kids pasta, served on the side, potato wedges and soft drink" at bounding box center [473, 287] width 435 height 70
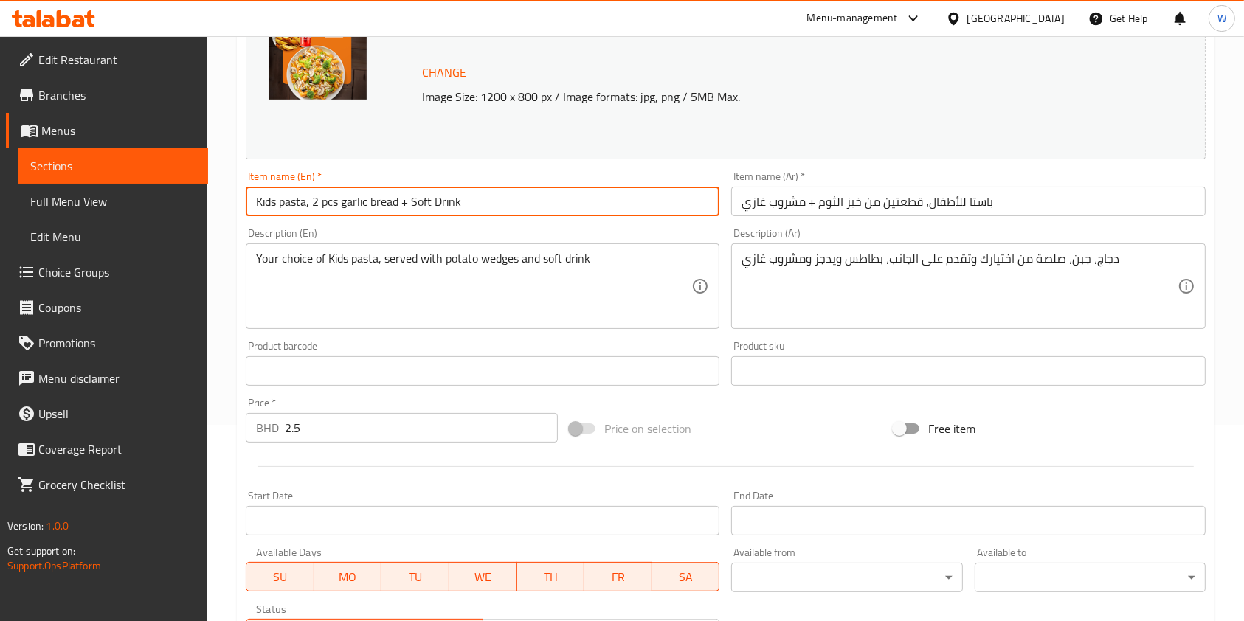
drag, startPoint x: 311, startPoint y: 196, endPoint x: 396, endPoint y: 202, distance: 84.3
click at [396, 202] on input "Kids pasta, 2 pcs garlic bread + Soft Drink" at bounding box center [483, 202] width 474 height 30
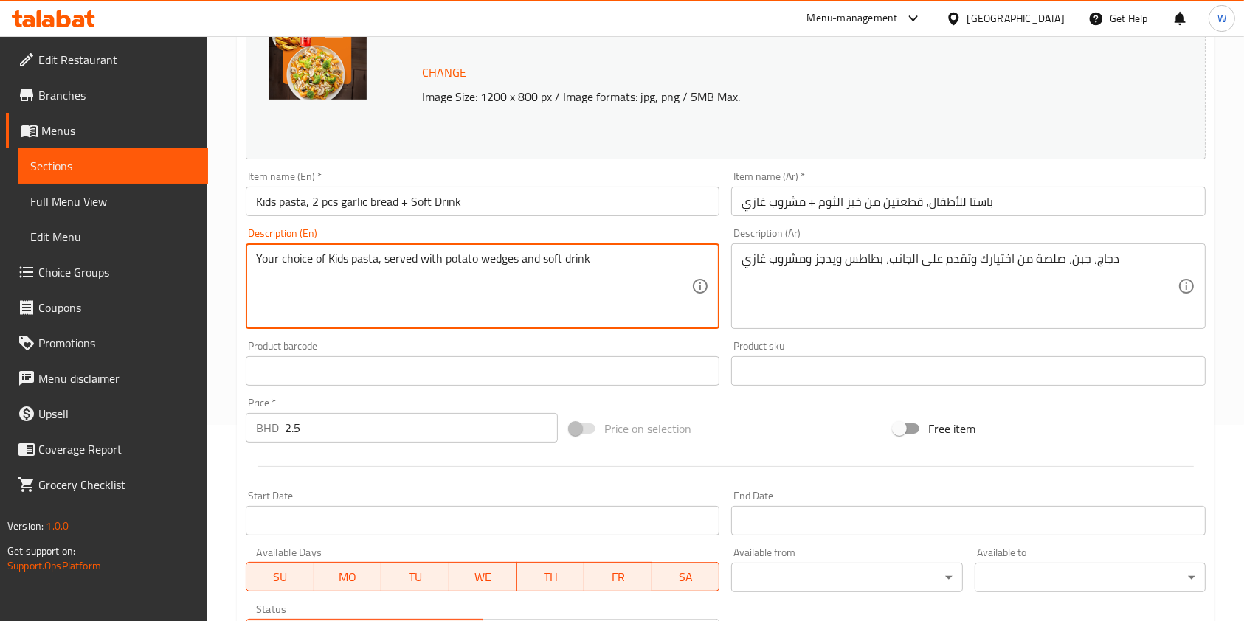
drag, startPoint x: 517, startPoint y: 260, endPoint x: 445, endPoint y: 263, distance: 72.4
click at [445, 263] on textarea "Your choice of Kids pasta, served with potato wedges and soft drink" at bounding box center [473, 287] width 435 height 70
paste textarea "2 pcs garlic bread"
click at [602, 257] on textarea "Your choice of Kids pasta, served with 2 pcs garlic bread and soft drink" at bounding box center [473, 287] width 435 height 70
click at [473, 269] on textarea "Your choice of Kids pasta, served with 2 pcs garlic bread and soft drink." at bounding box center [473, 287] width 435 height 70
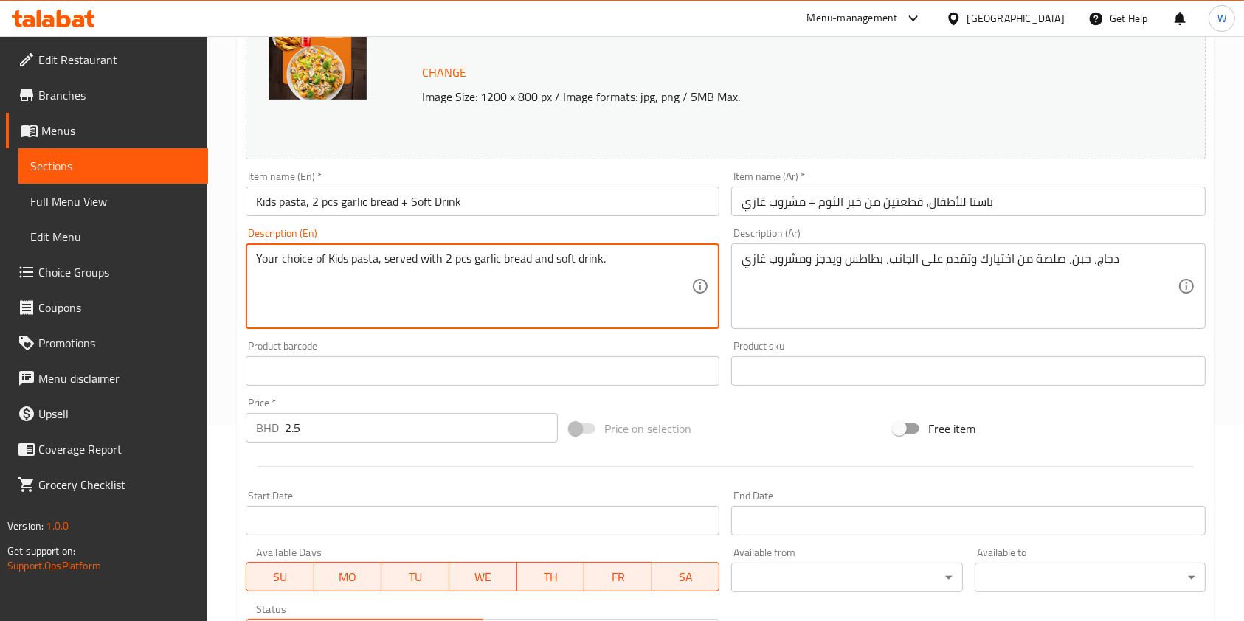
click at [473, 269] on textarea "Your choice of Kids pasta, served with 2 pcs garlic bread and soft drink." at bounding box center [473, 287] width 435 height 70
type textarea "Your choice of Kids pasta, served with 2 pcs garlic bread and soft drink."
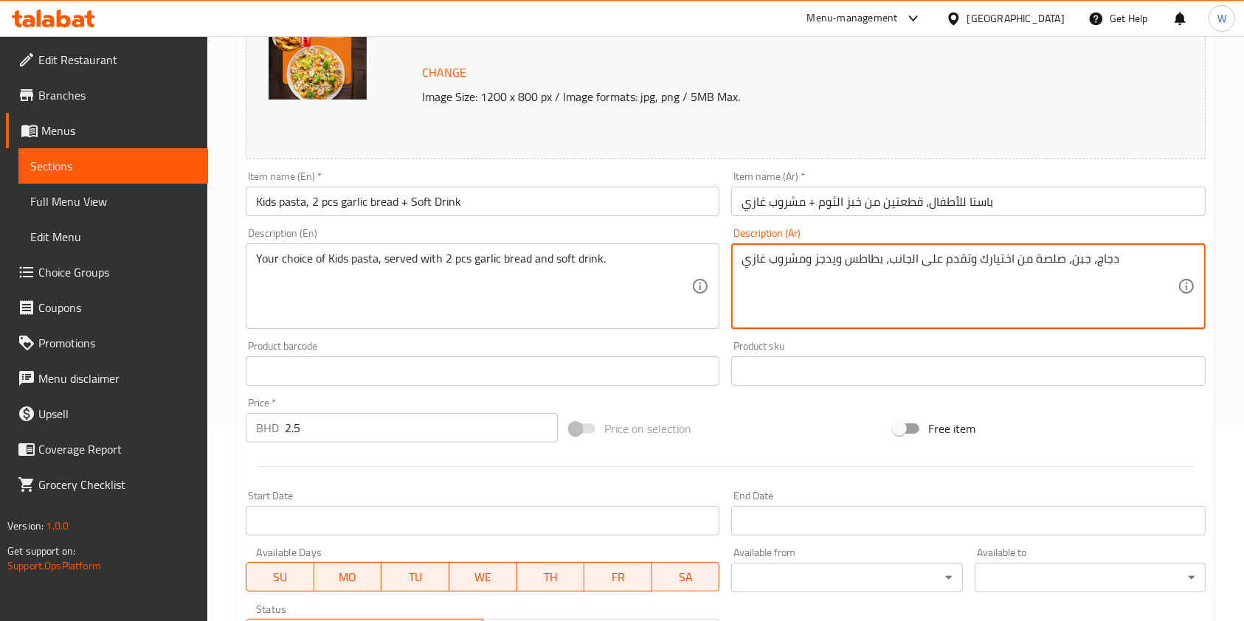
click at [875, 270] on textarea "دجاج، جبن، صلصة من اختيارك وتقدم على الجانب، بطاطس ويدجز ومشروب غازي" at bounding box center [959, 287] width 435 height 70
paste textarea "ختيارك من معكرونة الأطفال، تقدم مع قطعتين من خبز الثوم ومشروب غازي."
click at [1044, 261] on textarea "اختيارك من معكرونة الأطفال، تقدم مع قطعتين من خبز الثوم ومشروب غازي." at bounding box center [959, 287] width 435 height 70
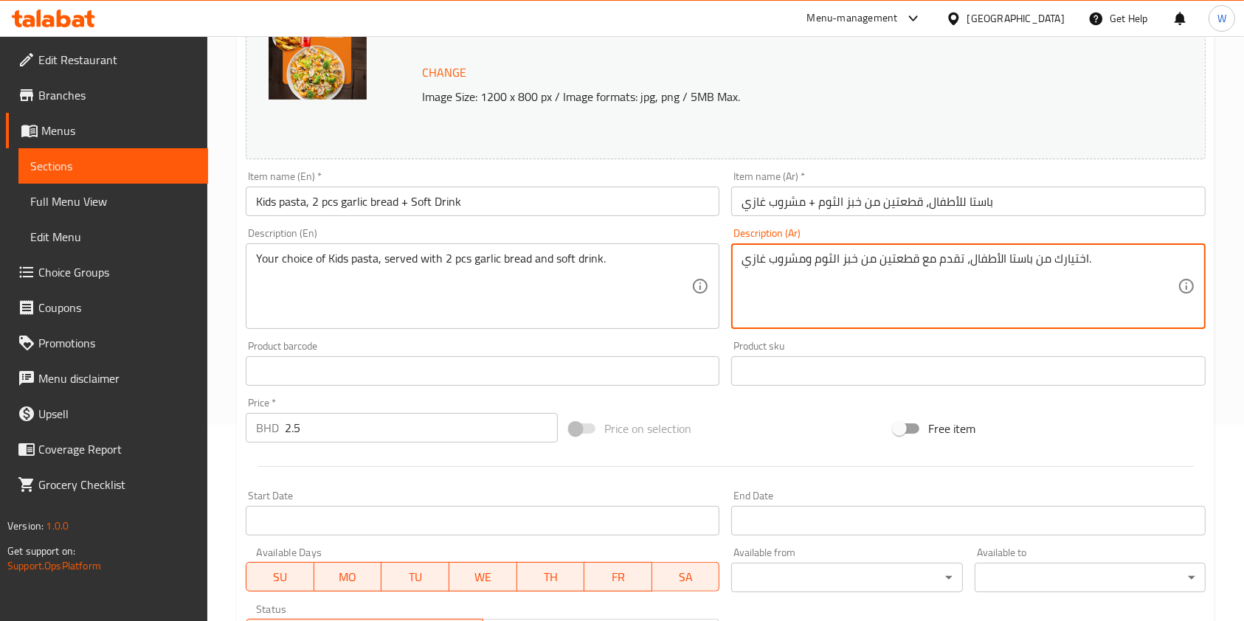
type textarea "اختيارك من باستا الأطفال، تقدم مع قطعتين من خبز الثوم ومشروب غازي."
click at [1041, 438] on div "Free item" at bounding box center [1050, 429] width 324 height 40
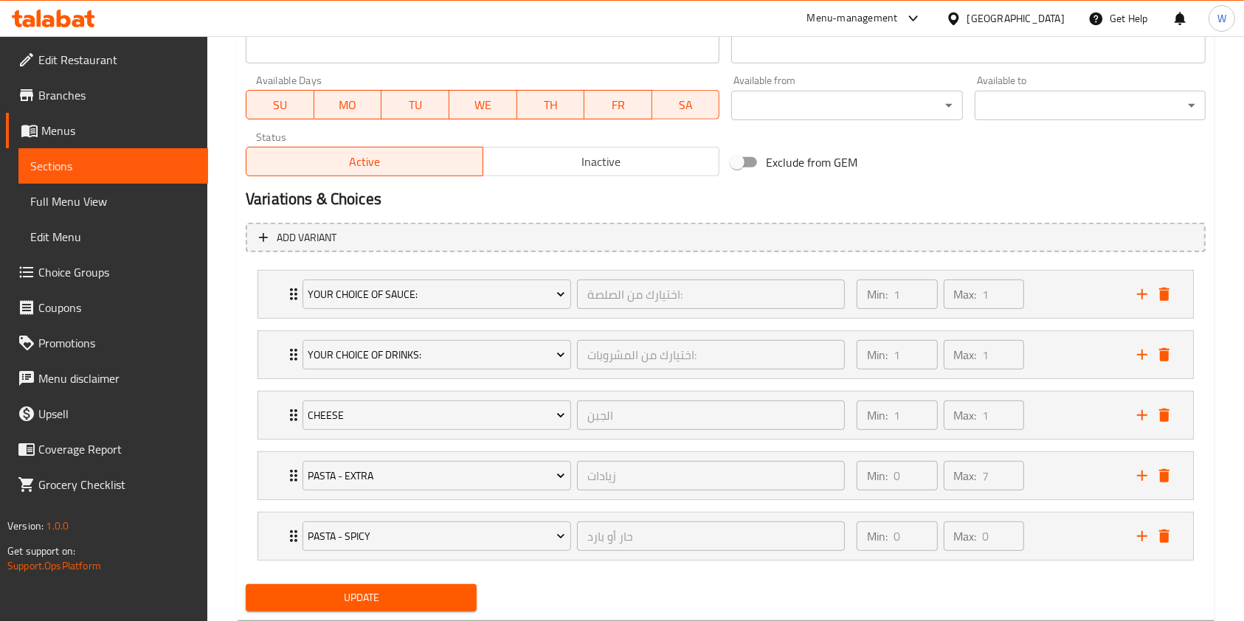
scroll to position [709, 0]
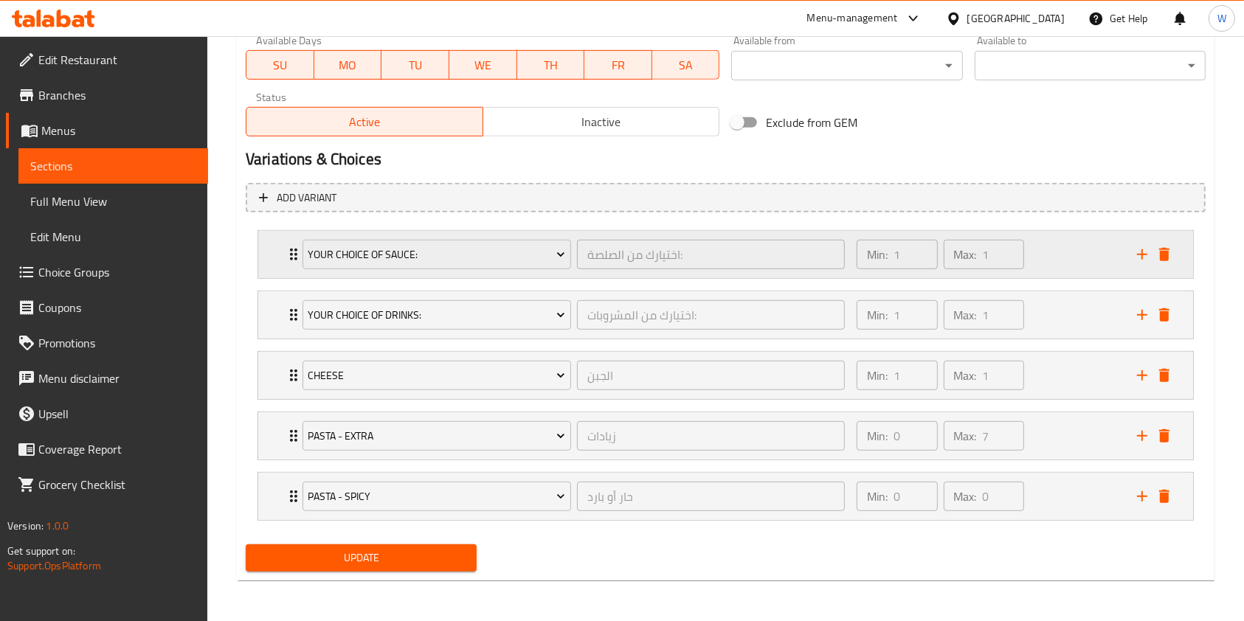
click at [285, 251] on icon "Expand" at bounding box center [294, 255] width 18 height 18
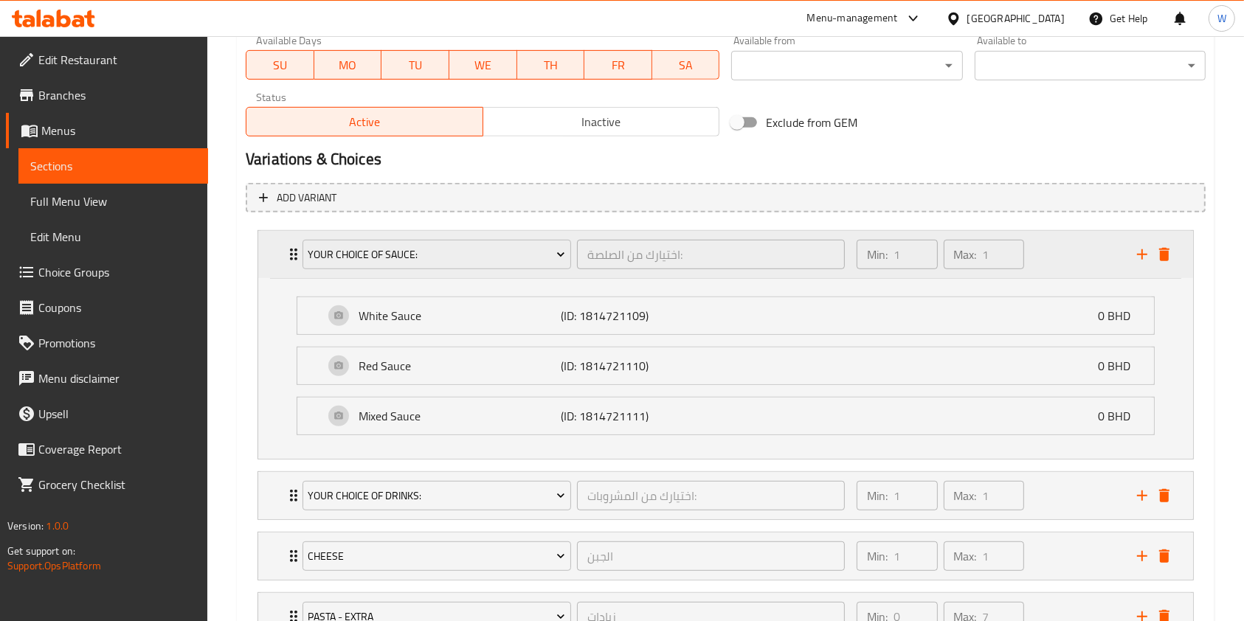
click at [285, 251] on icon "Expand" at bounding box center [294, 255] width 18 height 18
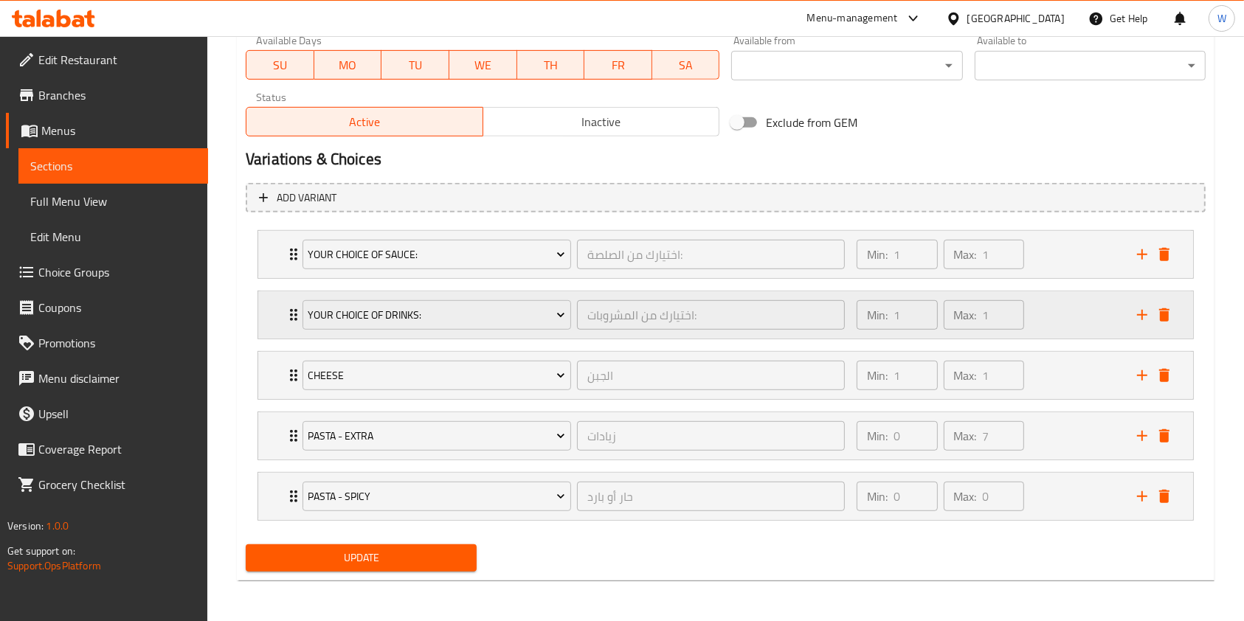
click at [294, 323] on div "Your Choice Of Drinks: اختيارك من المشروبات: ​" at bounding box center [574, 315] width 560 height 47
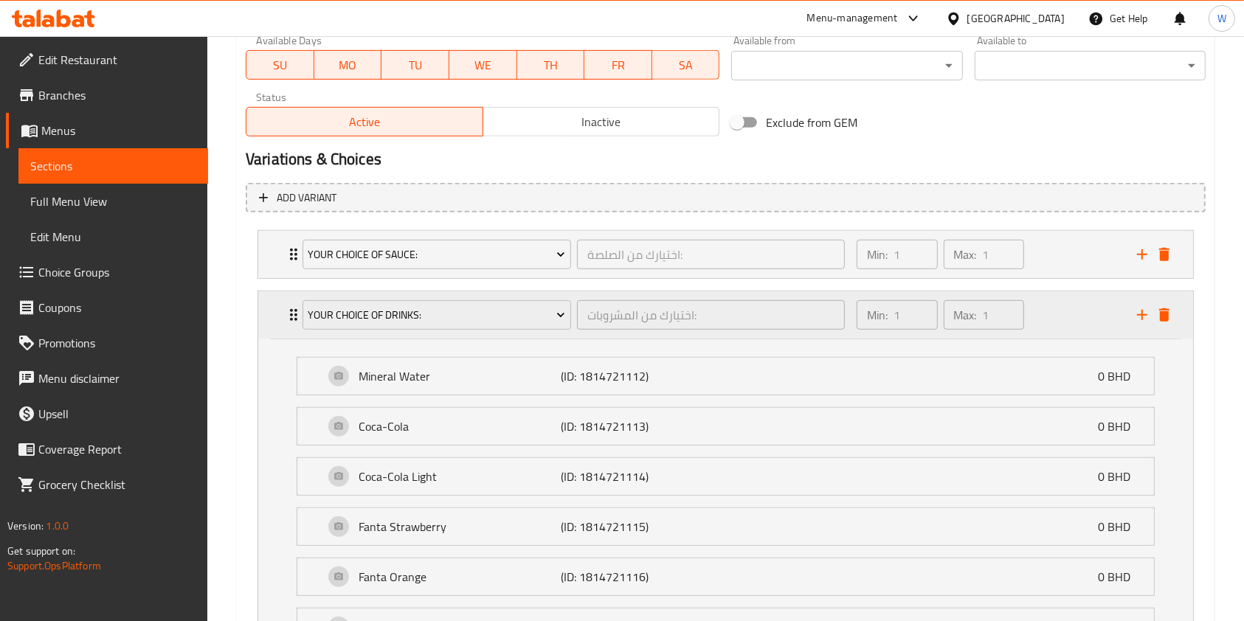
click at [294, 323] on div "Your Choice Of Drinks: اختيارك من المشروبات: ​" at bounding box center [574, 315] width 560 height 47
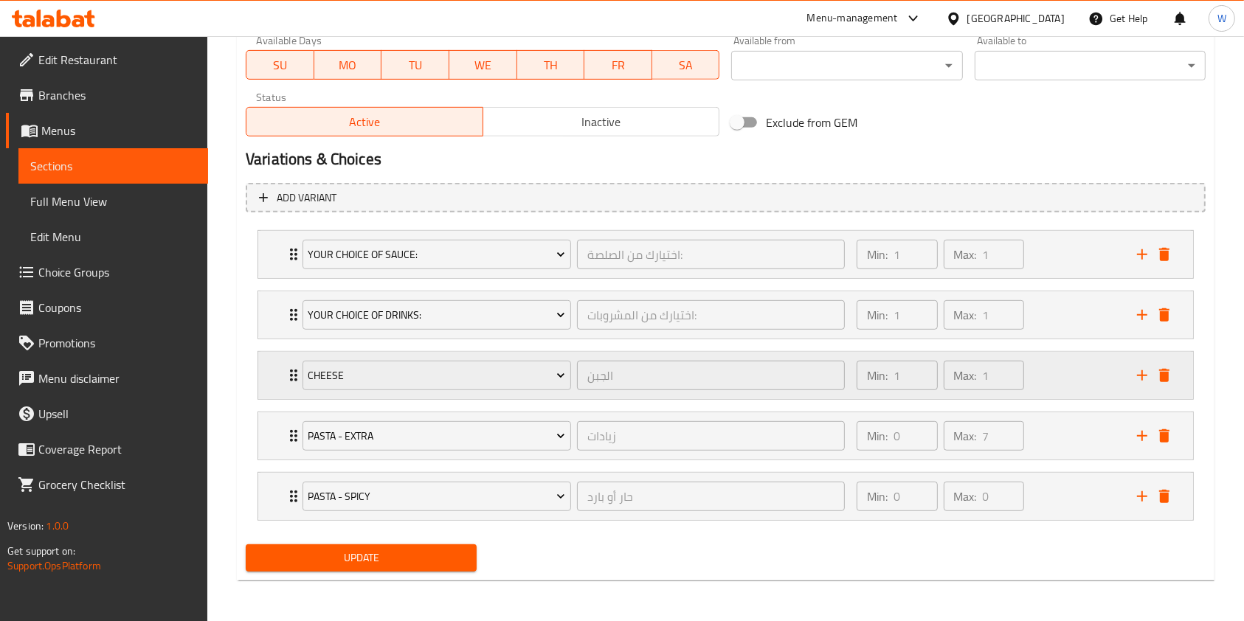
click at [292, 368] on icon "Expand" at bounding box center [294, 376] width 18 height 18
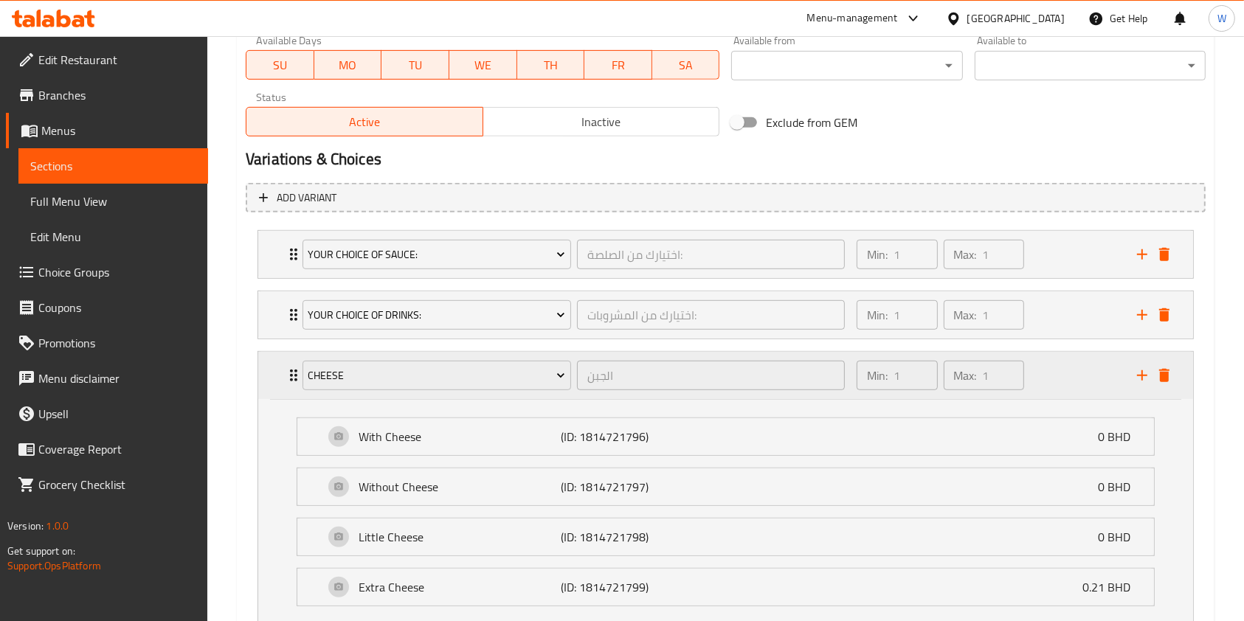
click at [296, 373] on div "Cheese الجبن ​" at bounding box center [574, 375] width 560 height 47
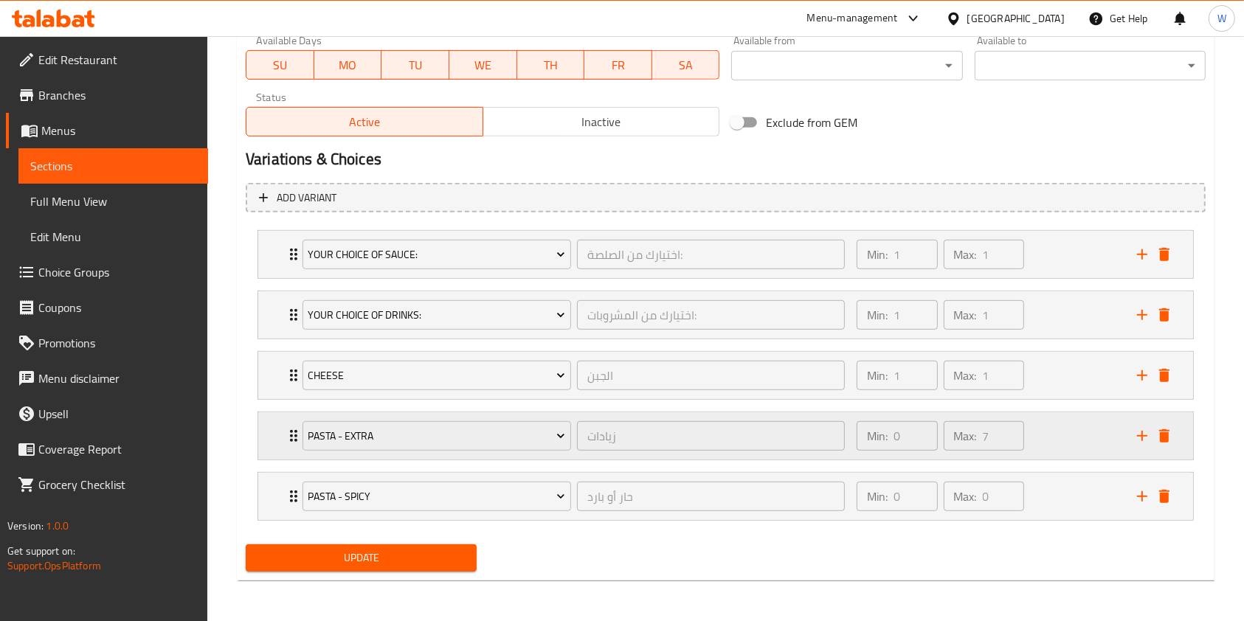
click at [294, 437] on div "Pasta - Extra زيادات ​" at bounding box center [574, 436] width 560 height 47
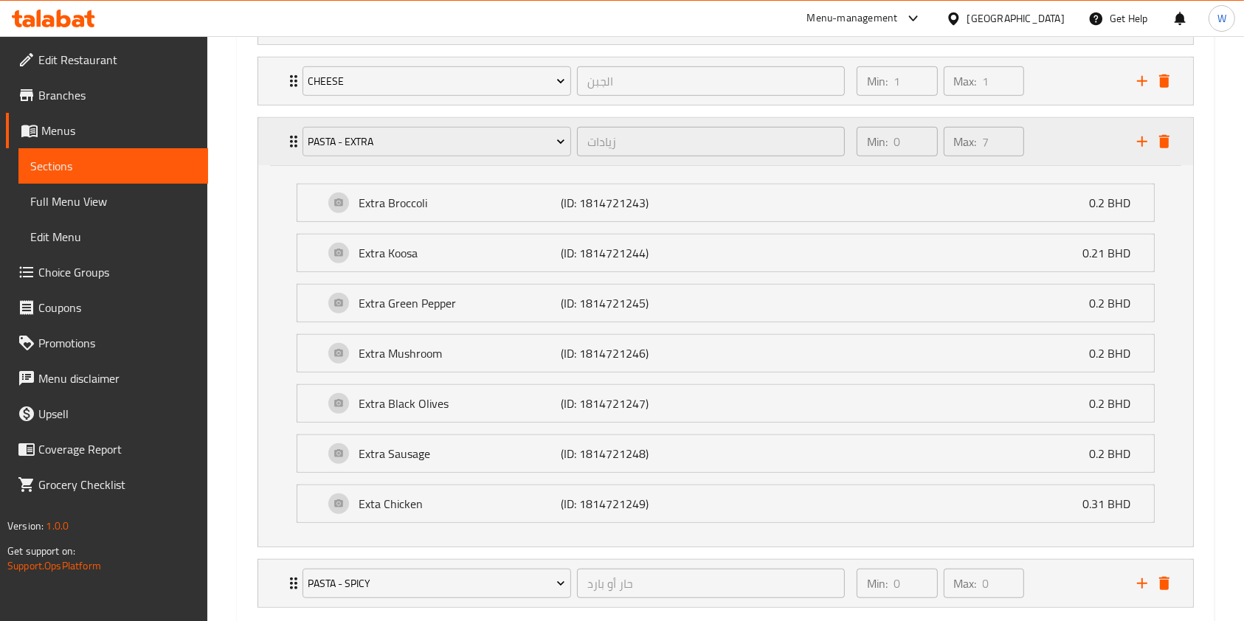
scroll to position [1004, 0]
click at [289, 153] on div "Pasta - Extra زيادات ​ Min: 0 ​ Max: 7 ​" at bounding box center [730, 140] width 891 height 47
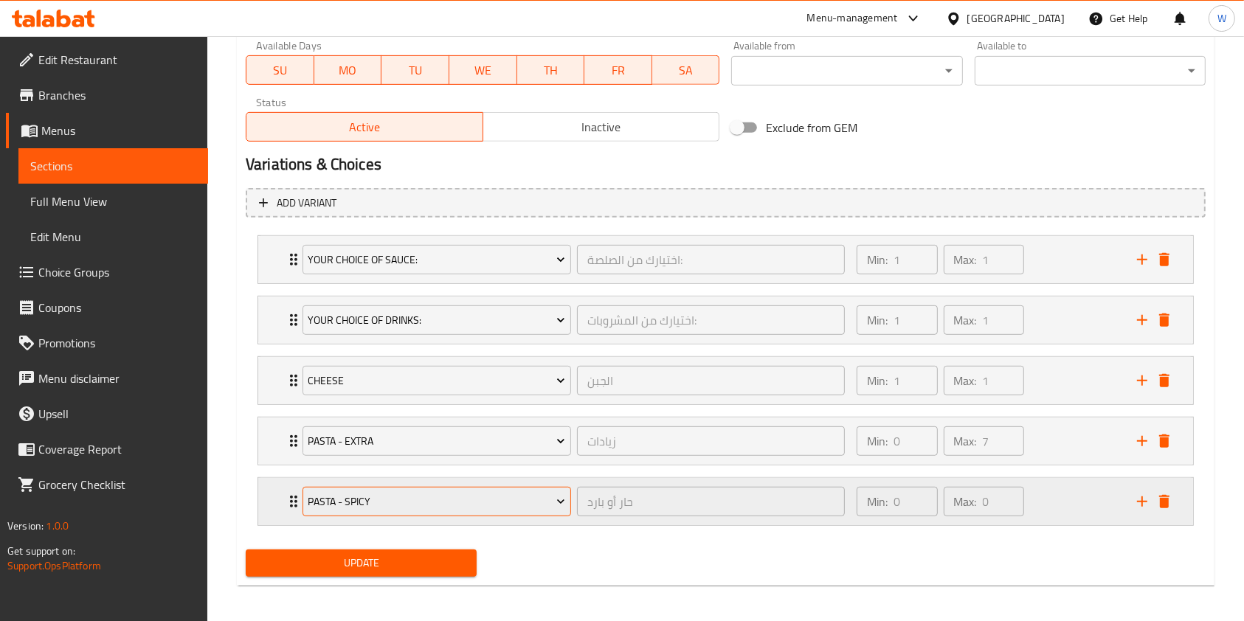
scroll to position [709, 0]
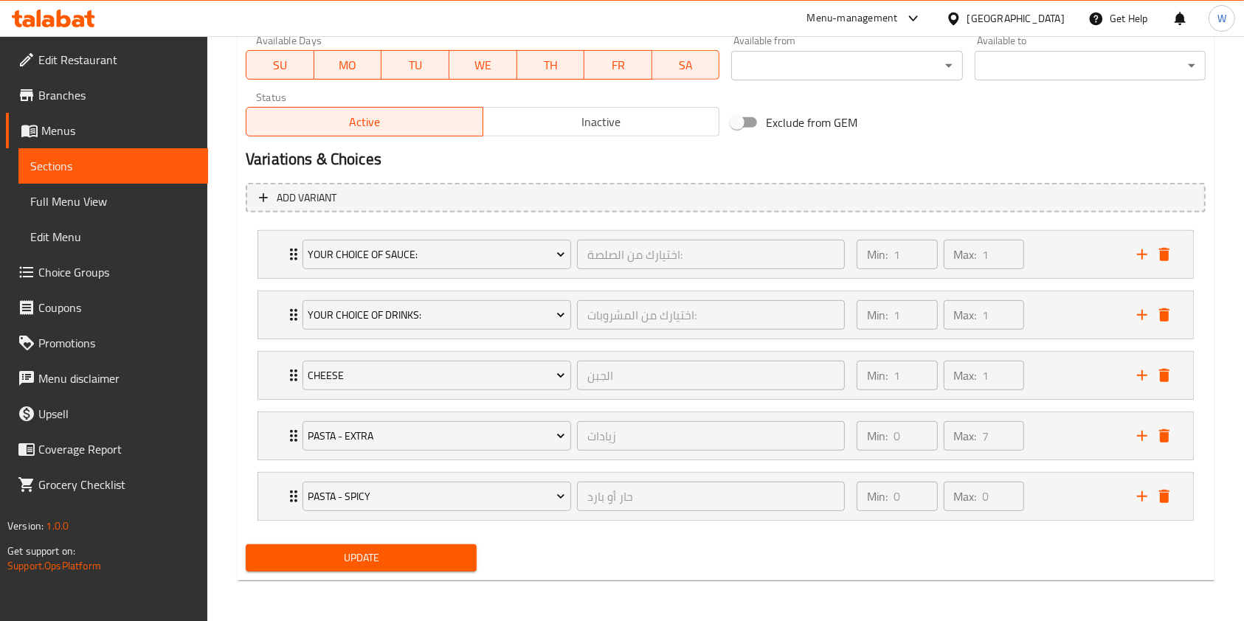
click at [352, 551] on span "Update" at bounding box center [361, 558] width 207 height 18
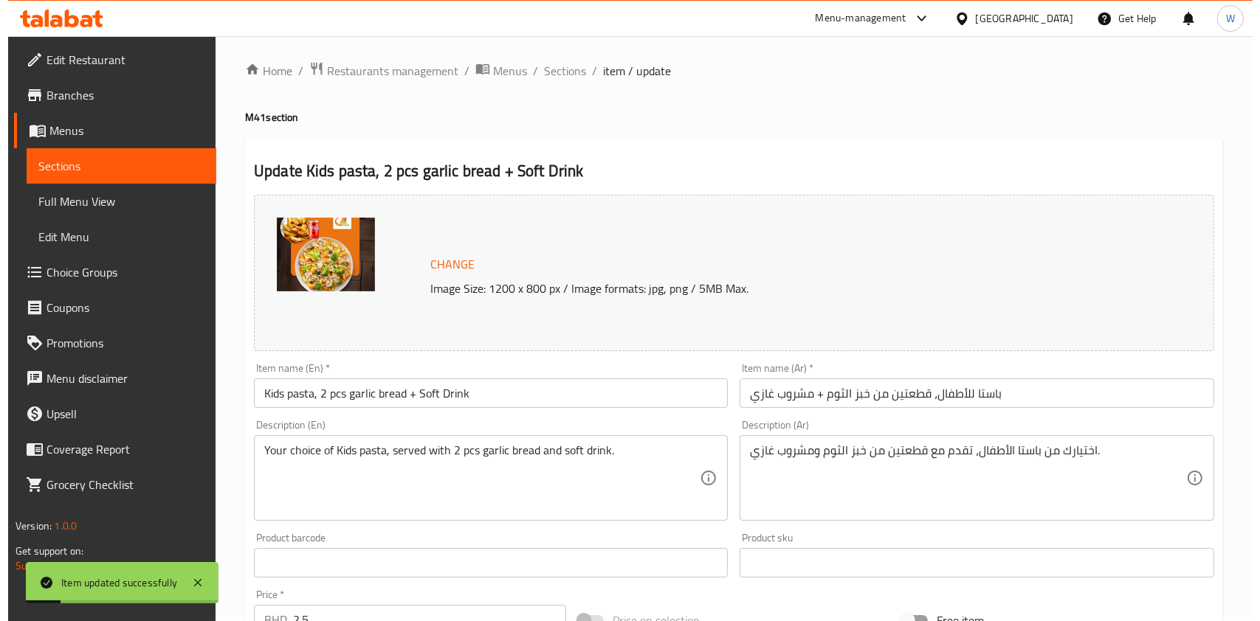
scroll to position [0, 0]
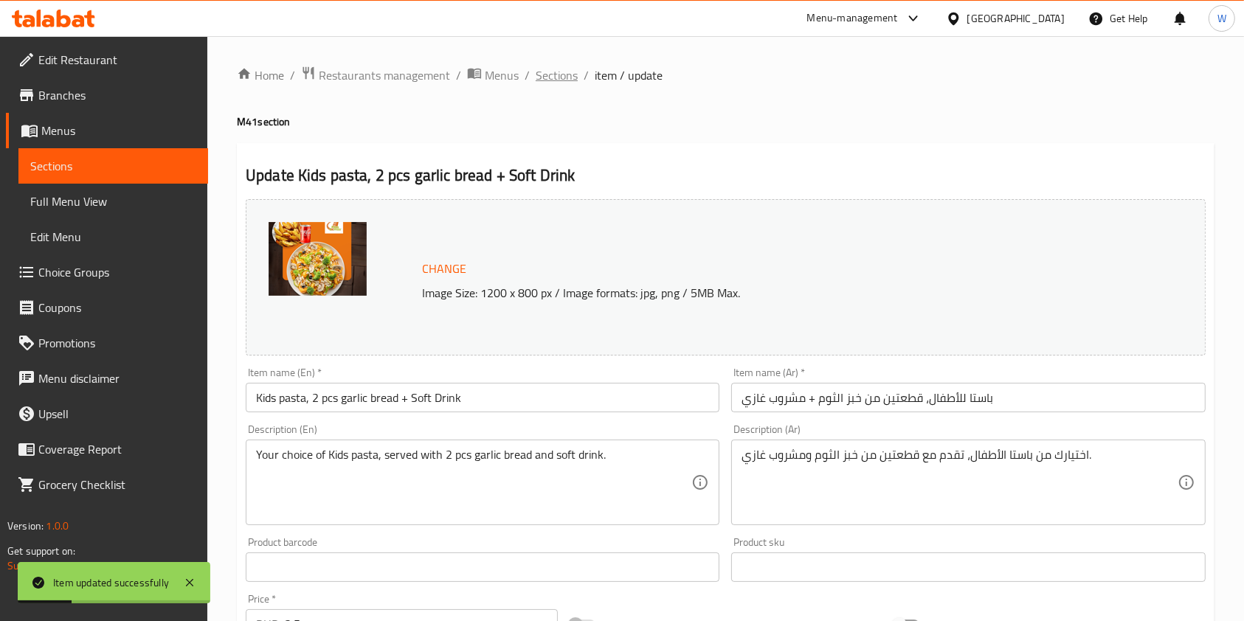
click at [562, 83] on span "Sections" at bounding box center [557, 75] width 42 height 18
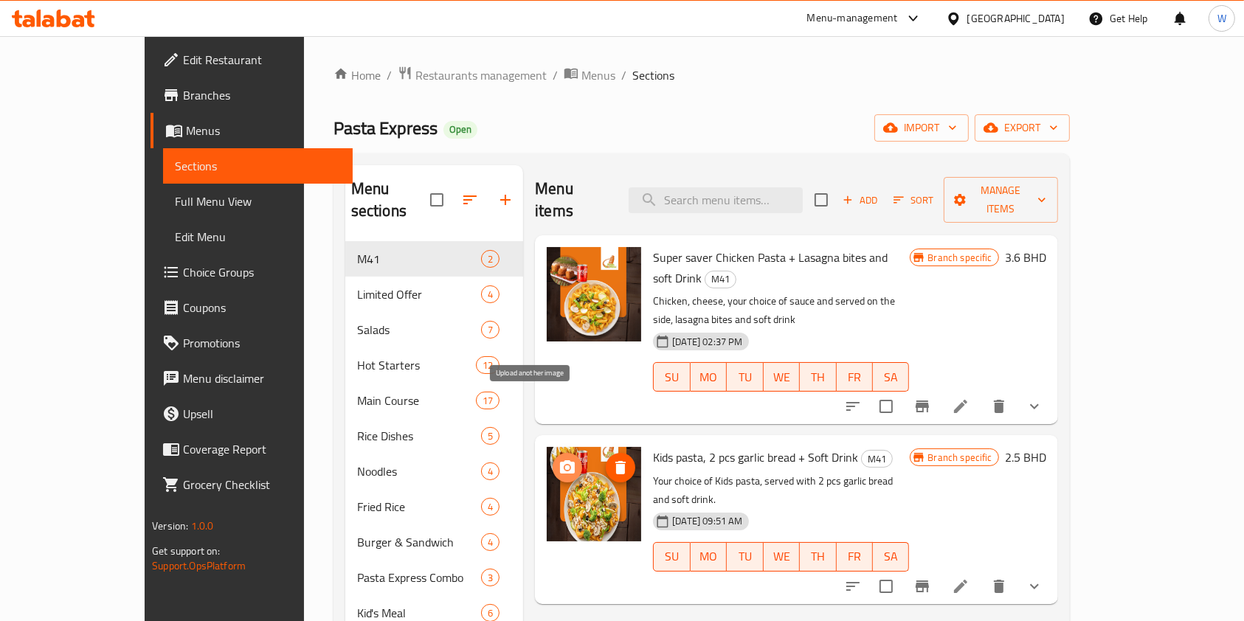
click at [559, 459] on icon "upload picture" at bounding box center [568, 468] width 18 height 18
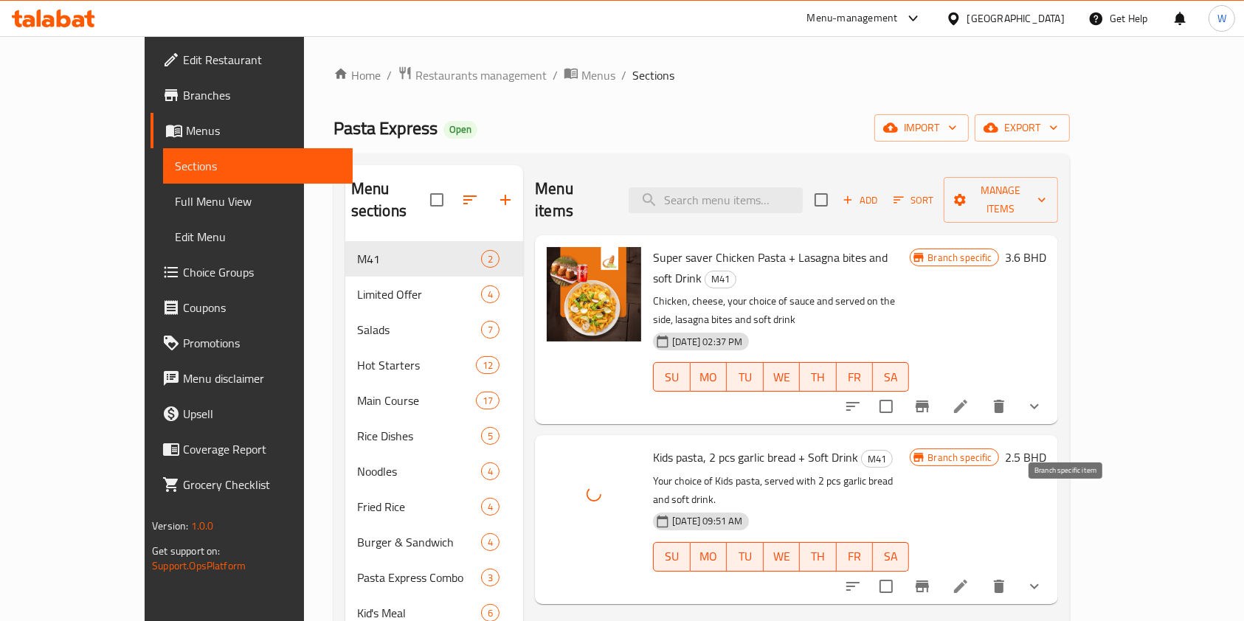
click at [931, 578] on icon "Branch-specific-item" at bounding box center [923, 587] width 18 height 18
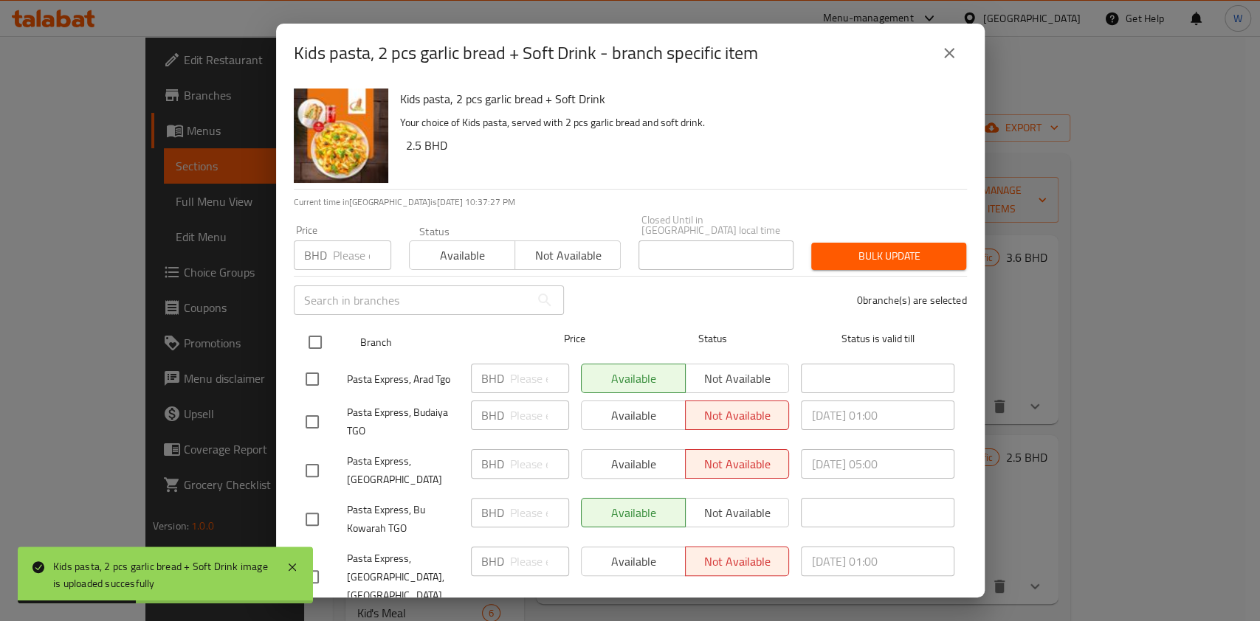
click at [314, 337] on input "checkbox" at bounding box center [315, 342] width 31 height 31
checkbox input "true"
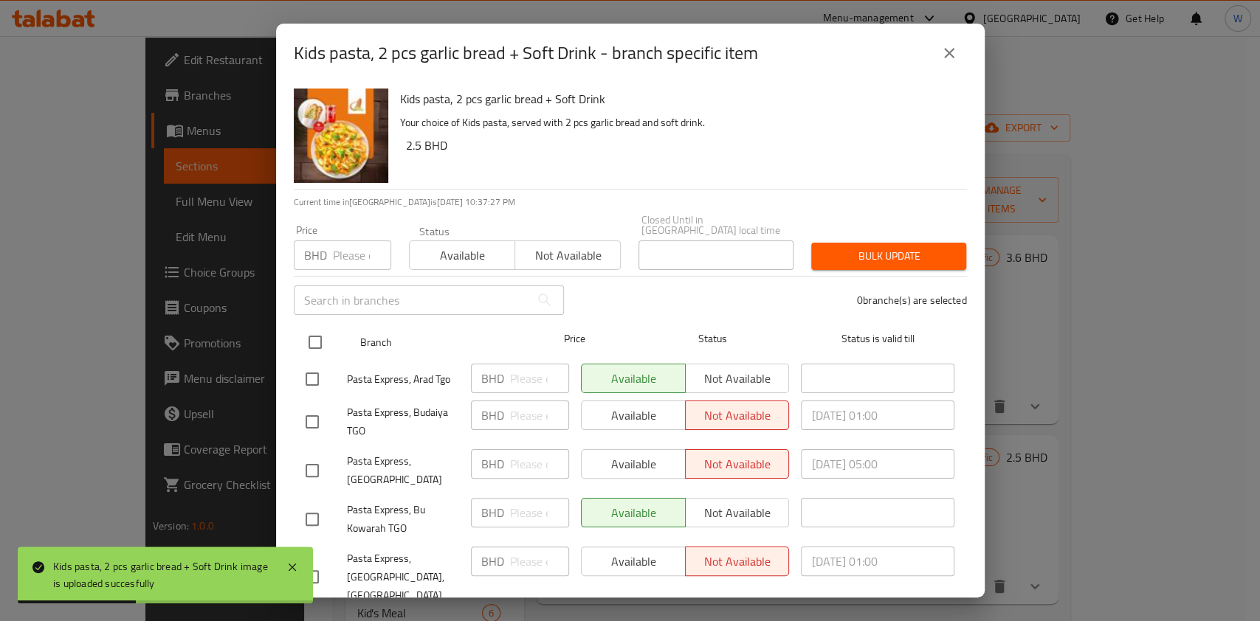
checkbox input "true"
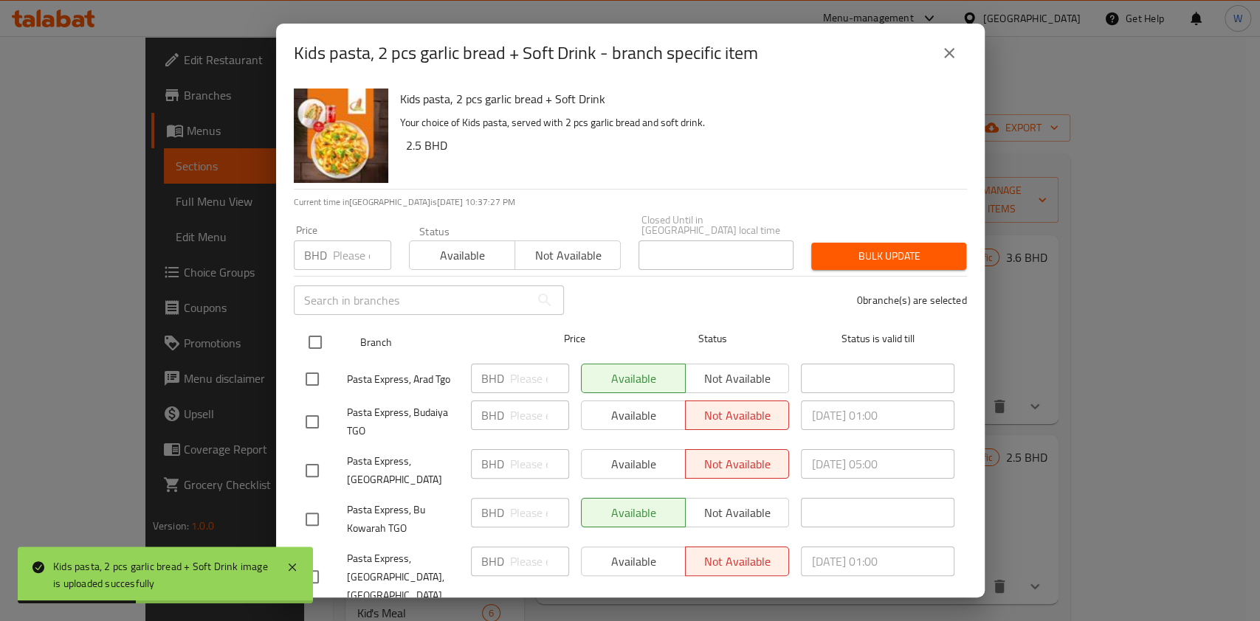
checkbox input "true"
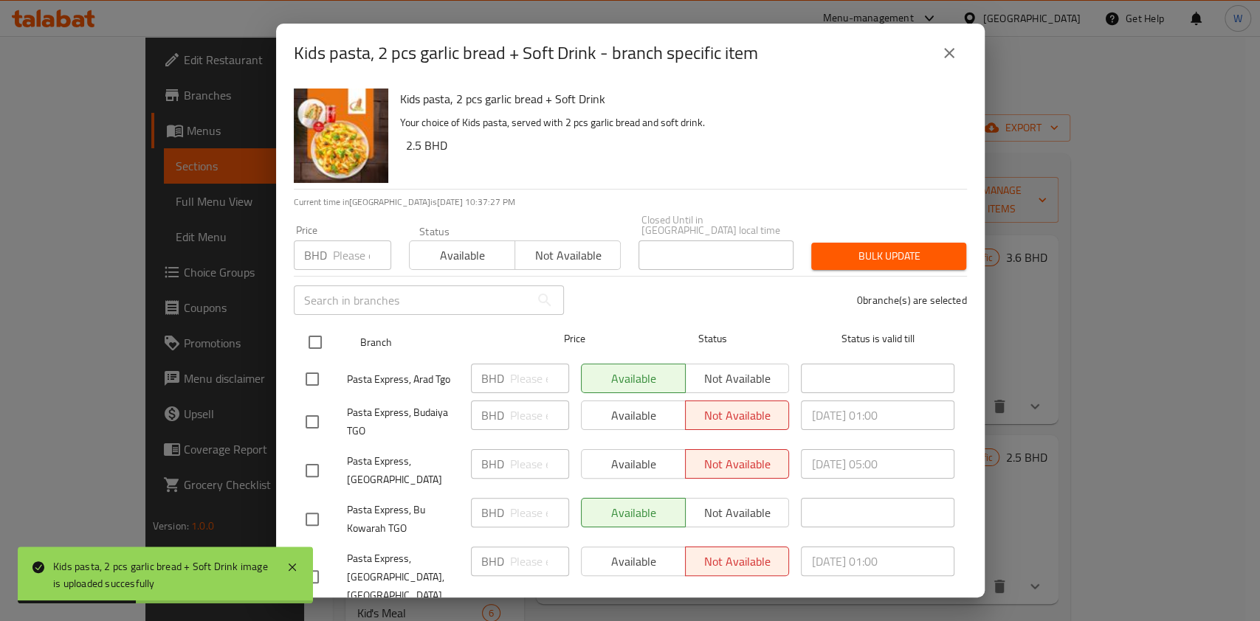
checkbox input "true"
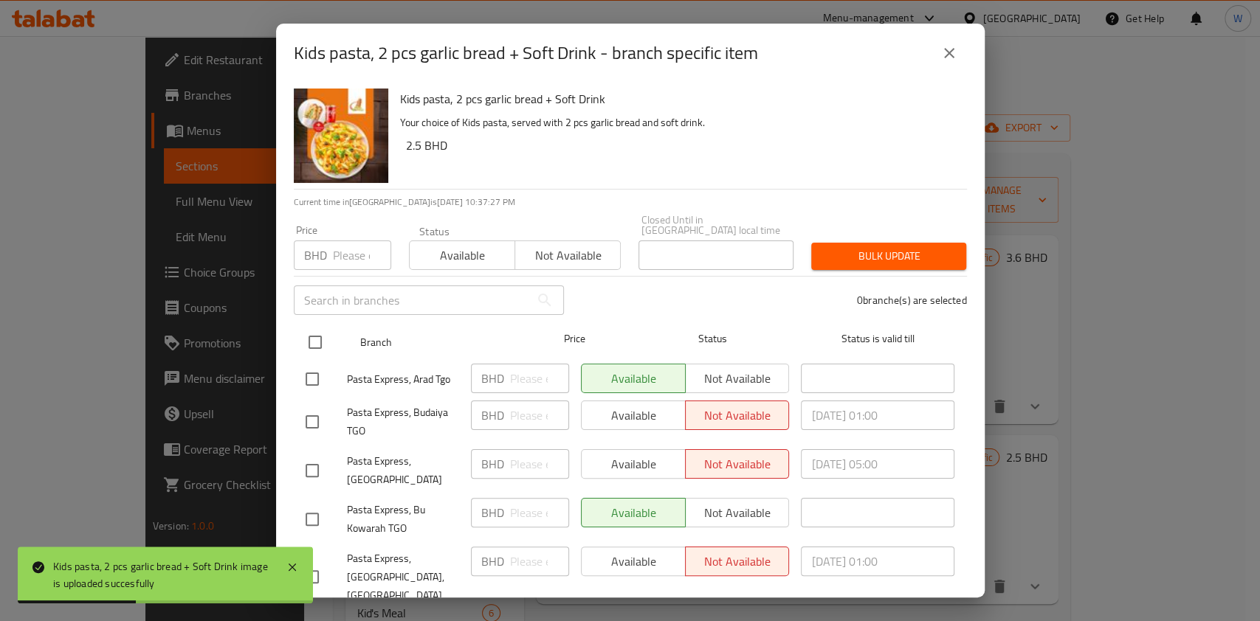
checkbox input "true"
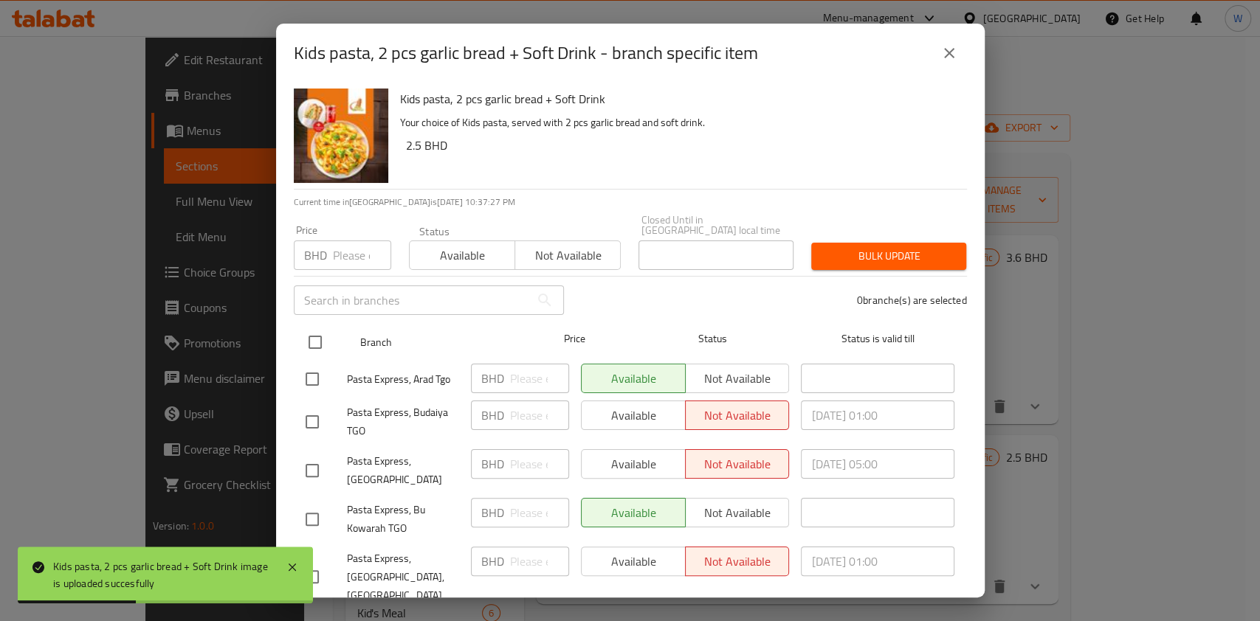
checkbox input "true"
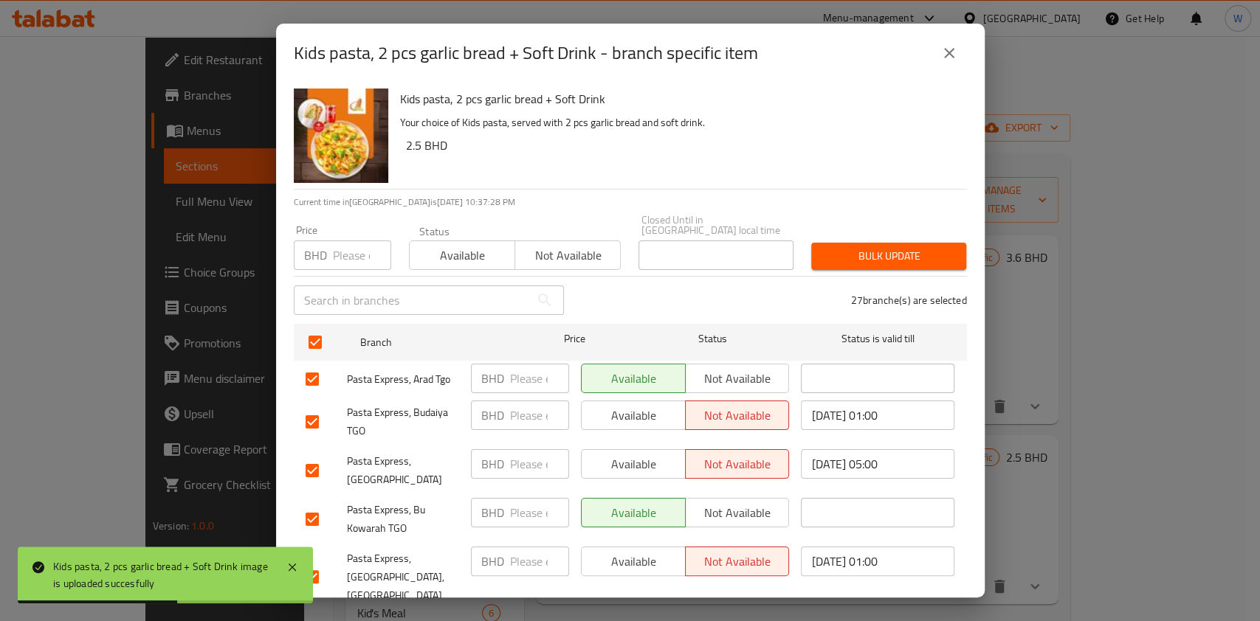
click at [491, 245] on span "Available" at bounding box center [463, 255] width 94 height 21
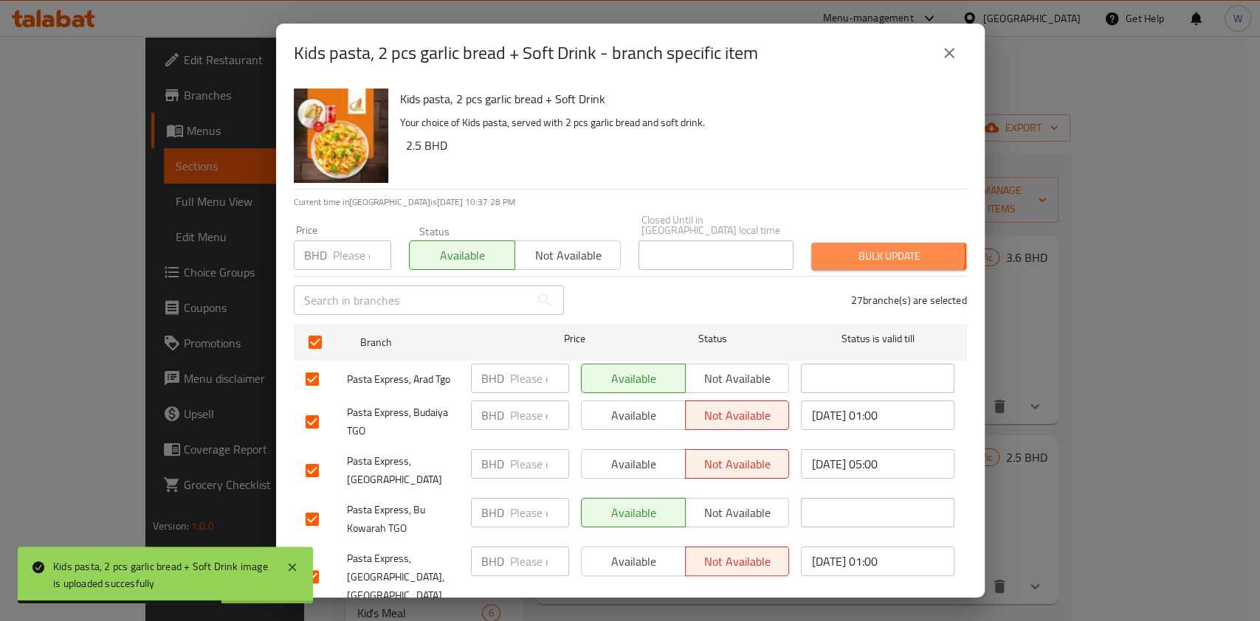
click at [853, 247] on span "Bulk update" at bounding box center [888, 256] width 131 height 18
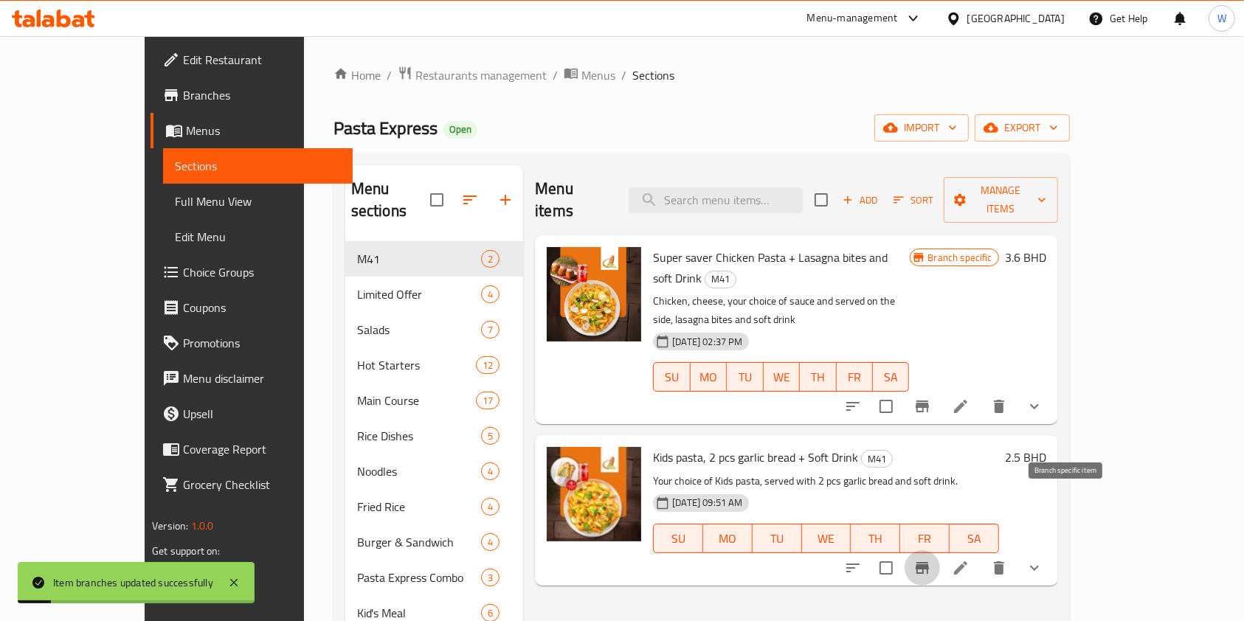
click at [940, 551] on button "Branch-specific-item" at bounding box center [922, 568] width 35 height 35
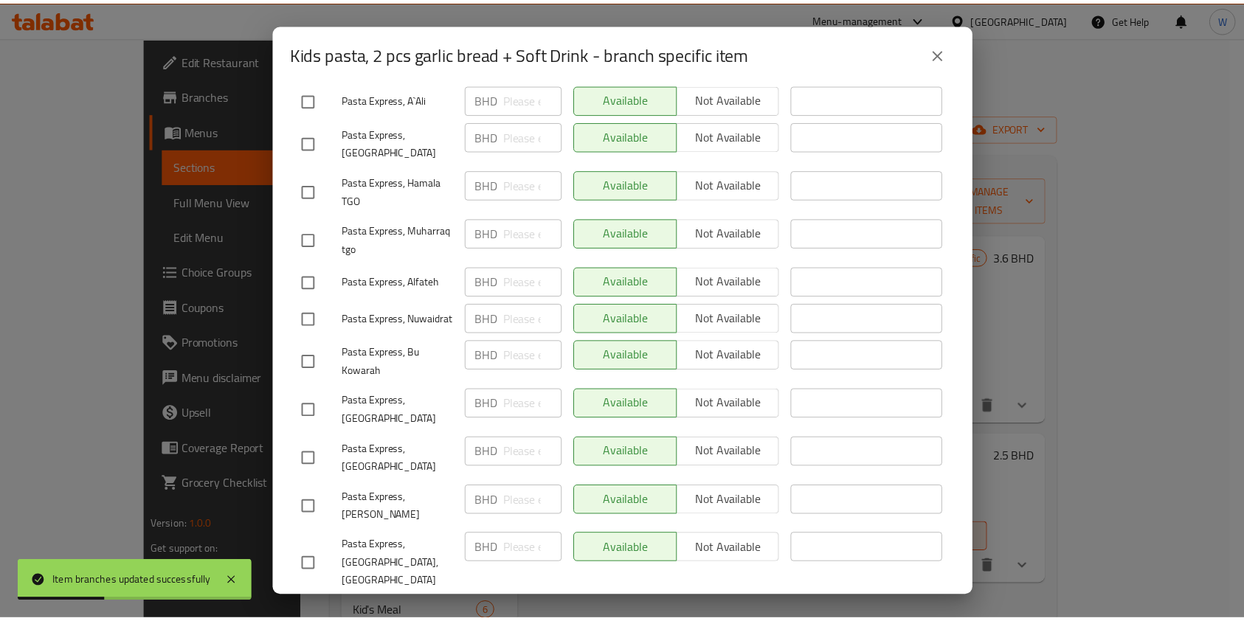
scroll to position [965, 0]
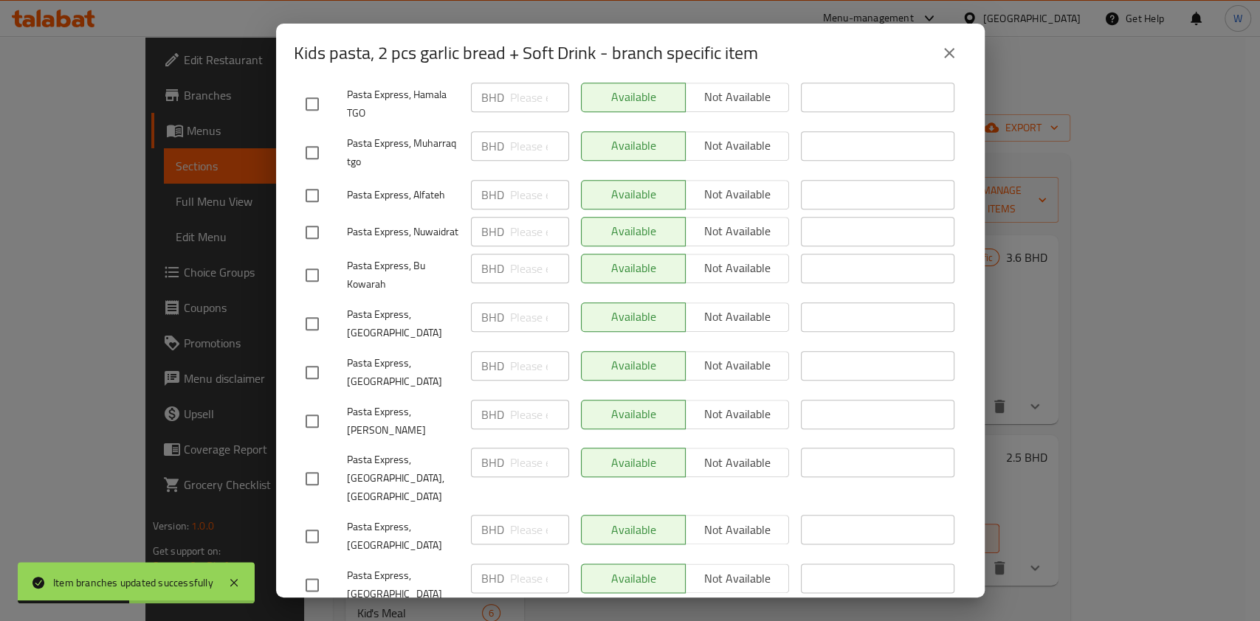
click at [953, 62] on button "close" at bounding box center [948, 52] width 35 height 35
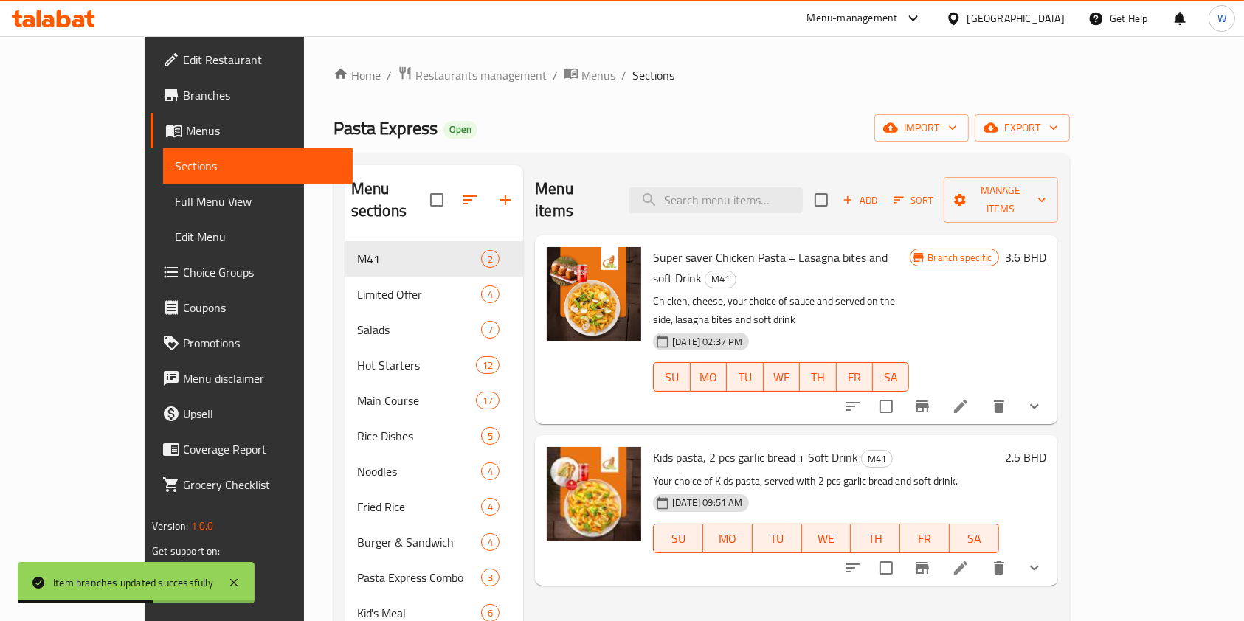
click at [875, 557] on div "Menu items Add Sort Manage items Super saver Chicken Pasta + Lasagna bites and …" at bounding box center [790, 560] width 534 height 791
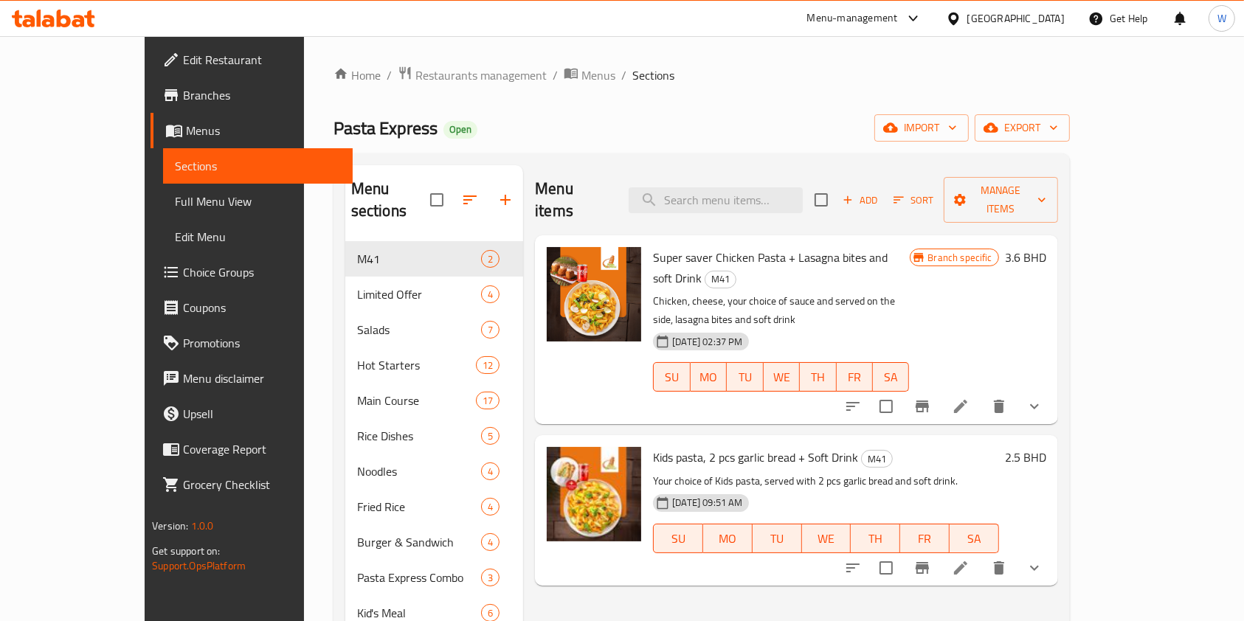
click at [151, 258] on link "Choice Groups" at bounding box center [252, 272] width 202 height 35
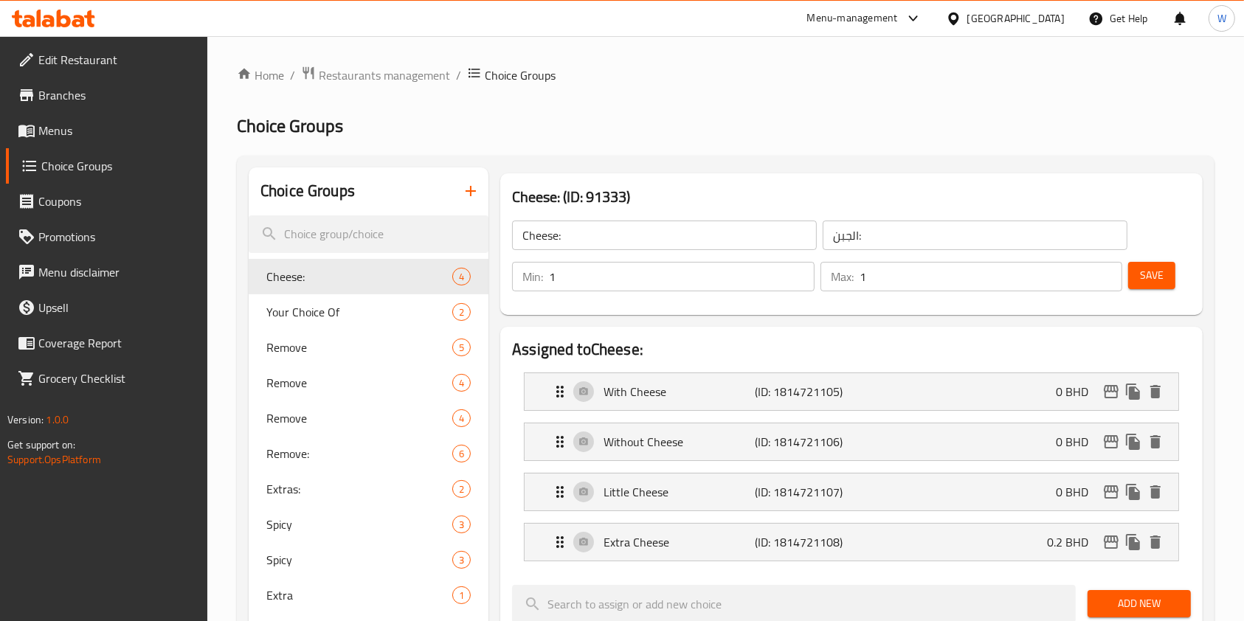
click at [472, 192] on icon "button" at bounding box center [471, 191] width 10 height 10
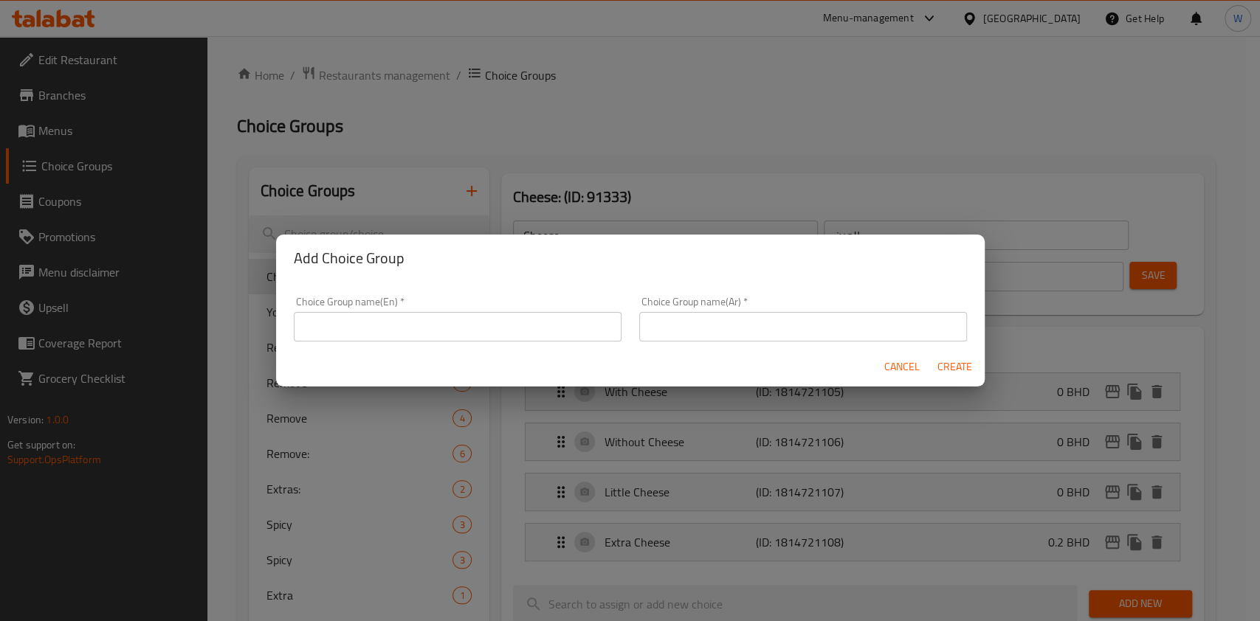
click at [514, 328] on input "text" at bounding box center [458, 327] width 328 height 30
type input "إ"
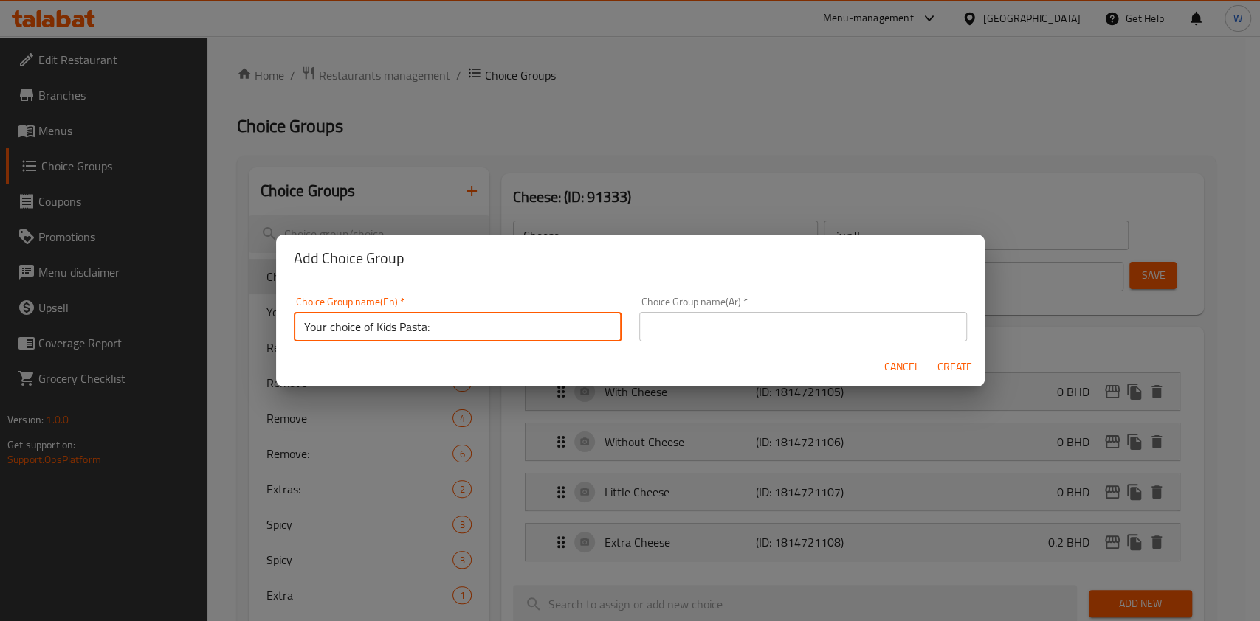
type input "Your choice of Kids Pasta:"
drag, startPoint x: 680, startPoint y: 325, endPoint x: 737, endPoint y: 335, distance: 57.8
click at [680, 325] on input "text" at bounding box center [803, 327] width 328 height 30
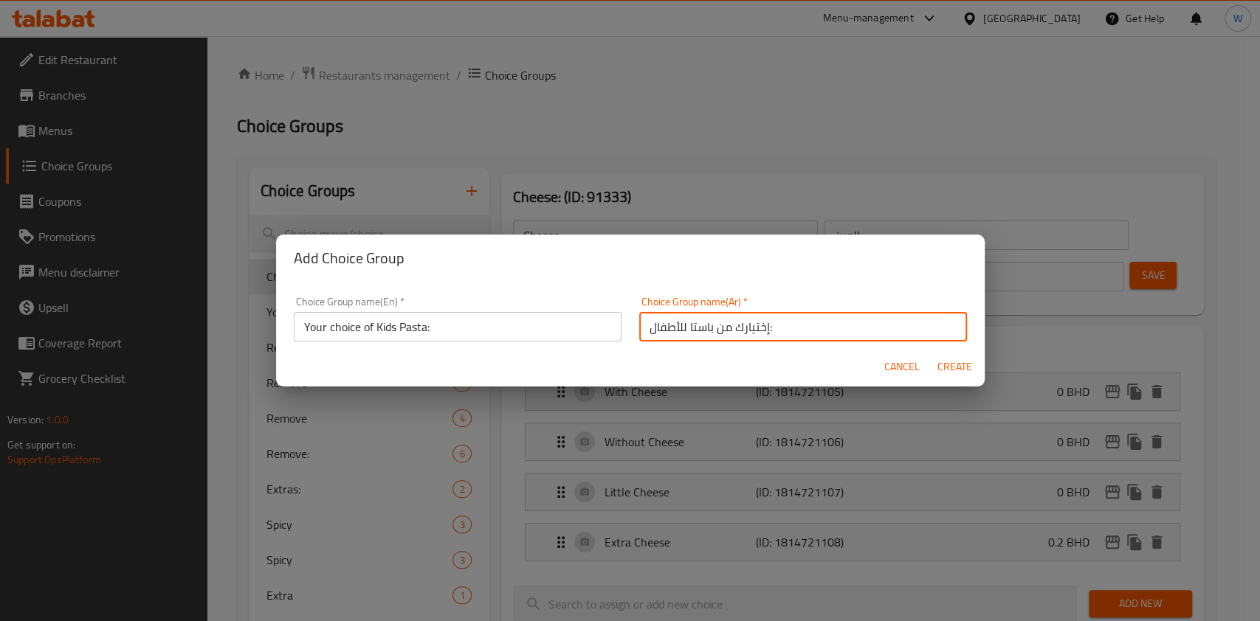
type input "إختيارك من باستا للأطفال:"
click at [974, 373] on button "Create" at bounding box center [954, 367] width 47 height 27
type input "Your choice of Kids Pasta:"
type input "إختيارك من باستا للأطفال:"
type input "0"
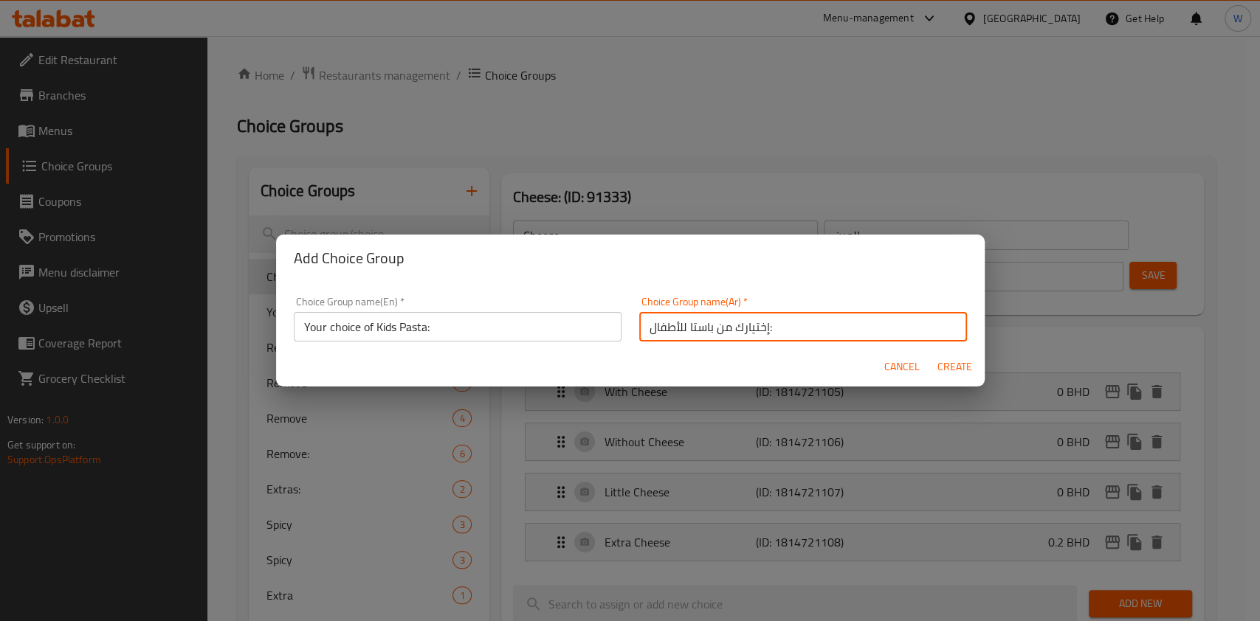
type input "0"
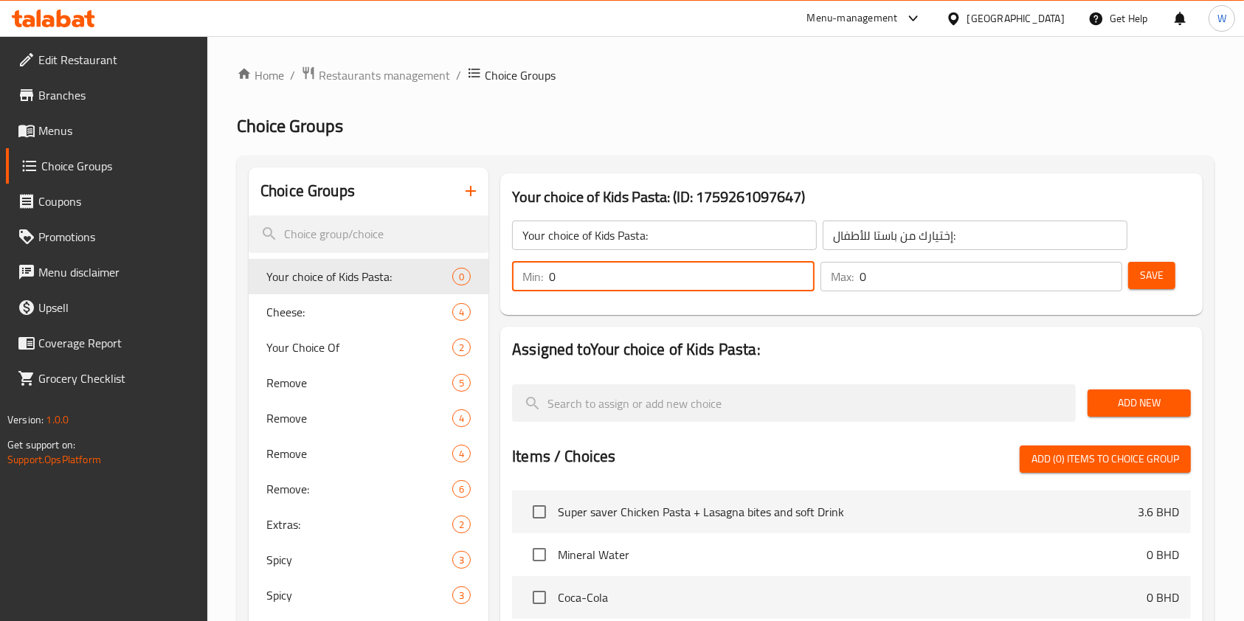
drag, startPoint x: 602, startPoint y: 275, endPoint x: 488, endPoint y: 282, distance: 114.6
type input "1"
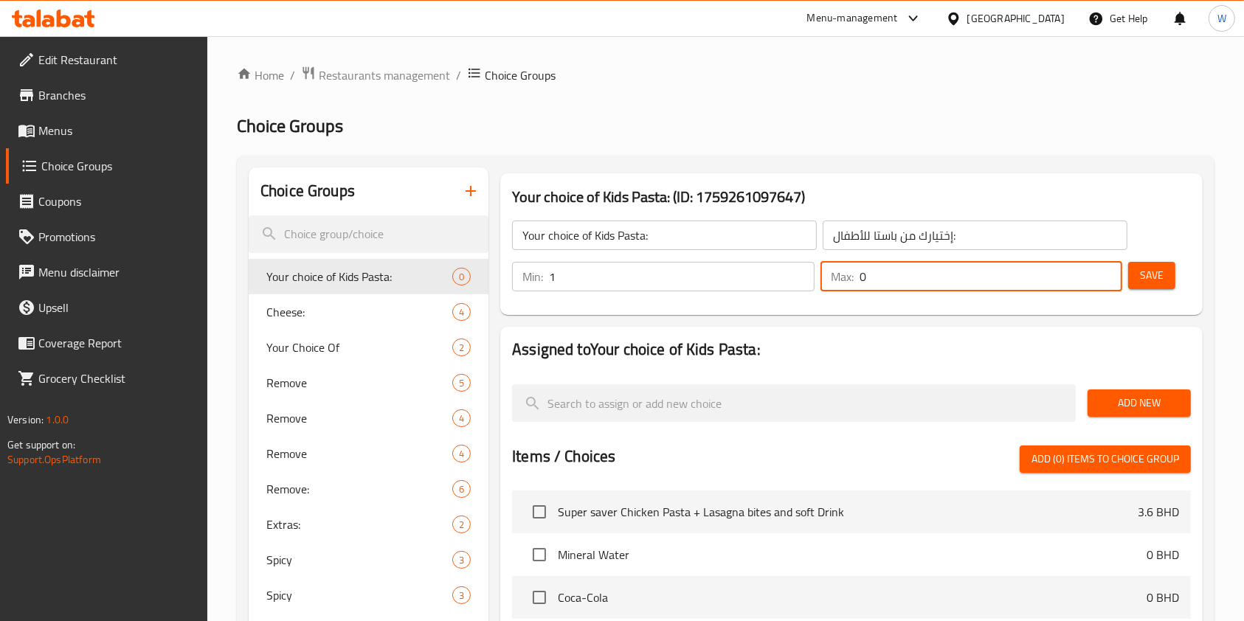
drag, startPoint x: 866, startPoint y: 274, endPoint x: 817, endPoint y: 292, distance: 52.1
click at [847, 271] on div "Max: 0 ​" at bounding box center [972, 277] width 303 height 30
type input "1"
click at [1117, 392] on button "Add New" at bounding box center [1139, 403] width 103 height 27
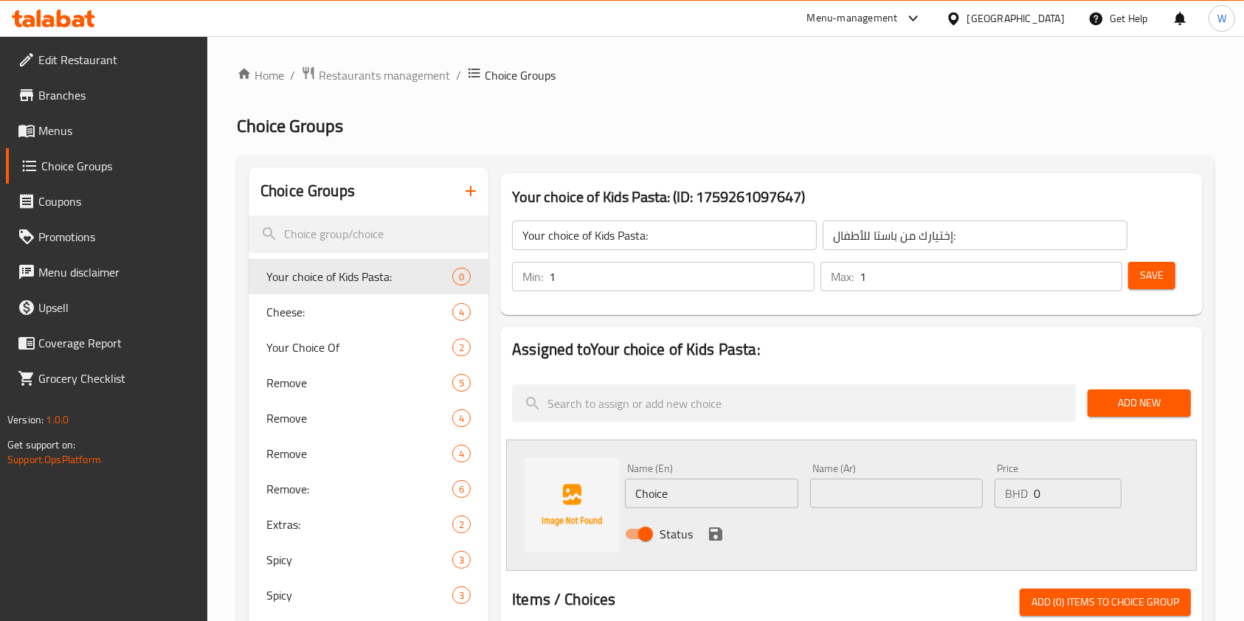
click at [652, 483] on input "Choice" at bounding box center [711, 494] width 173 height 30
paste input "chicken"
type input "chicken"
click at [848, 489] on input "text" at bounding box center [896, 494] width 173 height 30
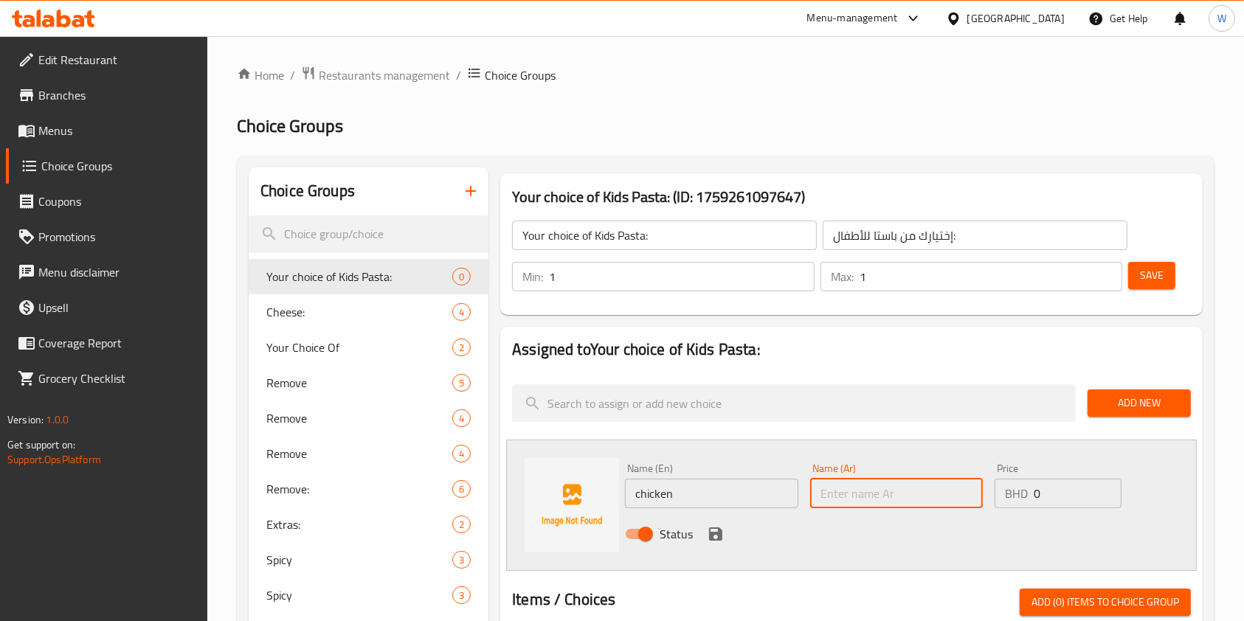
paste input "chicken"
type input "chicken"
click at [714, 540] on icon "save" at bounding box center [715, 534] width 13 height 13
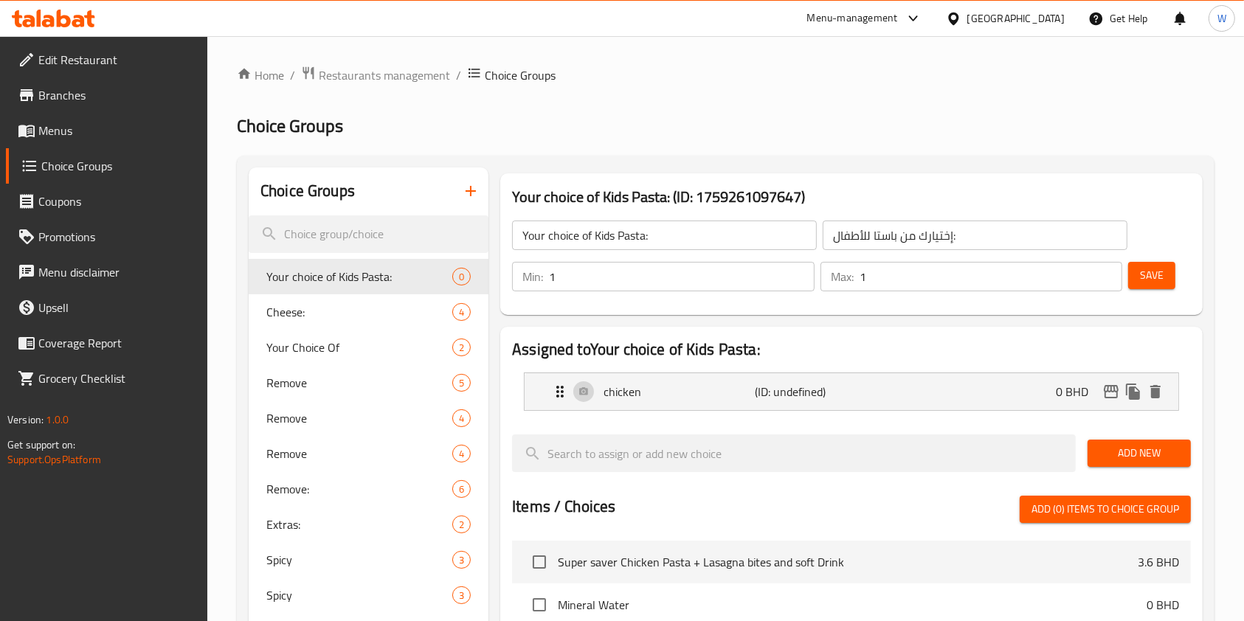
click at [1098, 450] on button "Add New" at bounding box center [1139, 453] width 103 height 27
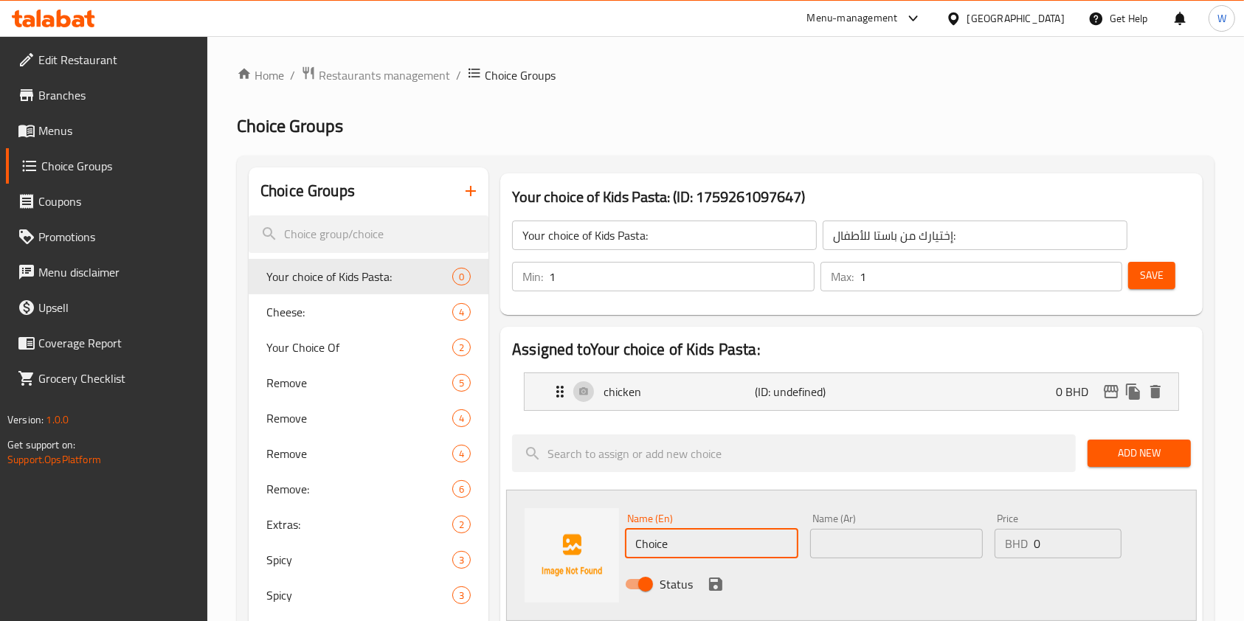
click at [704, 530] on input "Choice" at bounding box center [711, 544] width 173 height 30
paste input "sausage"
type input "sausage"
click at [824, 535] on input "text" at bounding box center [896, 544] width 173 height 30
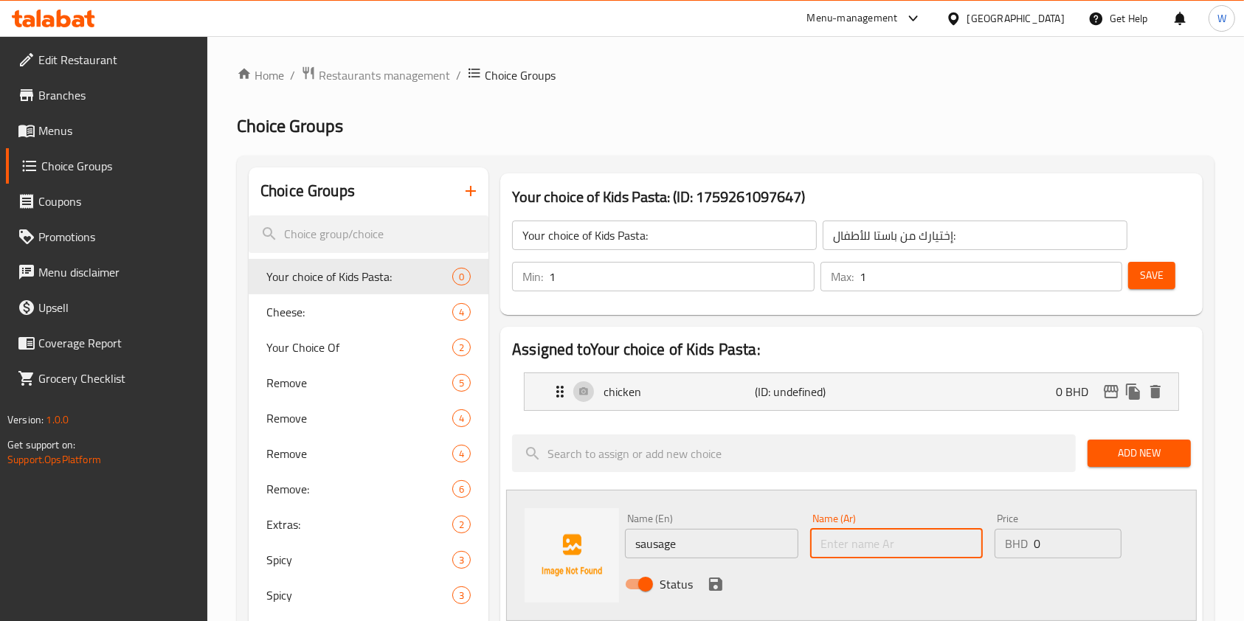
paste input "sausage"
type input "sausage"
click at [712, 587] on icon "save" at bounding box center [715, 584] width 13 height 13
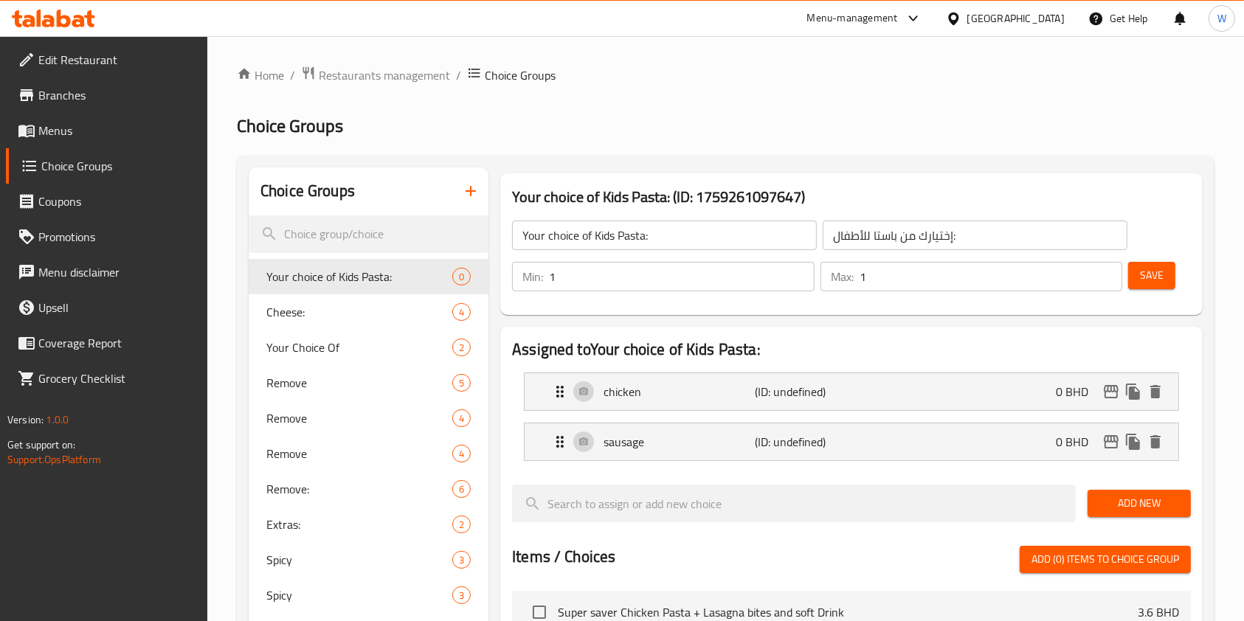
click at [1132, 503] on span "Add New" at bounding box center [1140, 504] width 80 height 18
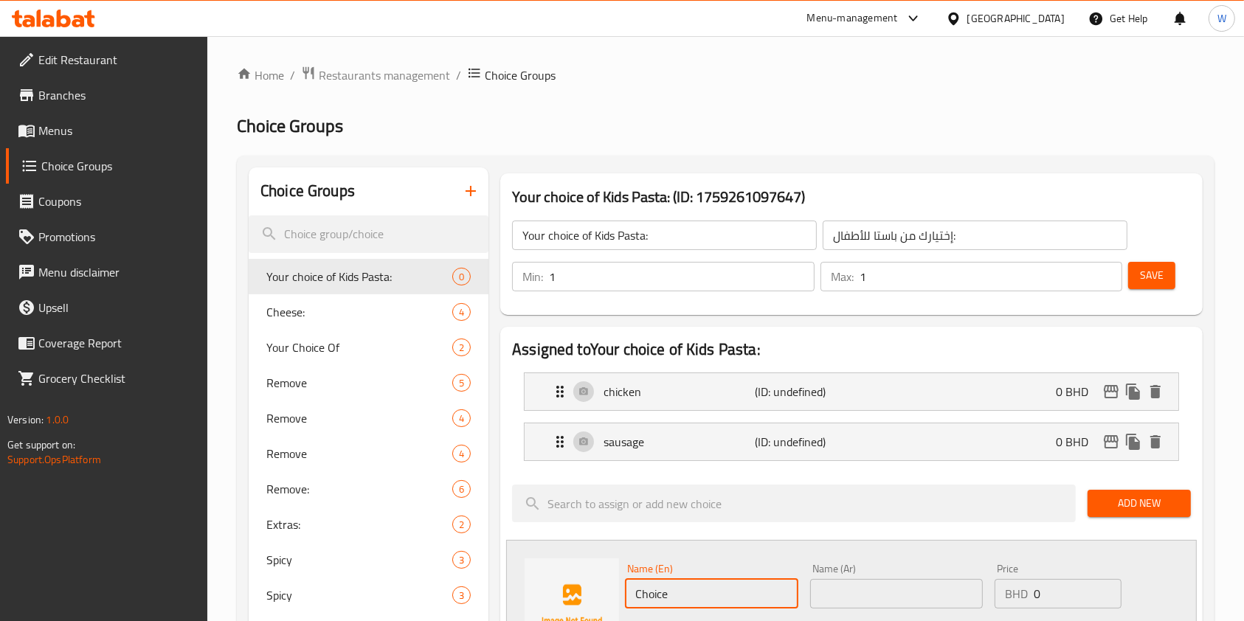
click at [703, 582] on input "Choice" at bounding box center [711, 594] width 173 height 30
paste input "veg"
type input "Vegetables"
click at [713, 607] on input "Vegetables" at bounding box center [711, 594] width 173 height 30
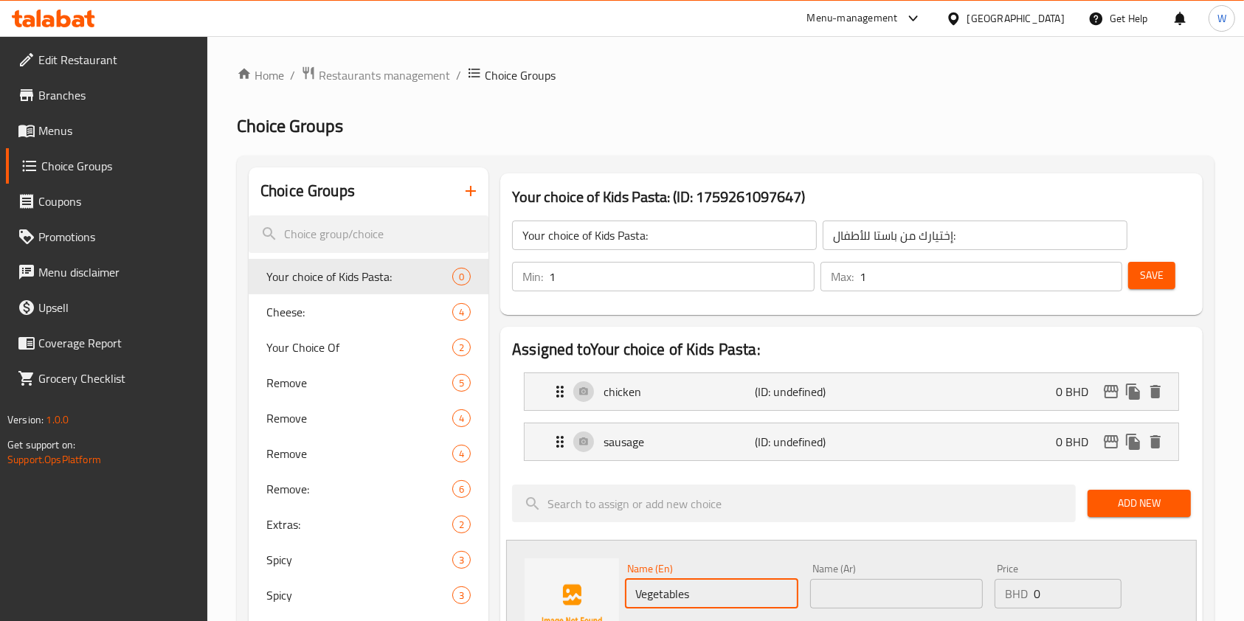
click at [714, 607] on input "Vegetables" at bounding box center [711, 594] width 173 height 30
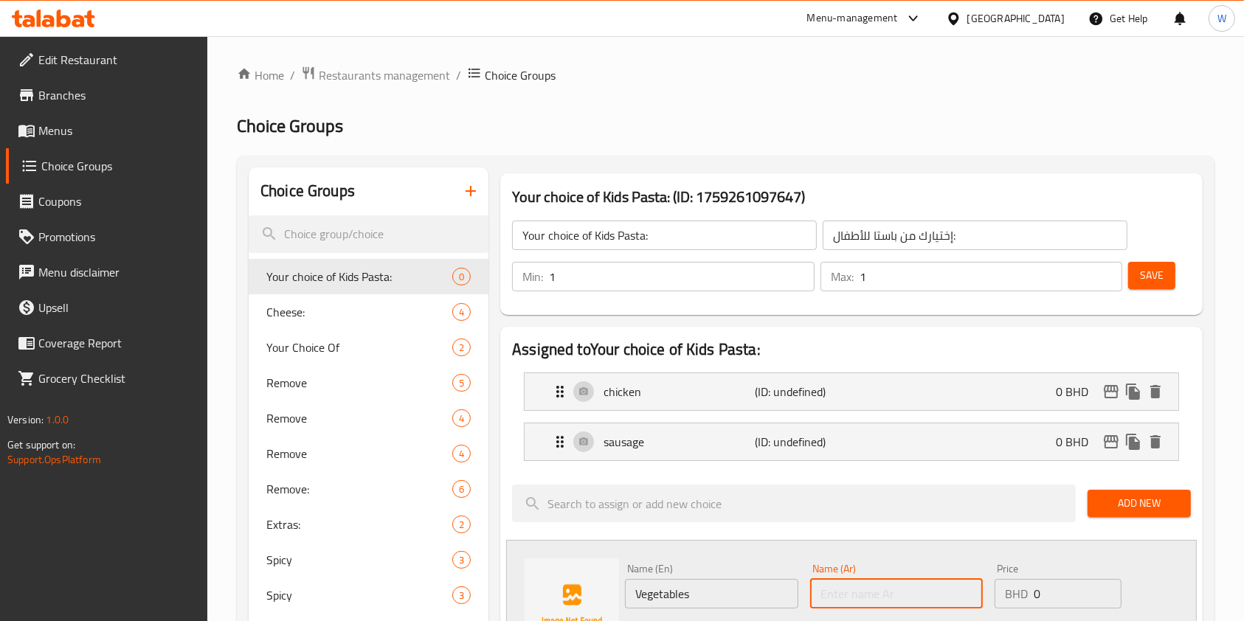
click at [915, 605] on input "text" at bounding box center [896, 594] width 173 height 30
paste input "Vegetables"
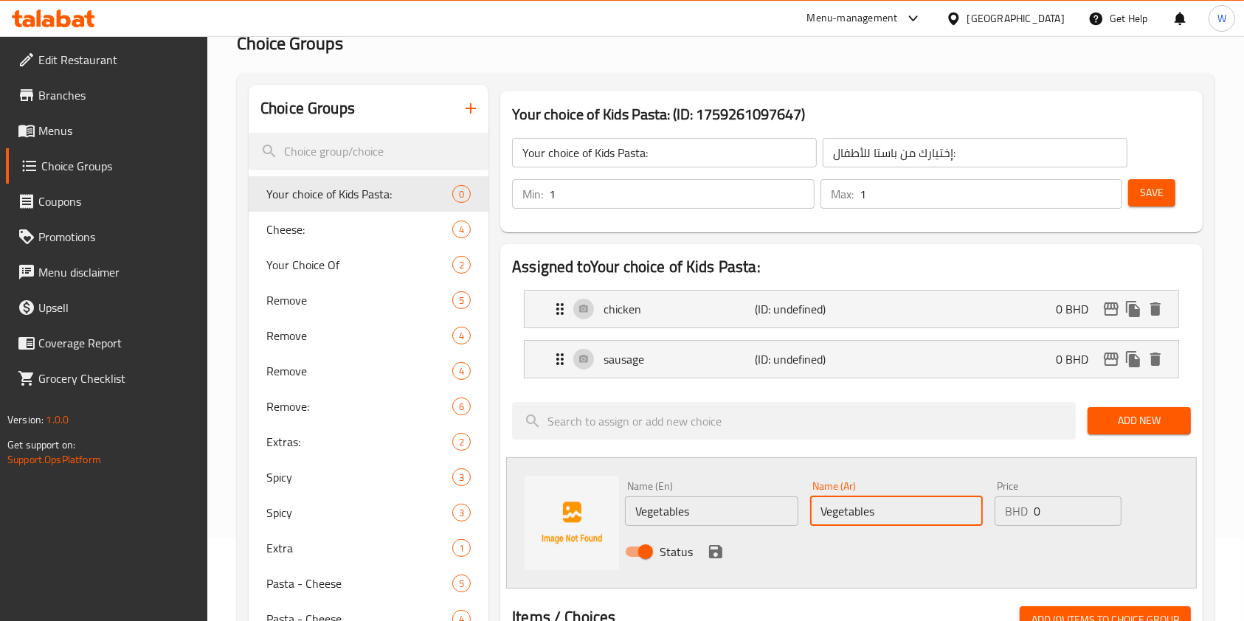
scroll to position [196, 0]
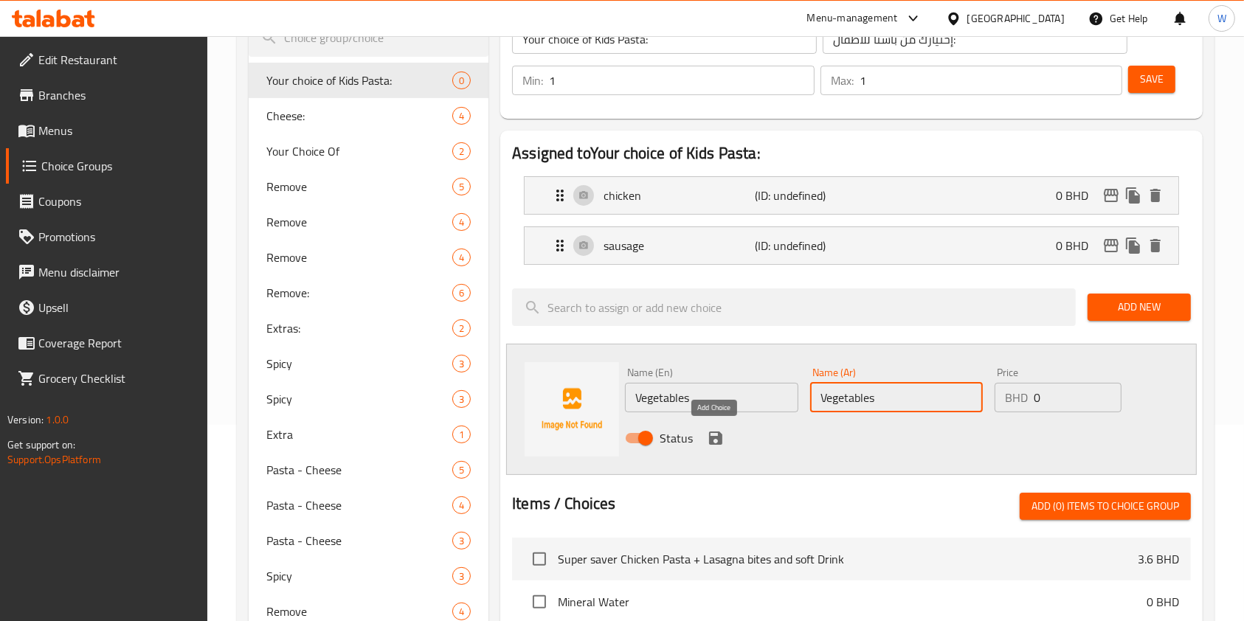
type input "Vegetables"
click at [717, 435] on icon "save" at bounding box center [715, 438] width 13 height 13
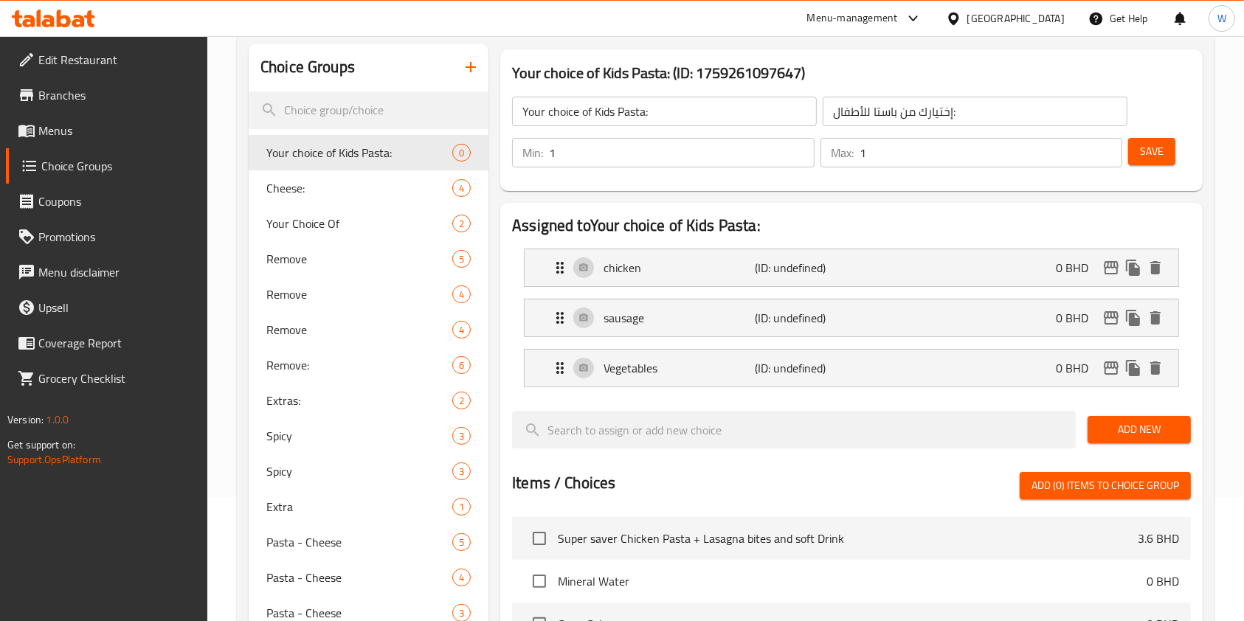
scroll to position [0, 0]
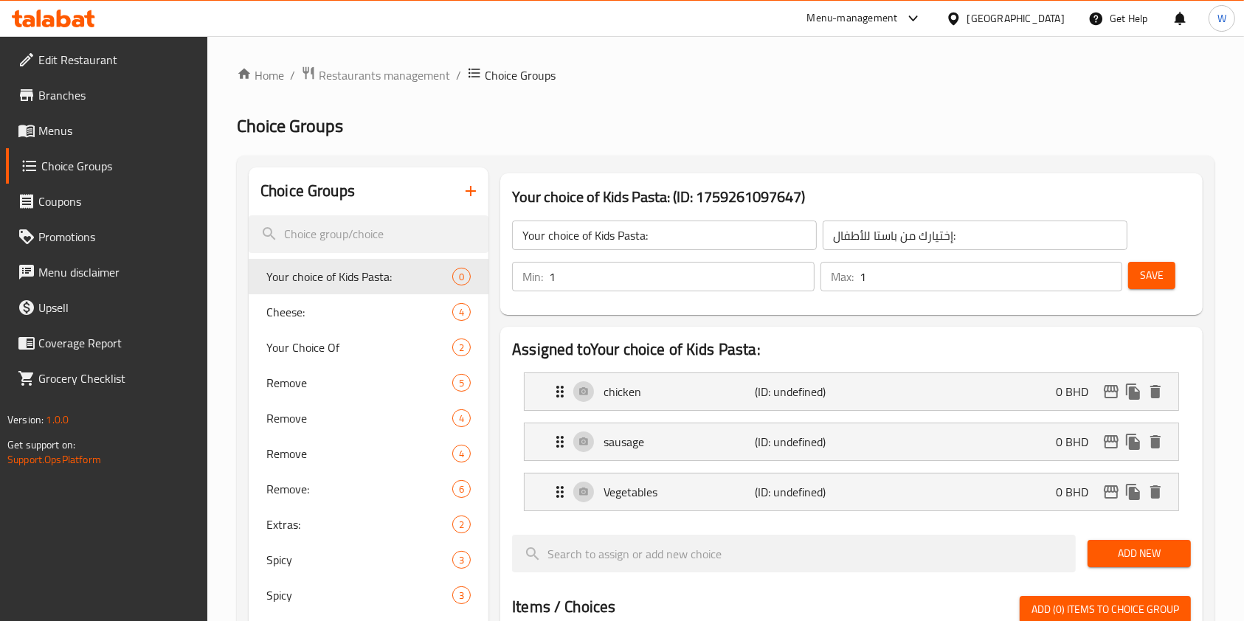
click at [1147, 275] on span "Save" at bounding box center [1152, 275] width 24 height 18
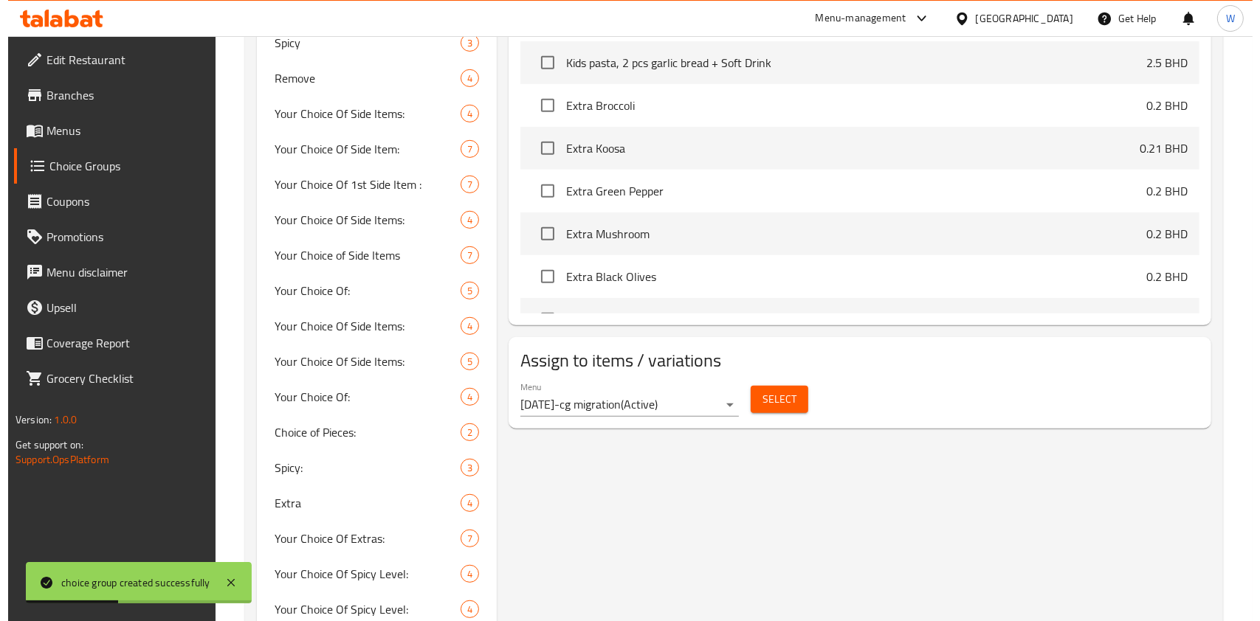
scroll to position [787, 0]
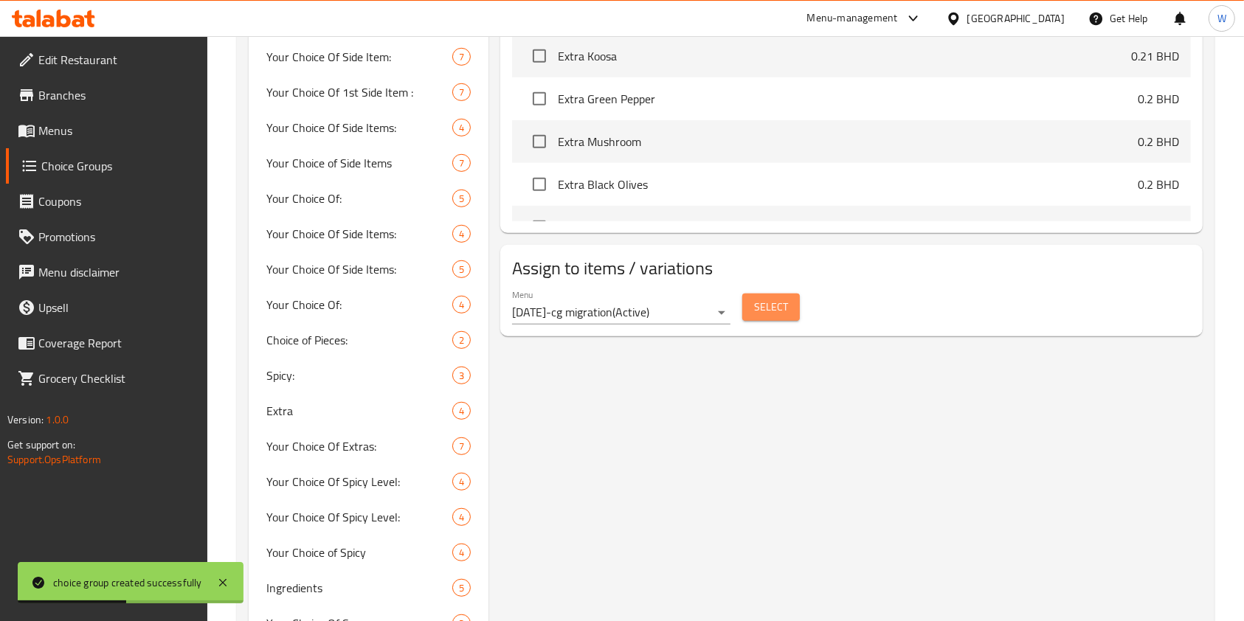
click at [761, 298] on span "Select" at bounding box center [771, 307] width 34 height 18
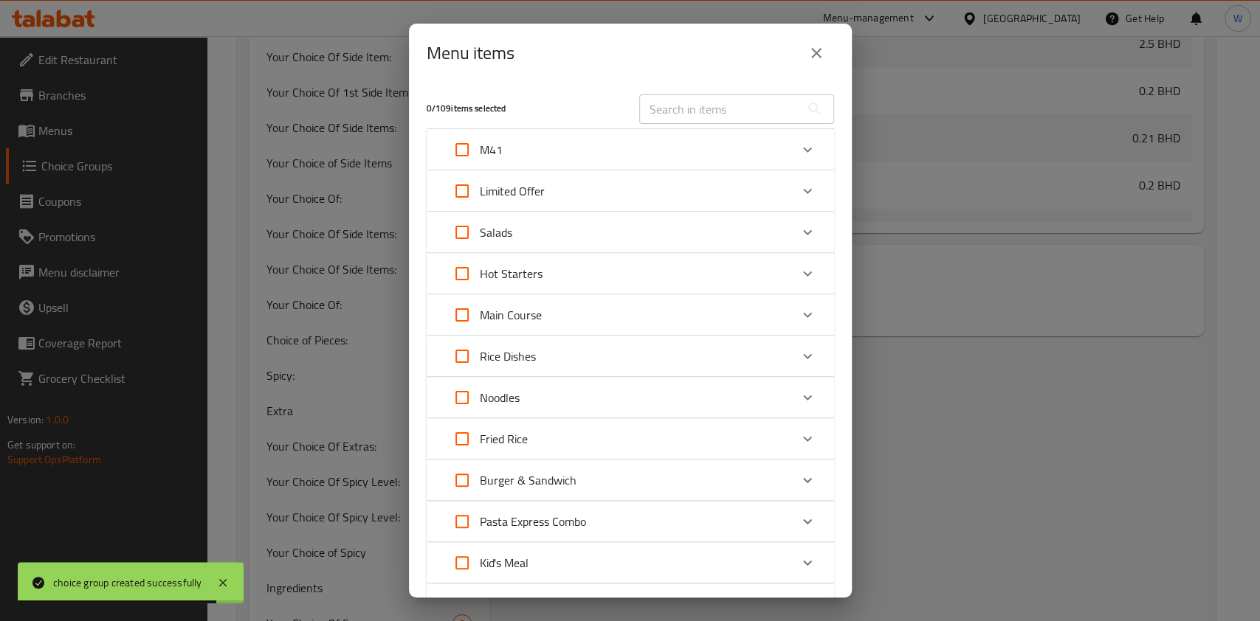
click at [729, 153] on div "M41" at bounding box center [616, 149] width 345 height 35
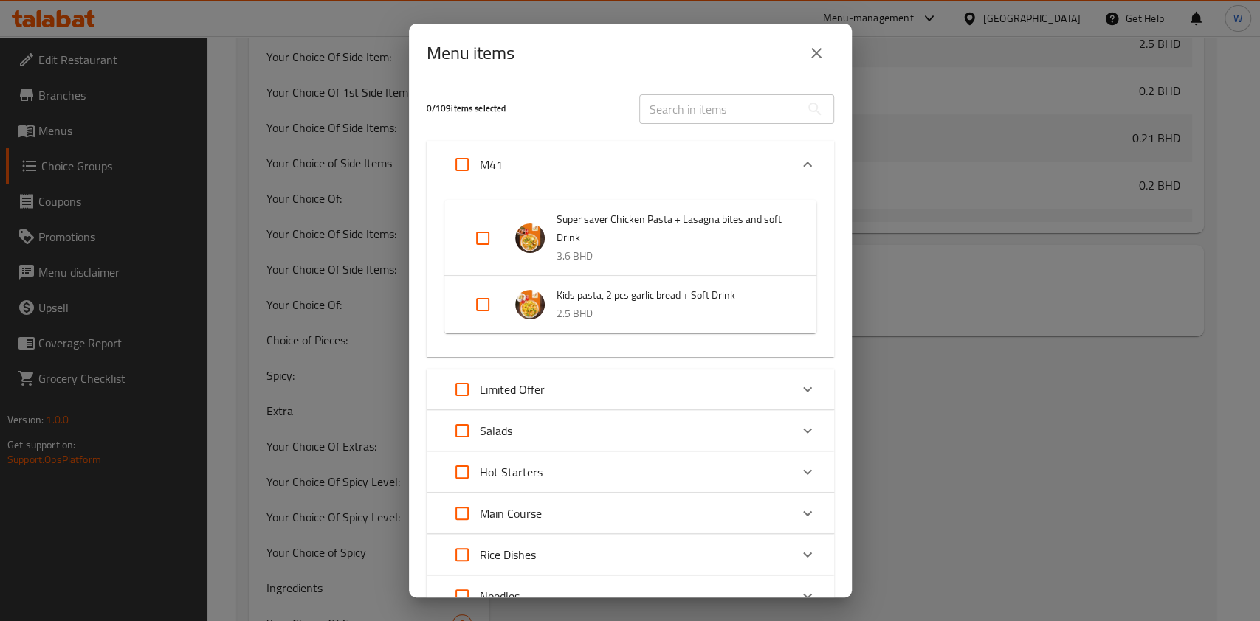
click at [484, 301] on input "Expand" at bounding box center [482, 304] width 35 height 35
checkbox input "true"
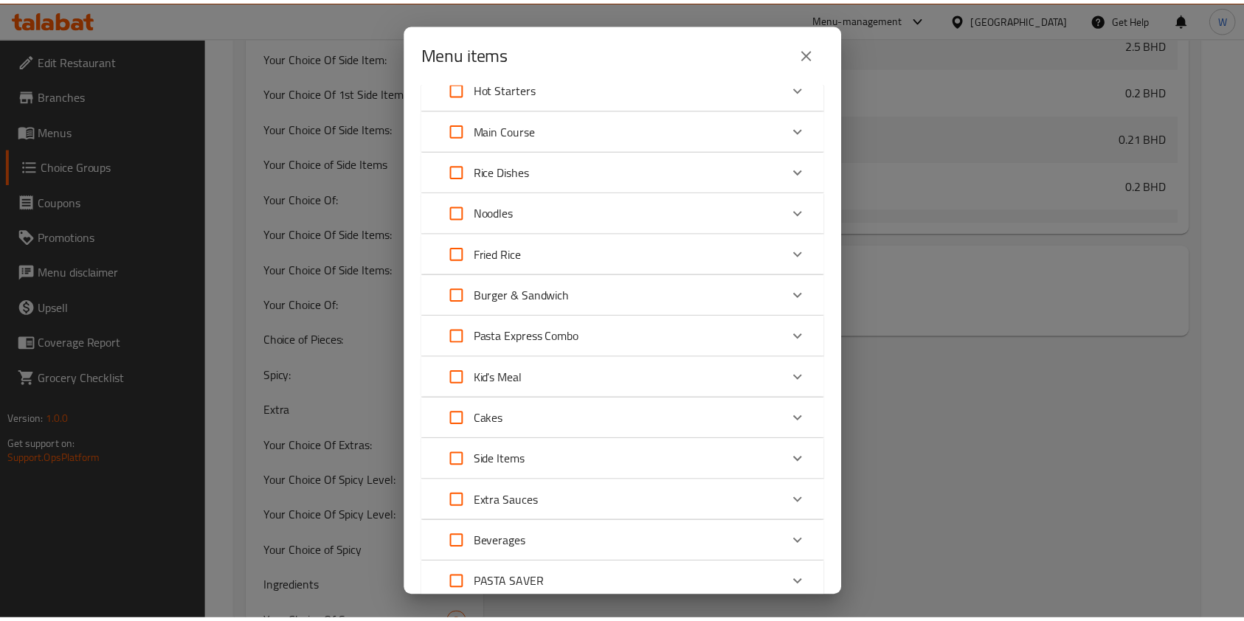
scroll to position [547, 0]
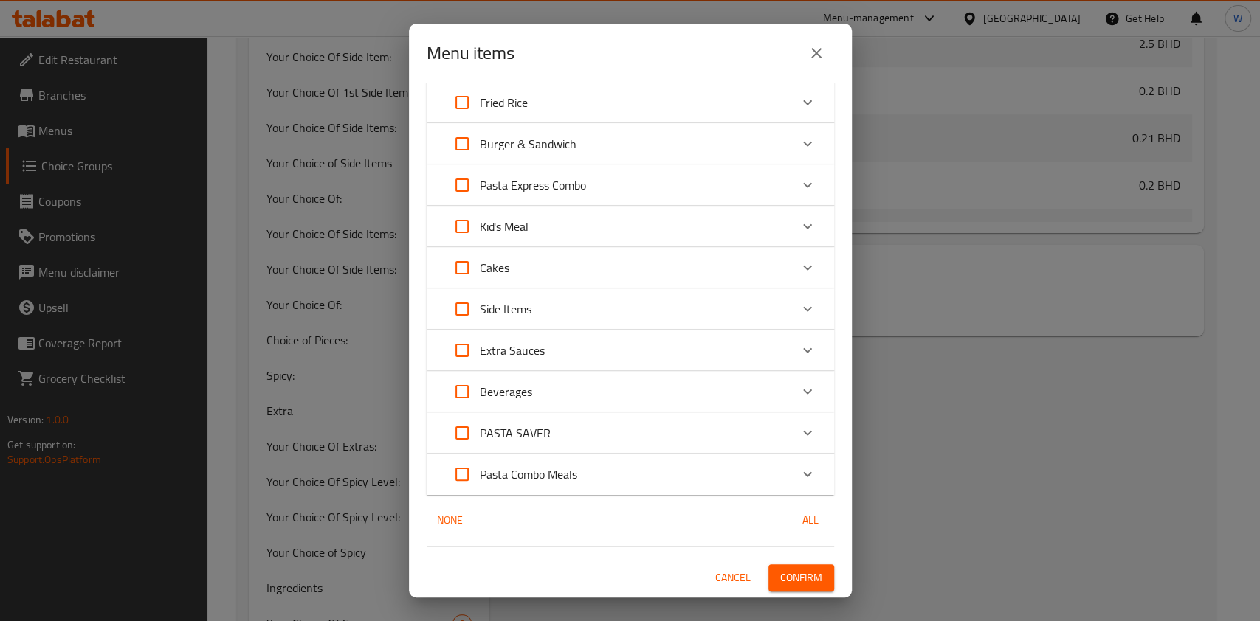
click at [785, 579] on span "Confirm" at bounding box center [801, 578] width 42 height 18
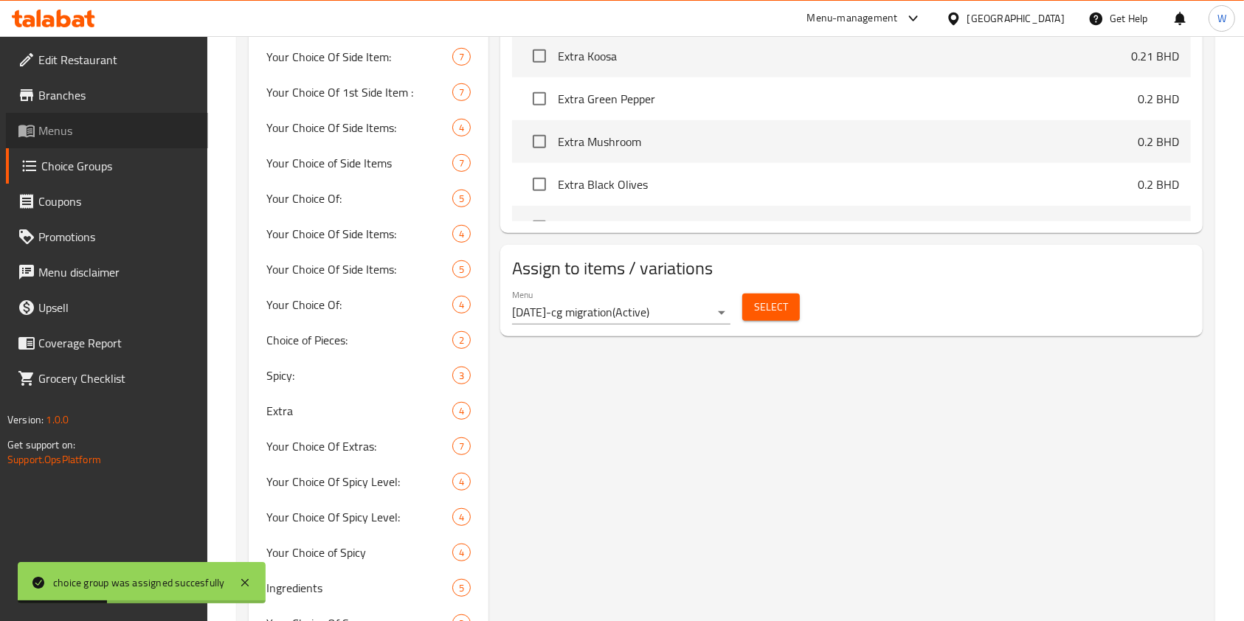
click at [38, 131] on span "Menus" at bounding box center [117, 131] width 158 height 18
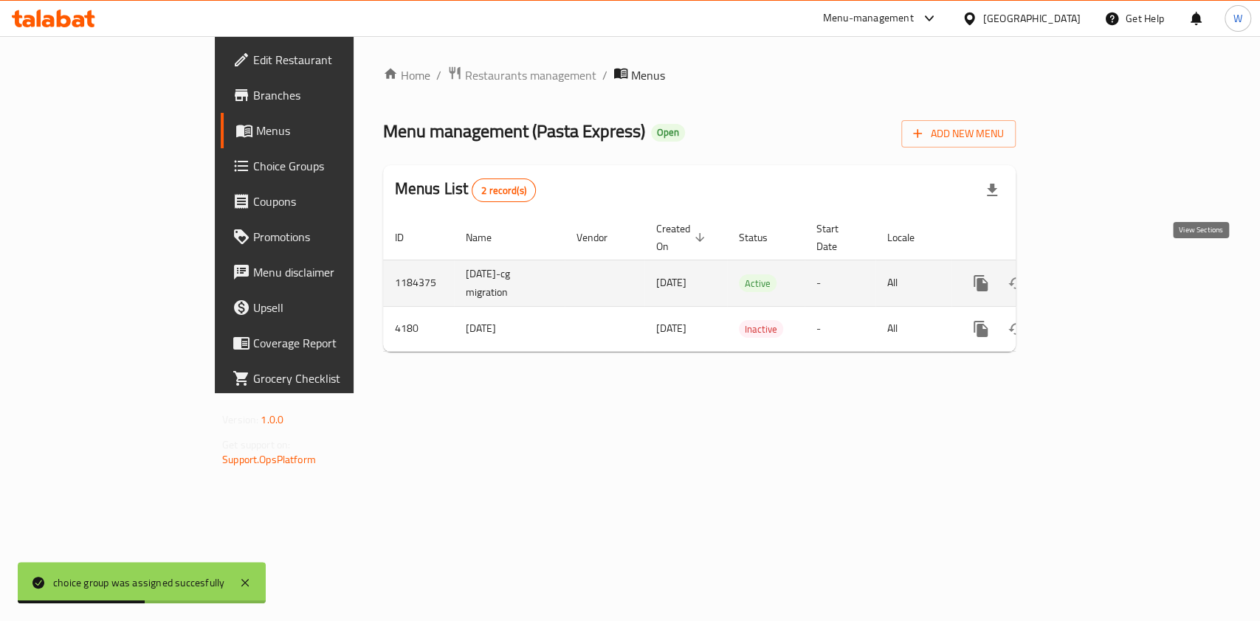
click at [1096, 275] on icon "enhanced table" at bounding box center [1087, 284] width 18 height 18
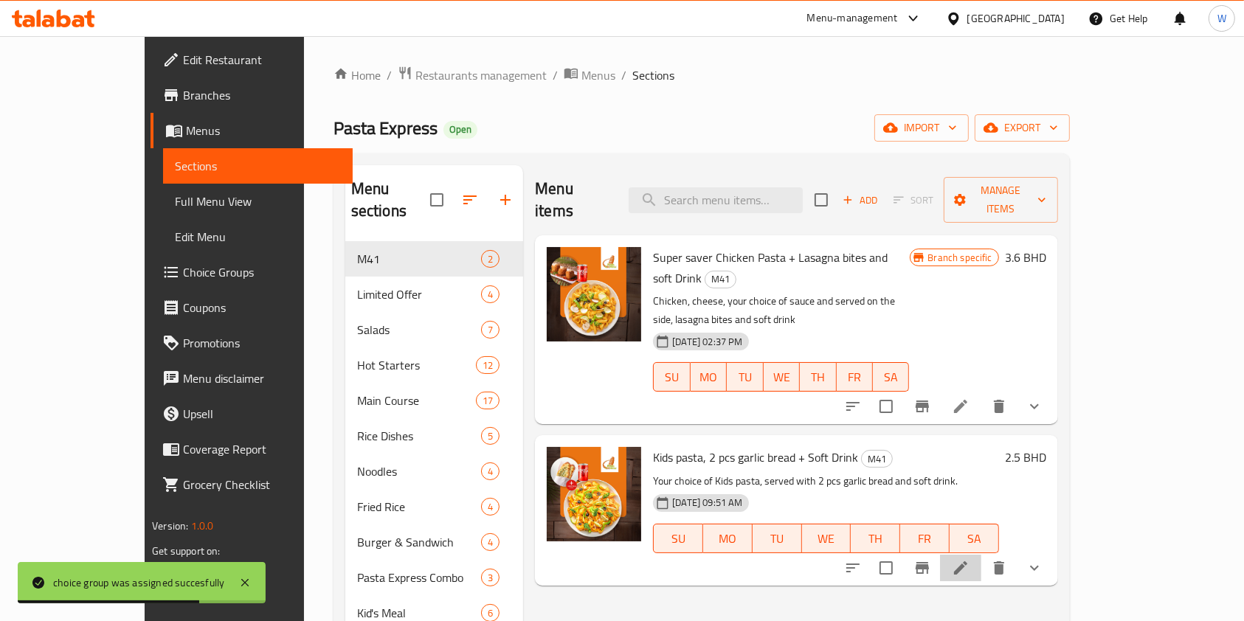
click at [982, 555] on li at bounding box center [960, 568] width 41 height 27
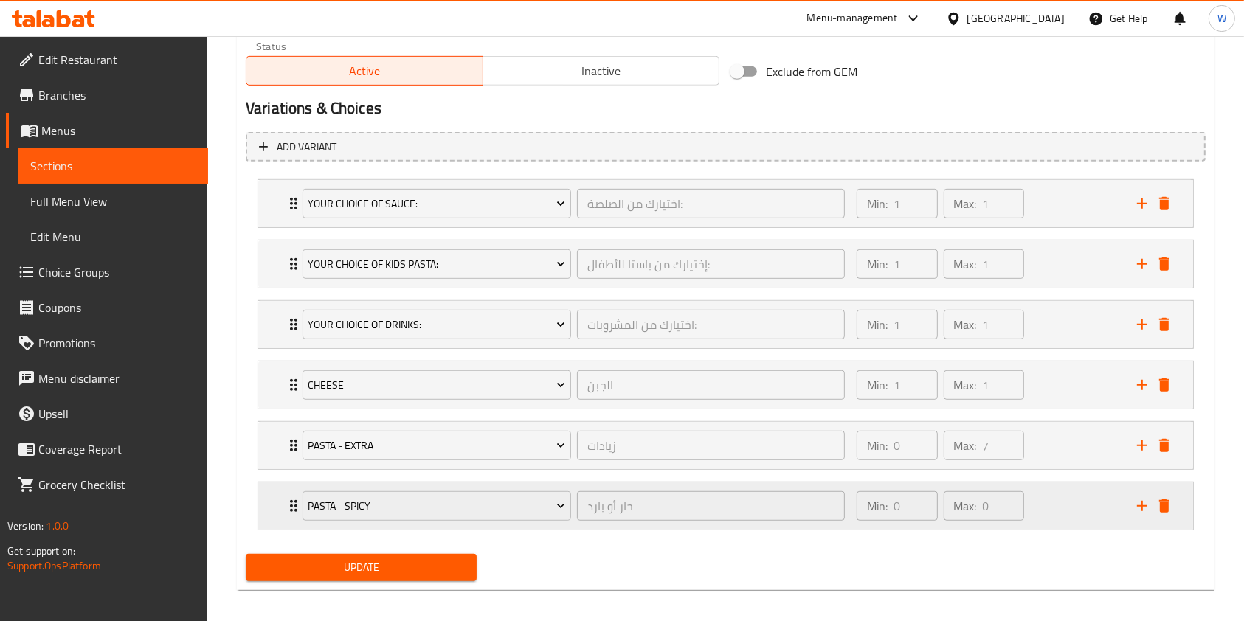
scroll to position [768, 0]
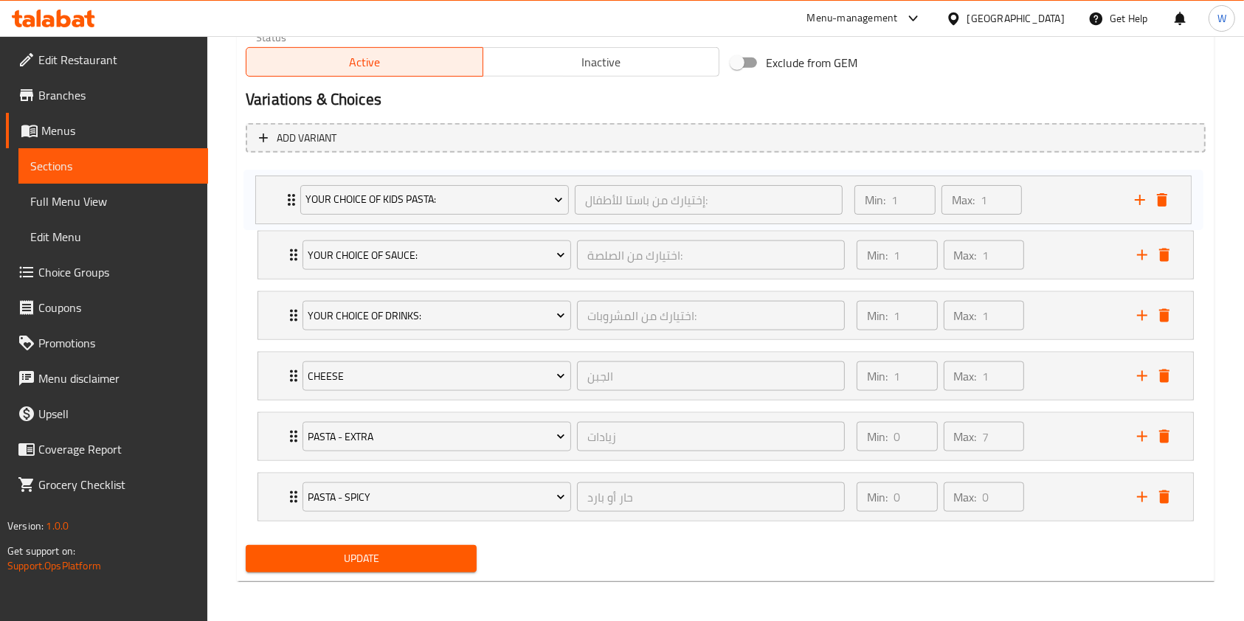
drag, startPoint x: 285, startPoint y: 256, endPoint x: 283, endPoint y: 196, distance: 60.5
click at [283, 196] on div "Your Choice Of Sauce: اختيارك من الصلصة: ​ Min: 1 ​ Max: 1 ​ White Sauce (ID: 1…" at bounding box center [726, 346] width 960 height 363
drag, startPoint x: 295, startPoint y: 313, endPoint x: 300, endPoint y: 497, distance: 183.8
click at [300, 497] on div "Your choice of Kids Pasta: إختيارك من باستا للأطفال: ​ Min: 1 ​ Max: 1 ​ chicke…" at bounding box center [726, 346] width 960 height 363
click at [404, 564] on span "Update" at bounding box center [361, 559] width 207 height 18
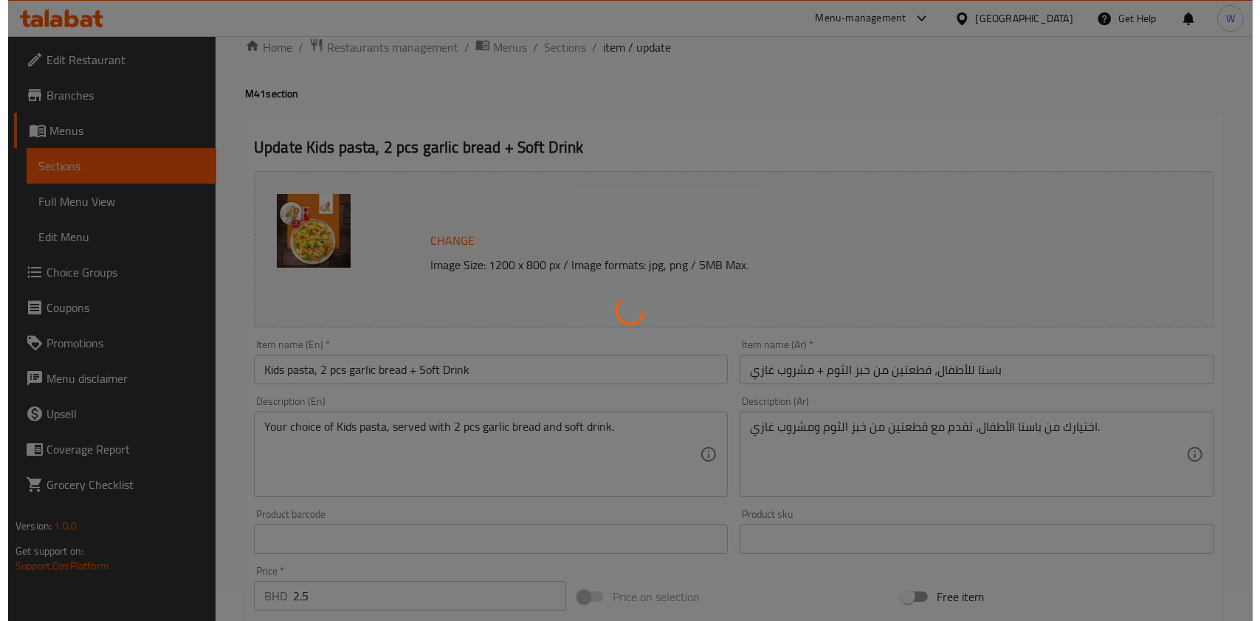
scroll to position [0, 0]
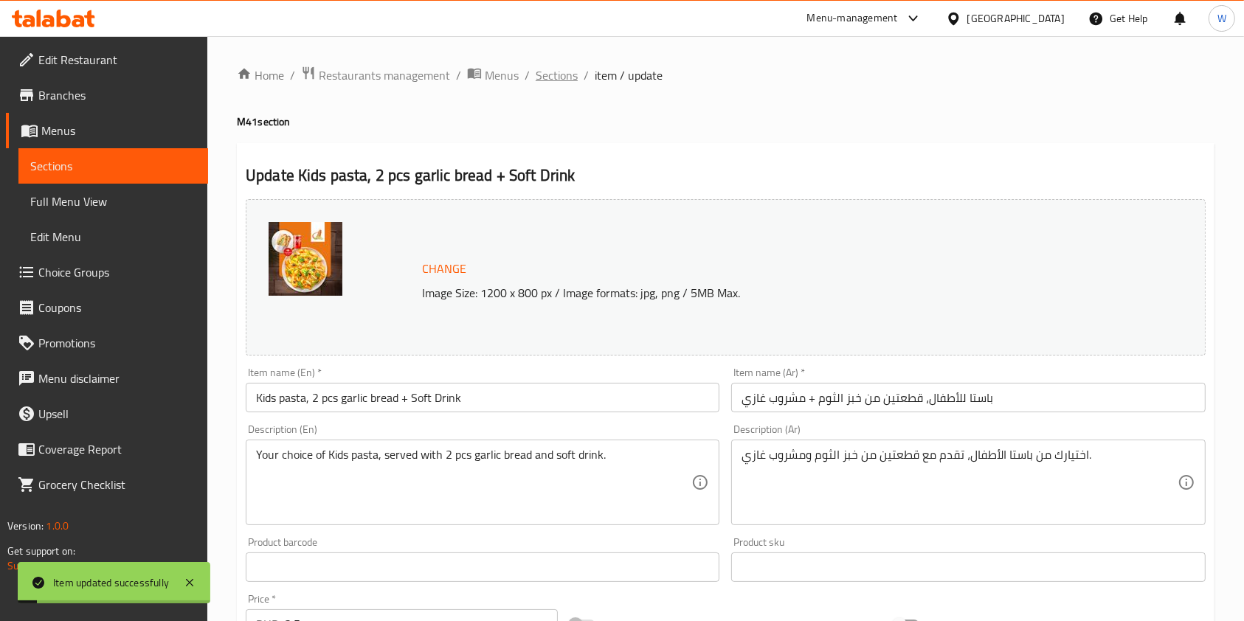
click at [561, 75] on span "Sections" at bounding box center [557, 75] width 42 height 18
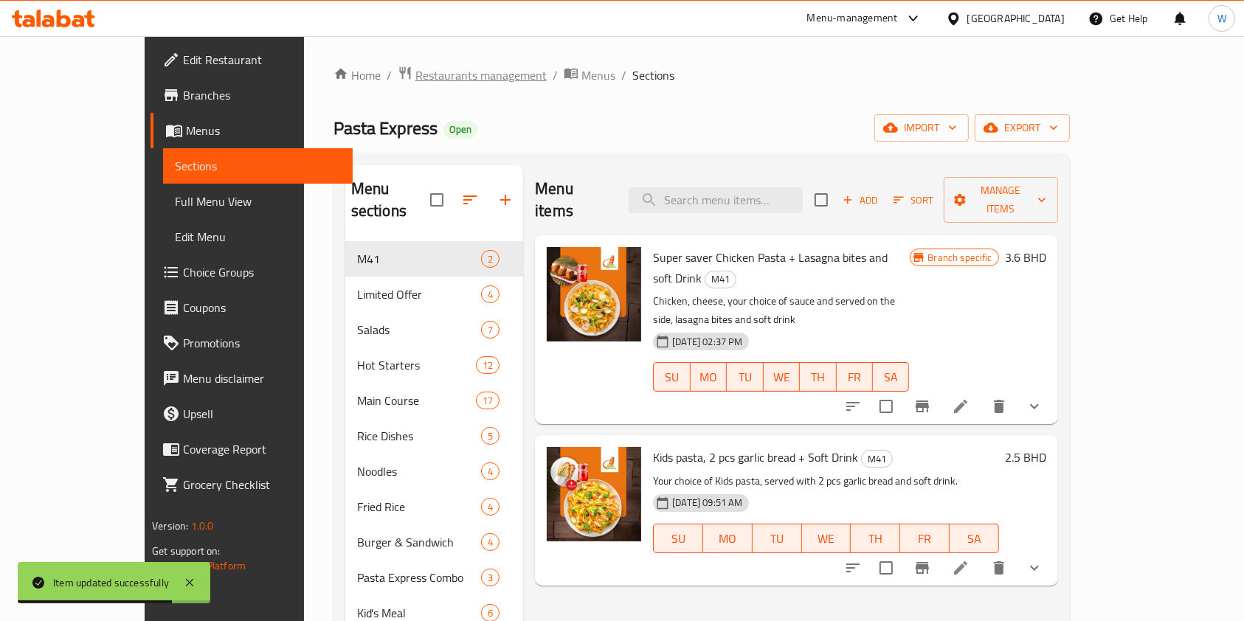
click at [416, 78] on span "Restaurants management" at bounding box center [481, 75] width 131 height 18
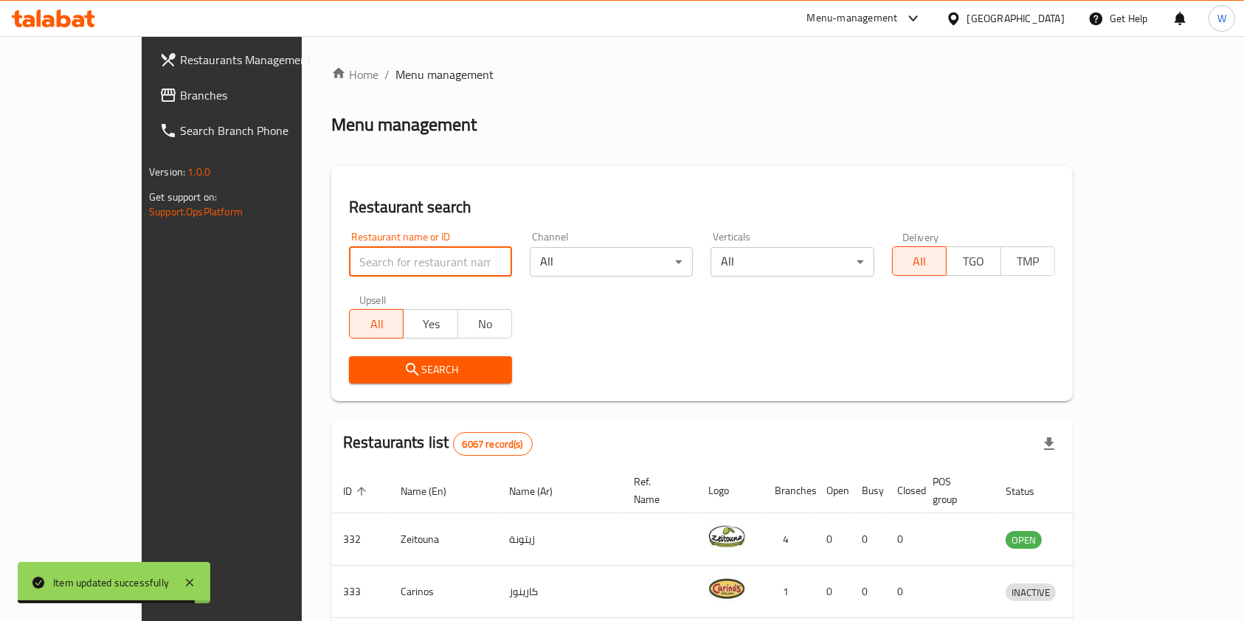
click at [399, 274] on input "search" at bounding box center [430, 262] width 163 height 30
paste input "Alaqreba Restaurant"
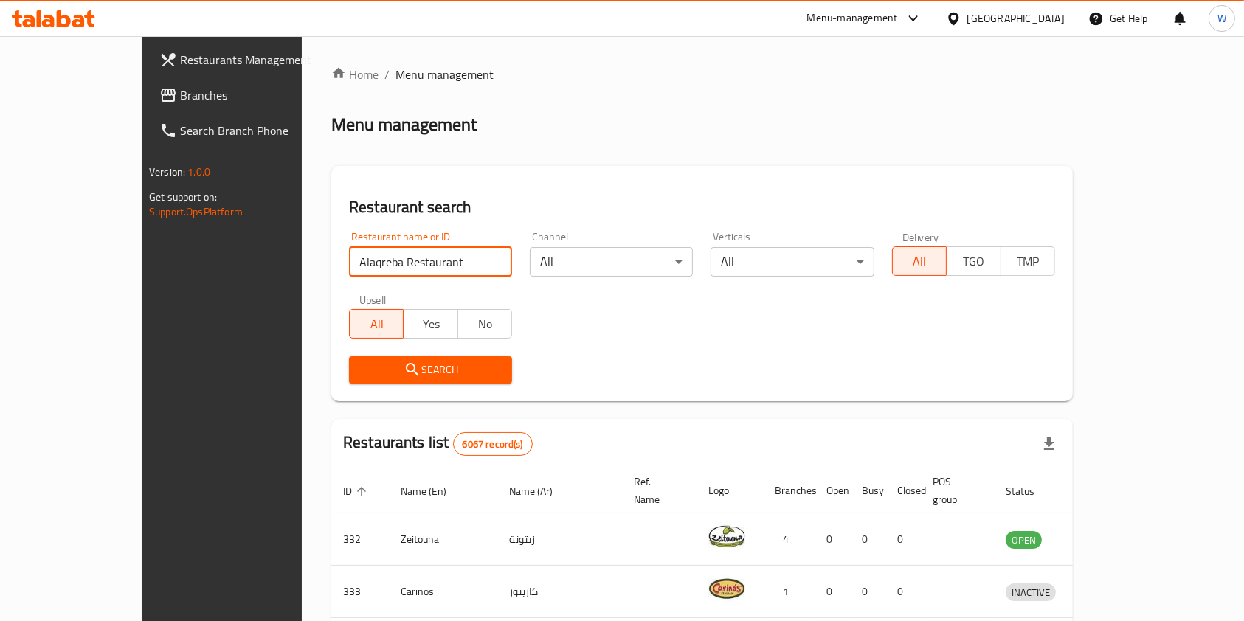
type input "Alaqreba Restaurant"
click button "Search" at bounding box center [430, 370] width 163 height 27
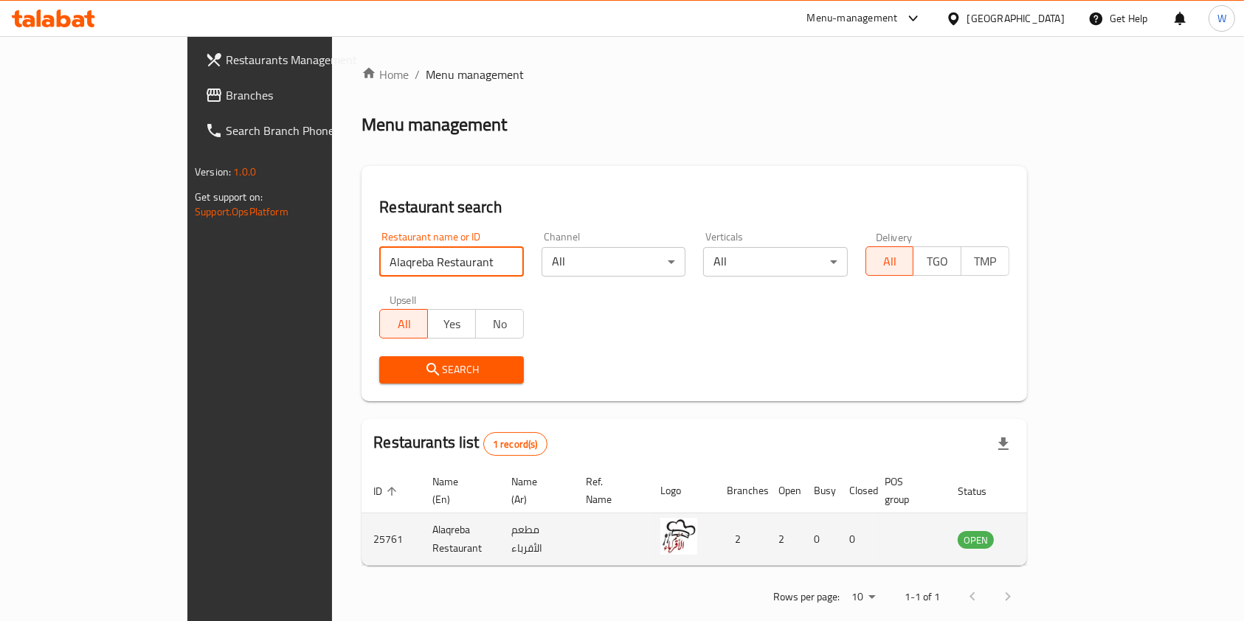
click at [1053, 534] on icon "enhanced table" at bounding box center [1044, 540] width 16 height 13
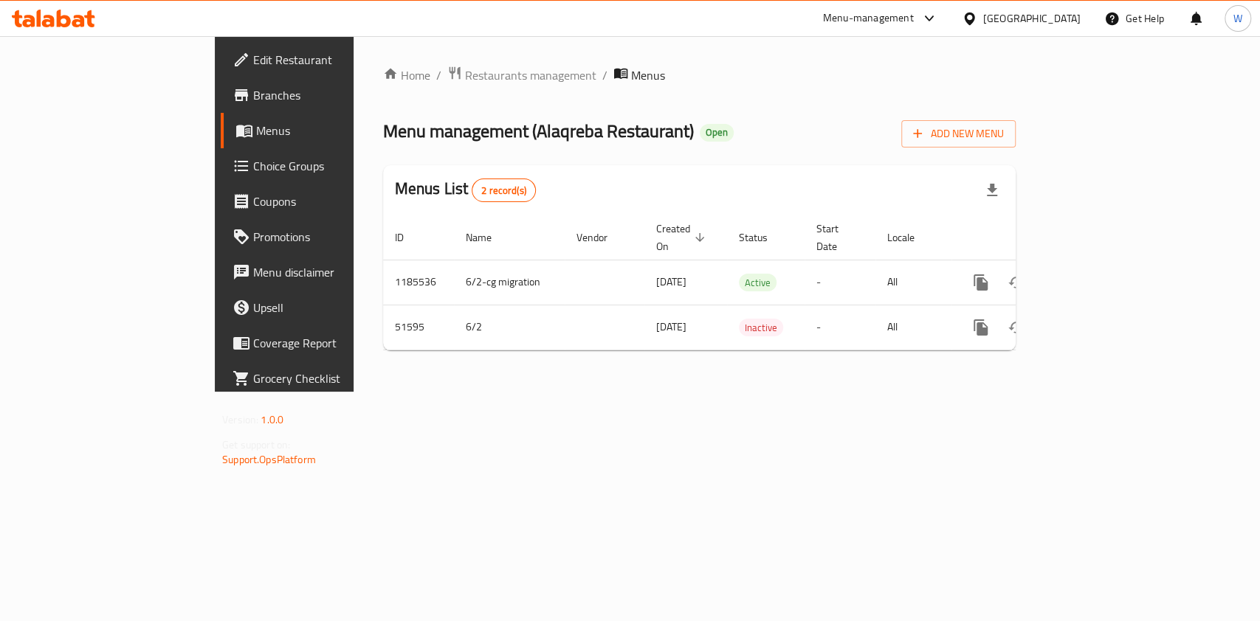
click at [70, 16] on icon at bounding box center [53, 19] width 83 height 18
